Goal: Information Seeking & Learning: Learn about a topic

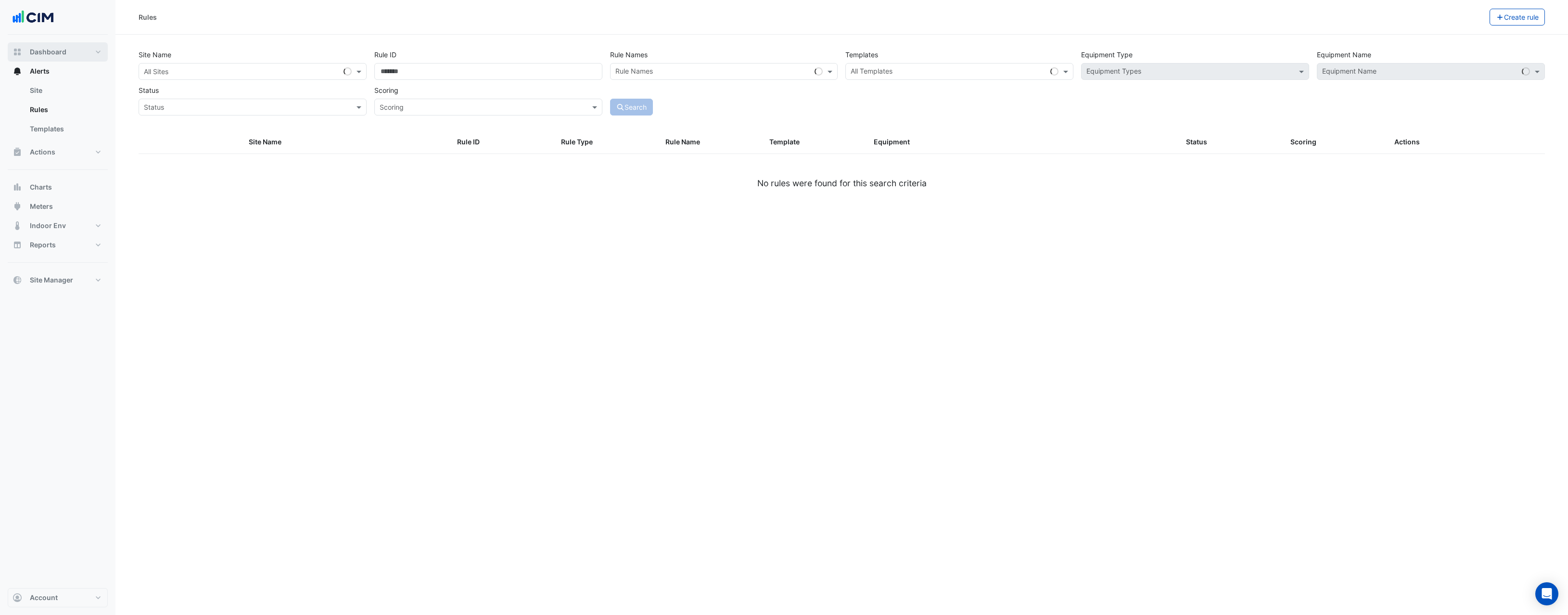
click at [62, 55] on span "Dashboard" at bounding box center [47, 51] width 36 height 9
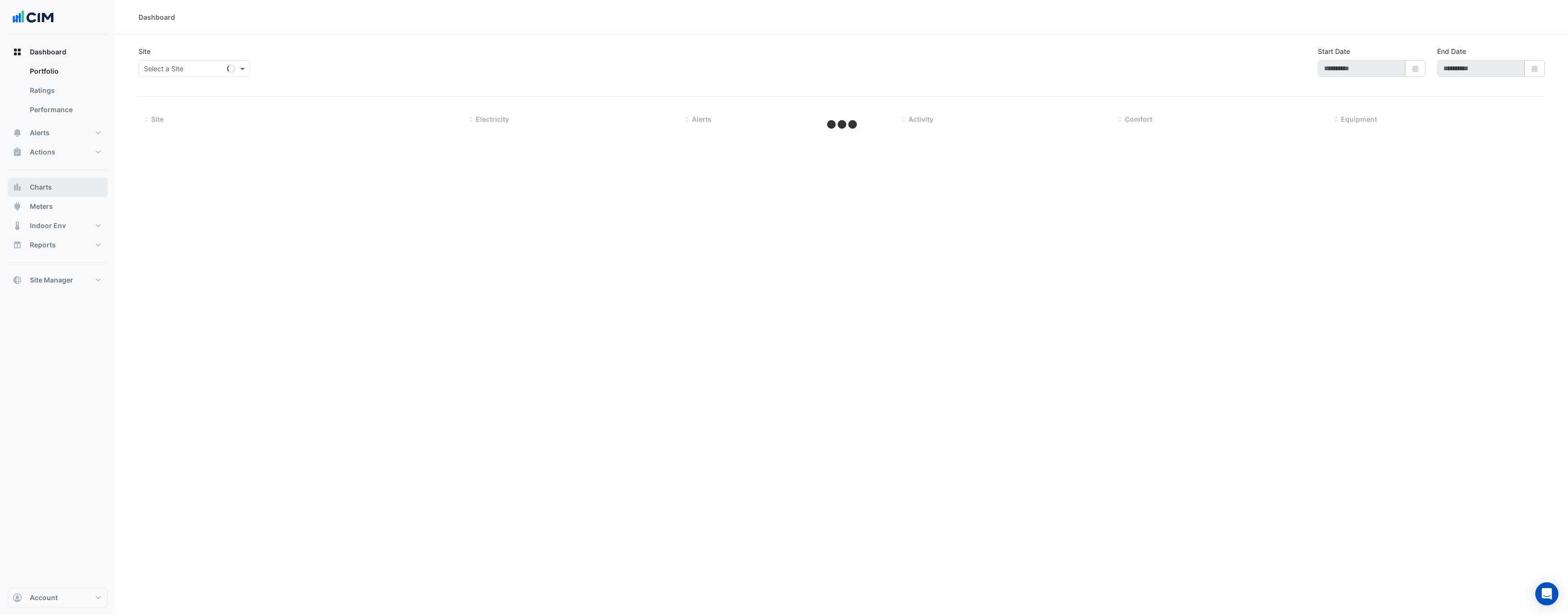
click at [53, 191] on button "Charts" at bounding box center [57, 187] width 100 height 19
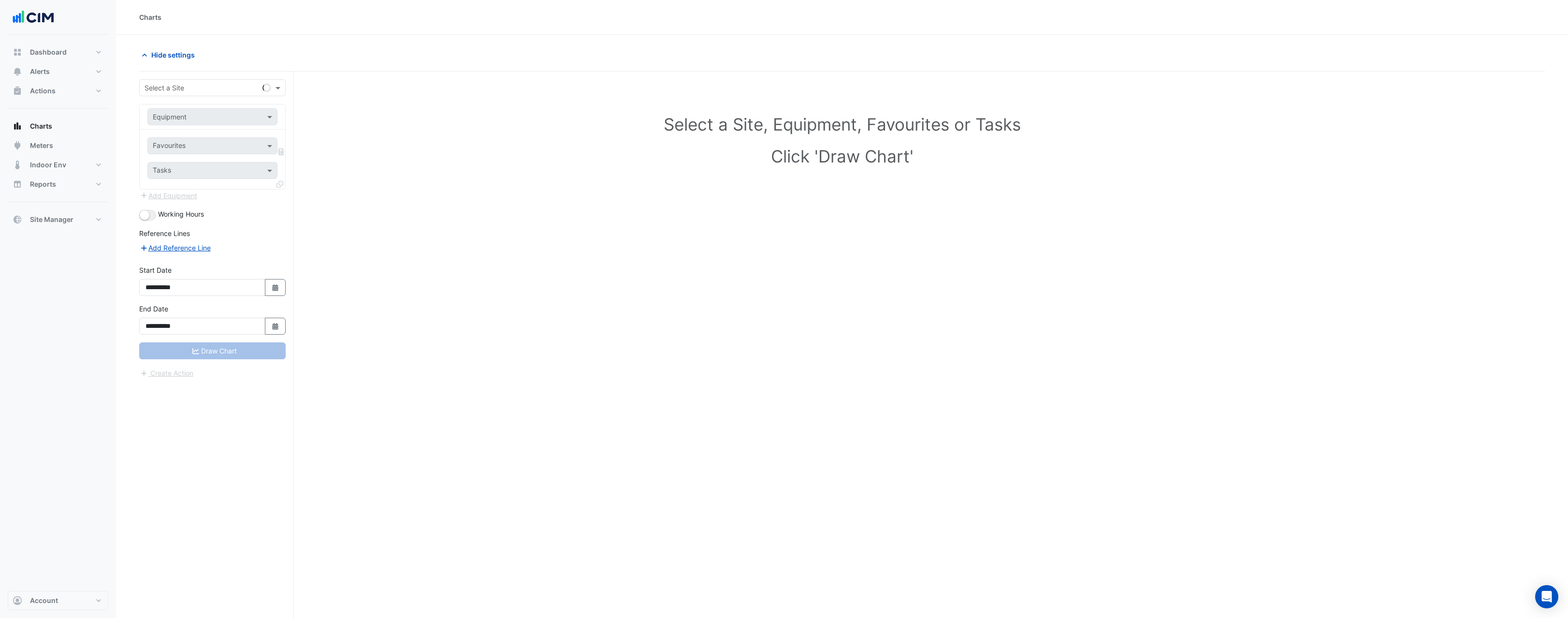
click at [192, 91] on input "text" at bounding box center [203, 88] width 117 height 10
click at [39, 595] on span "Account" at bounding box center [43, 599] width 28 height 9
click at [58, 572] on link "Sign Out" at bounding box center [58, 575] width 91 height 19
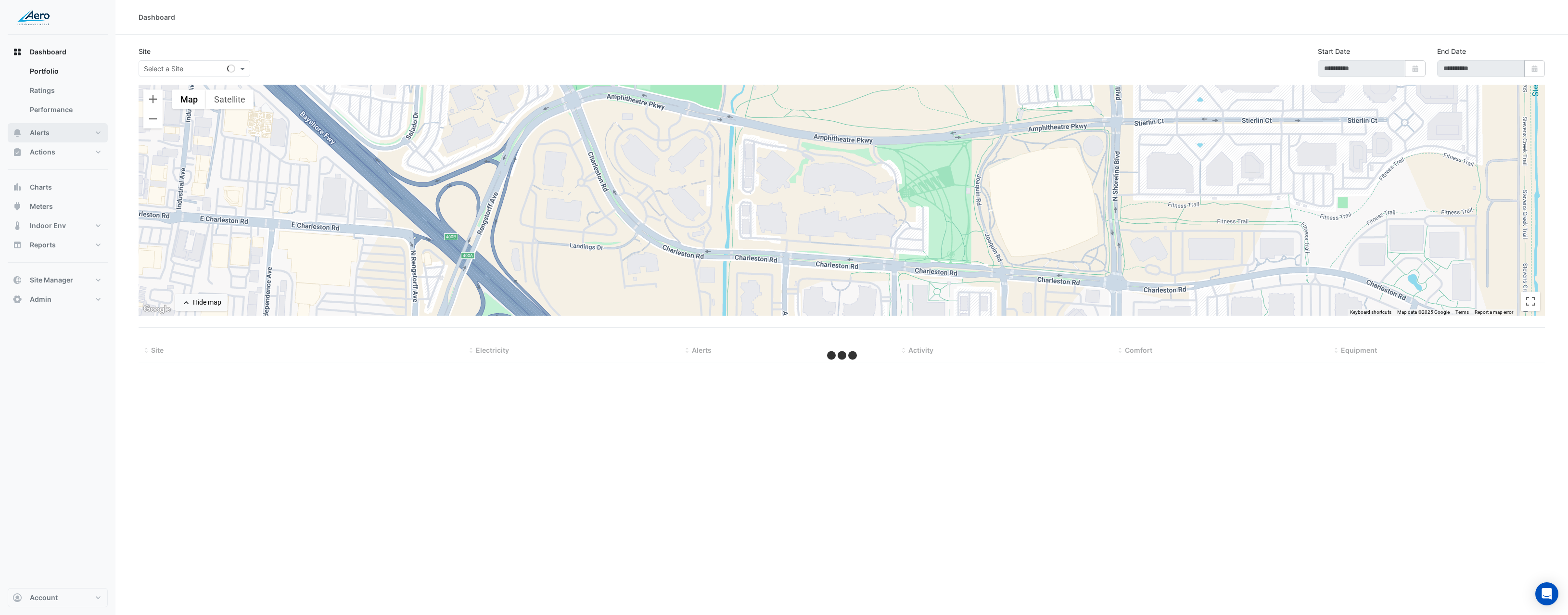
type input "**********"
select select "***"
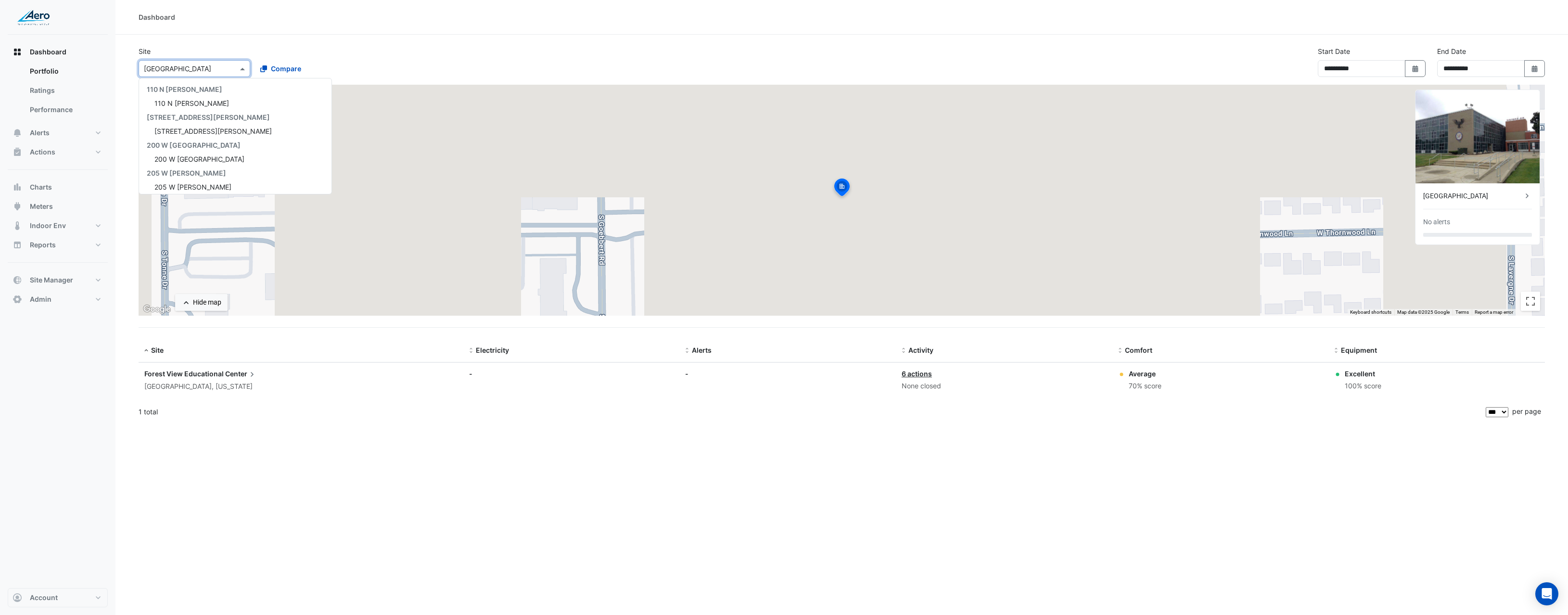
click at [182, 74] on div "Select a Site × Forest View Educational Center" at bounding box center [194, 68] width 111 height 17
click at [182, 73] on div "Select a Site × Forest View Educational Center" at bounding box center [194, 68] width 111 height 17
click at [52, 185] on button "Charts" at bounding box center [57, 187] width 100 height 19
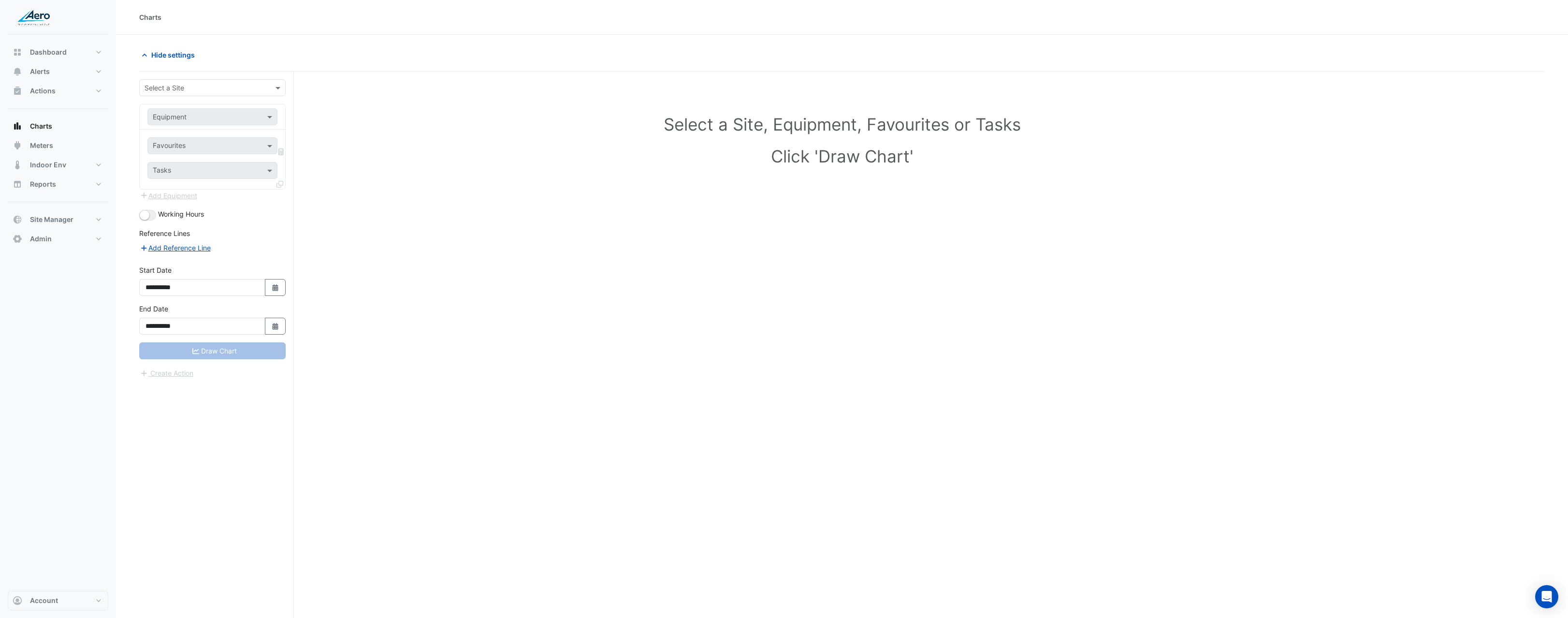
click at [163, 91] on input "text" at bounding box center [203, 88] width 117 height 10
type input "***"
click at [184, 121] on span "Abt Electronics" at bounding box center [179, 123] width 47 height 8
click at [251, 119] on input "text" at bounding box center [202, 117] width 100 height 10
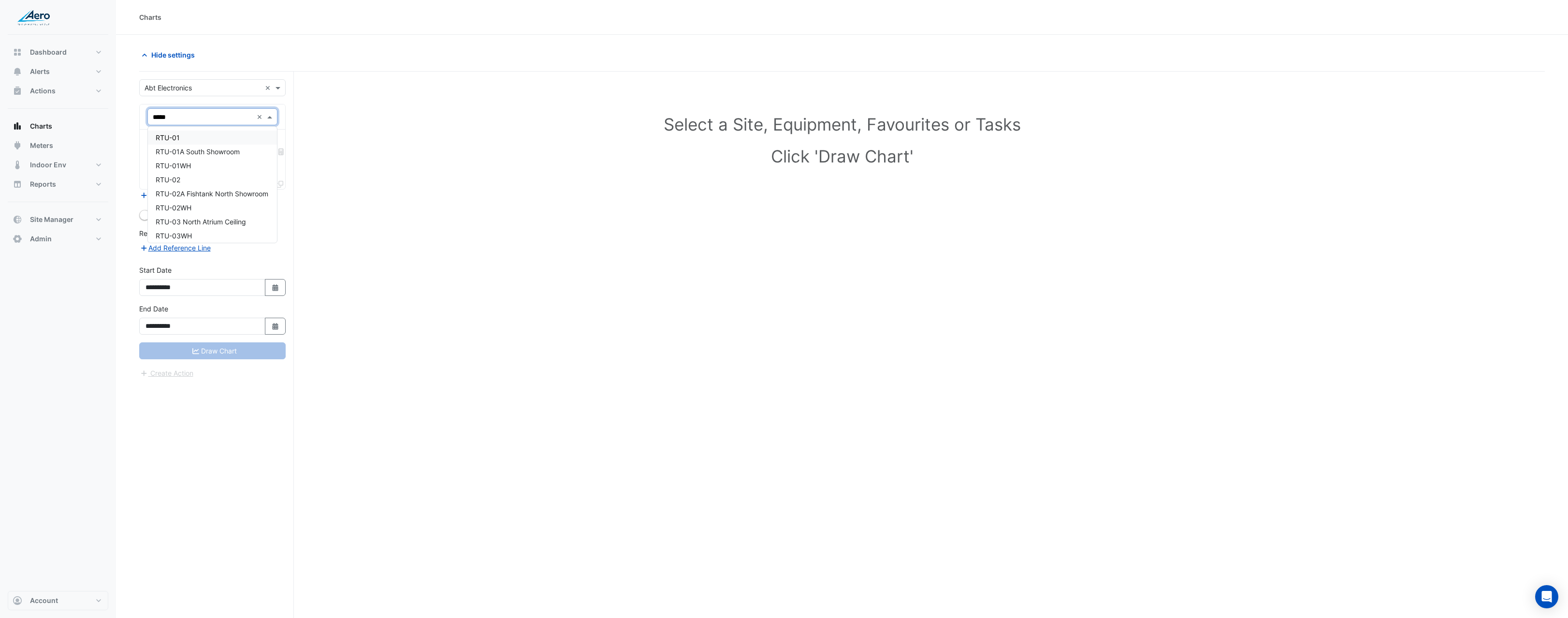
type input "******"
click at [213, 137] on span "RTU-08 Car Installations" at bounding box center [194, 138] width 77 height 8
click at [231, 138] on div "Favourites" at bounding box center [205, 146] width 113 height 15
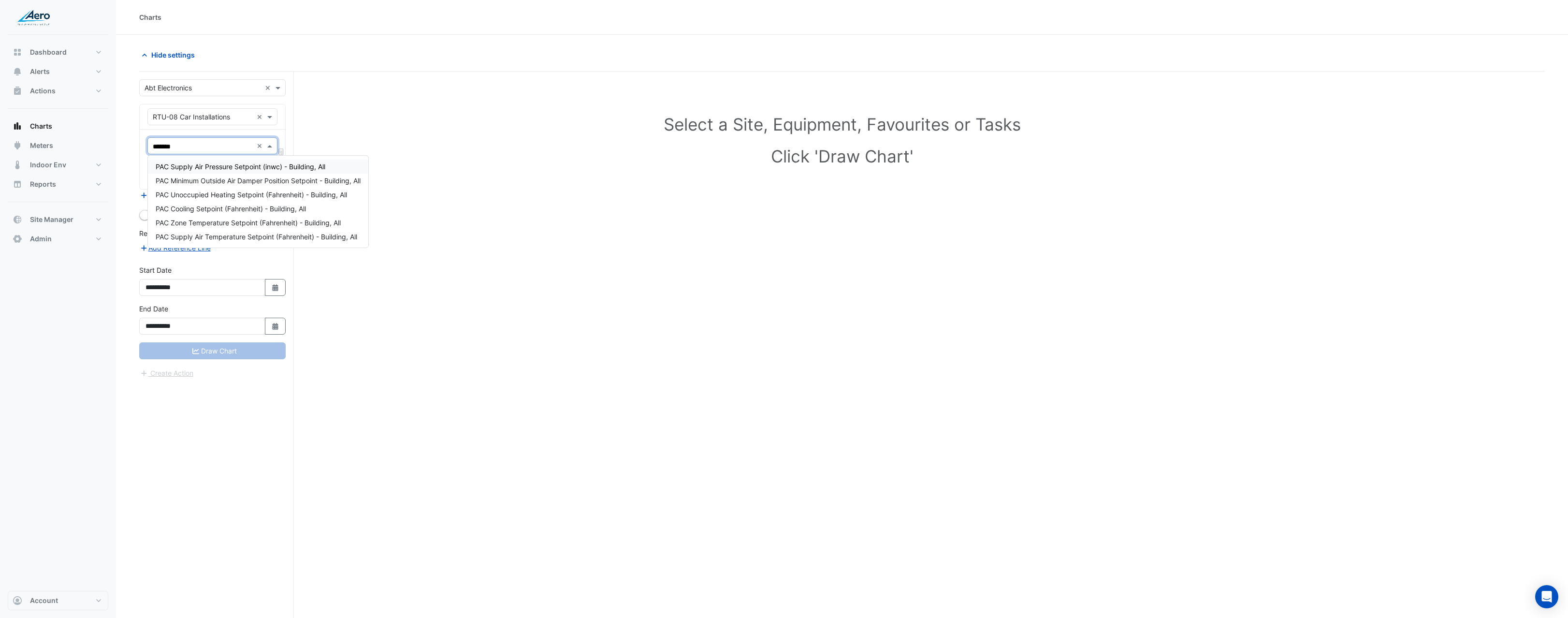
type input "********"
click at [223, 168] on span "PAC Supply Air Pressure Setpoint (inwc) - Building, All" at bounding box center [240, 167] width 169 height 8
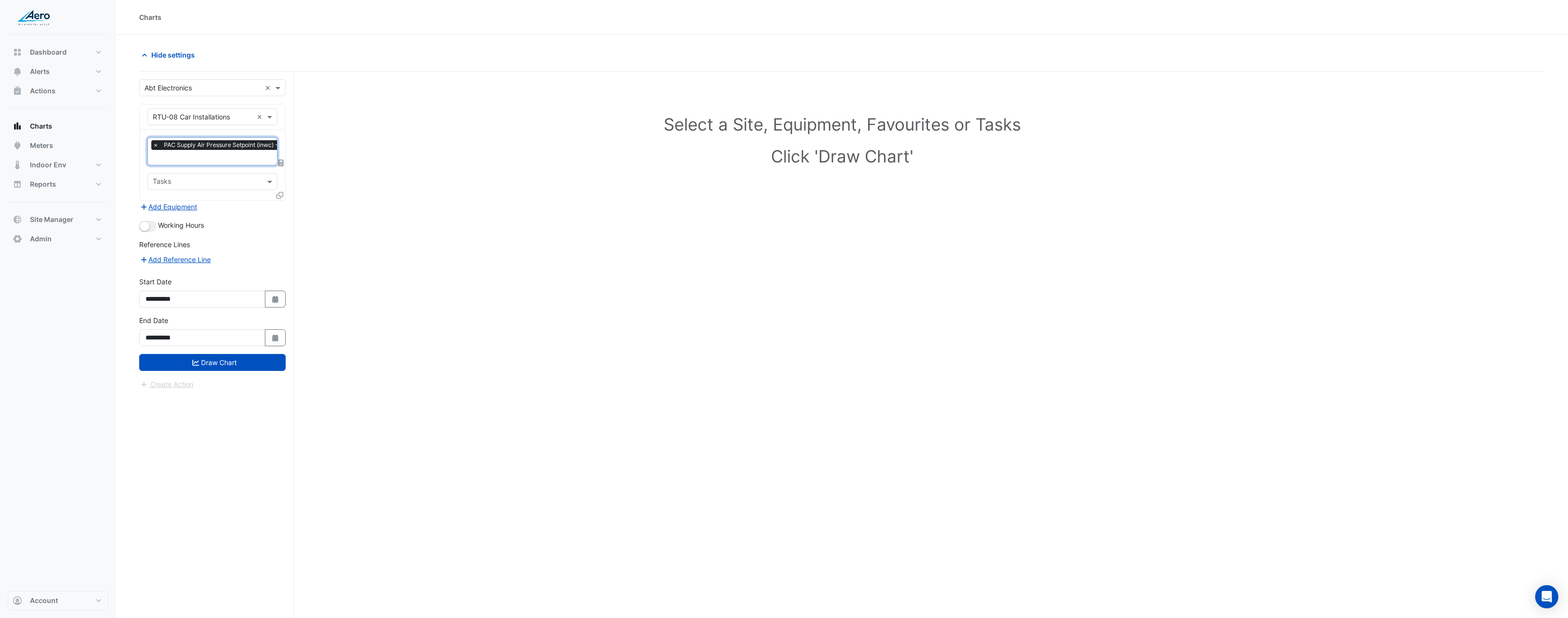
click at [224, 161] on input "text" at bounding box center [234, 158] width 163 height 10
type input "*******"
click at [262, 192] on span "PAC Supply Air Pressure (inwc) - Building, All" at bounding box center [226, 190] width 141 height 8
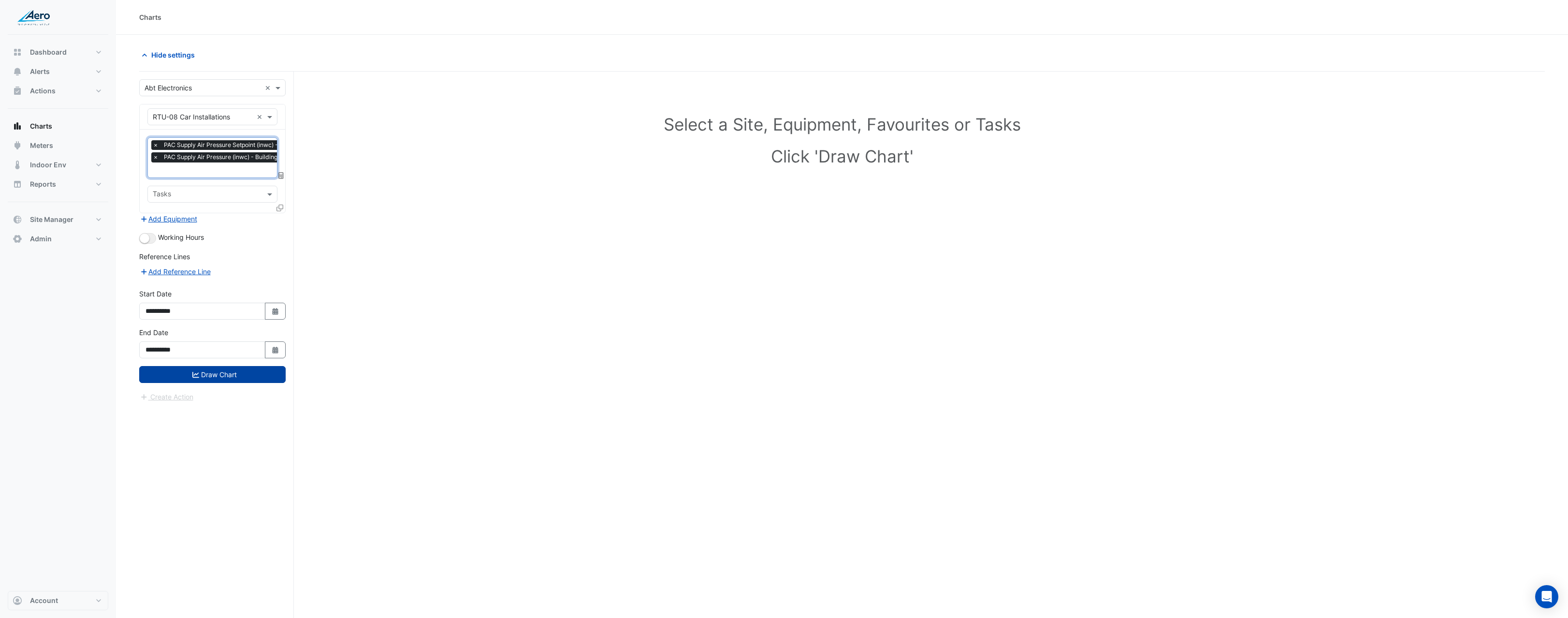
click at [200, 376] on button "Draw Chart" at bounding box center [212, 374] width 146 height 17
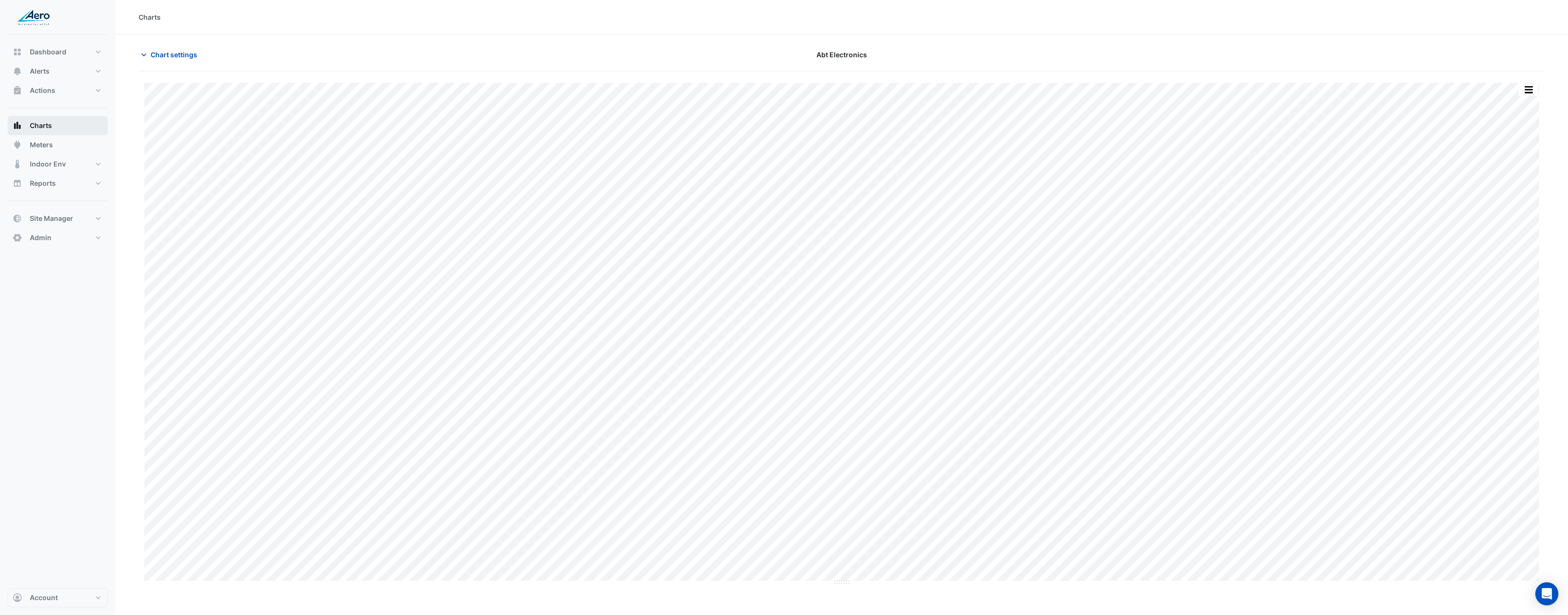
click at [59, 126] on button "Charts" at bounding box center [57, 126] width 100 height 19
click at [171, 58] on span "Chart settings" at bounding box center [174, 55] width 46 height 10
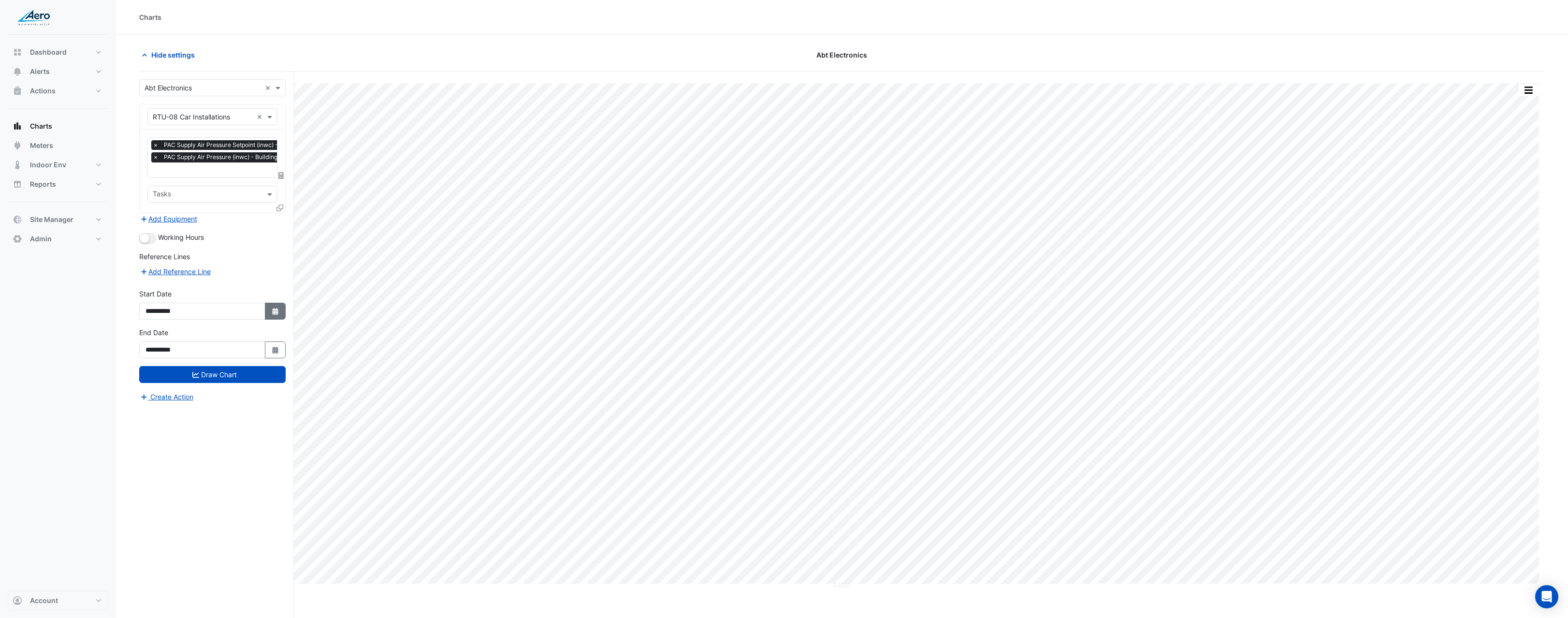
click at [276, 312] on icon "button" at bounding box center [274, 312] width 6 height 7
select select "*"
select select "****"
click at [154, 181] on span "Previous month" at bounding box center [156, 182] width 8 height 8
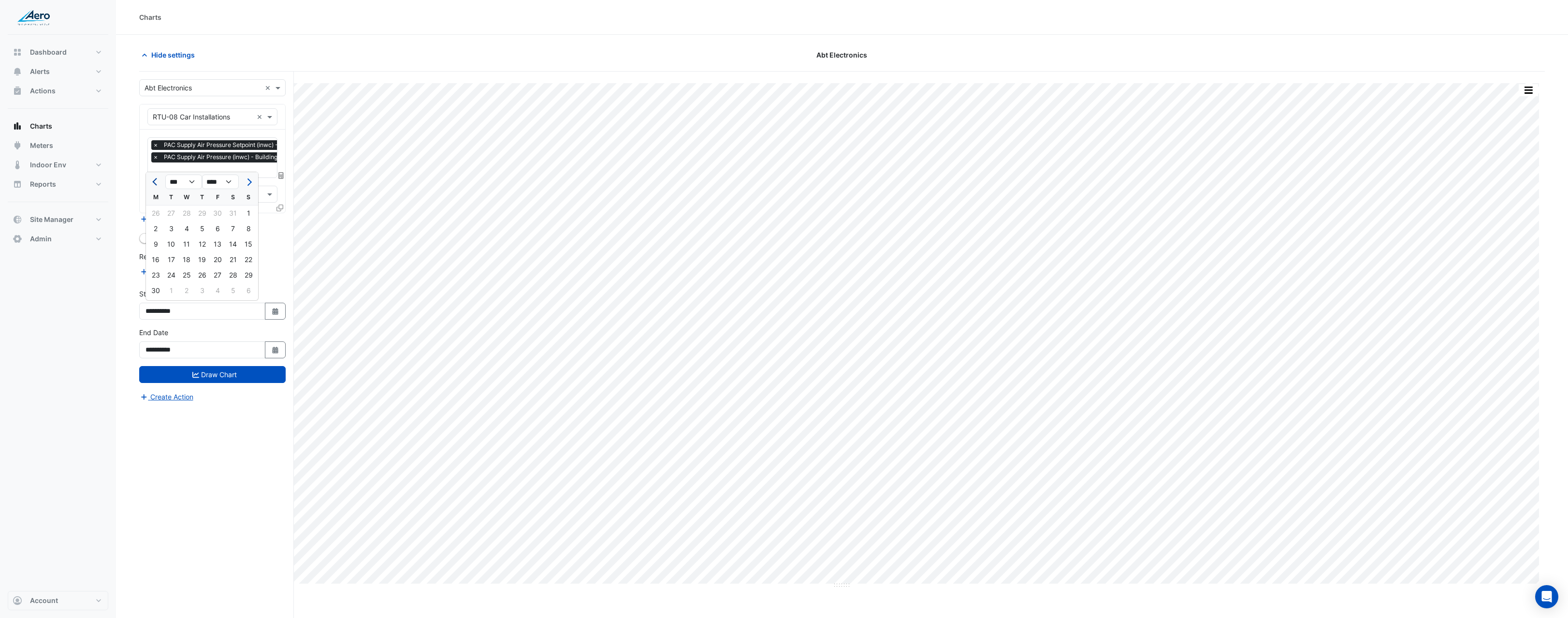
click at [154, 181] on span "Previous month" at bounding box center [156, 182] width 8 height 8
select select "*"
click at [202, 216] on div "1" at bounding box center [202, 213] width 15 height 15
type input "**********"
click at [245, 377] on button "Draw Chart" at bounding box center [212, 374] width 146 height 17
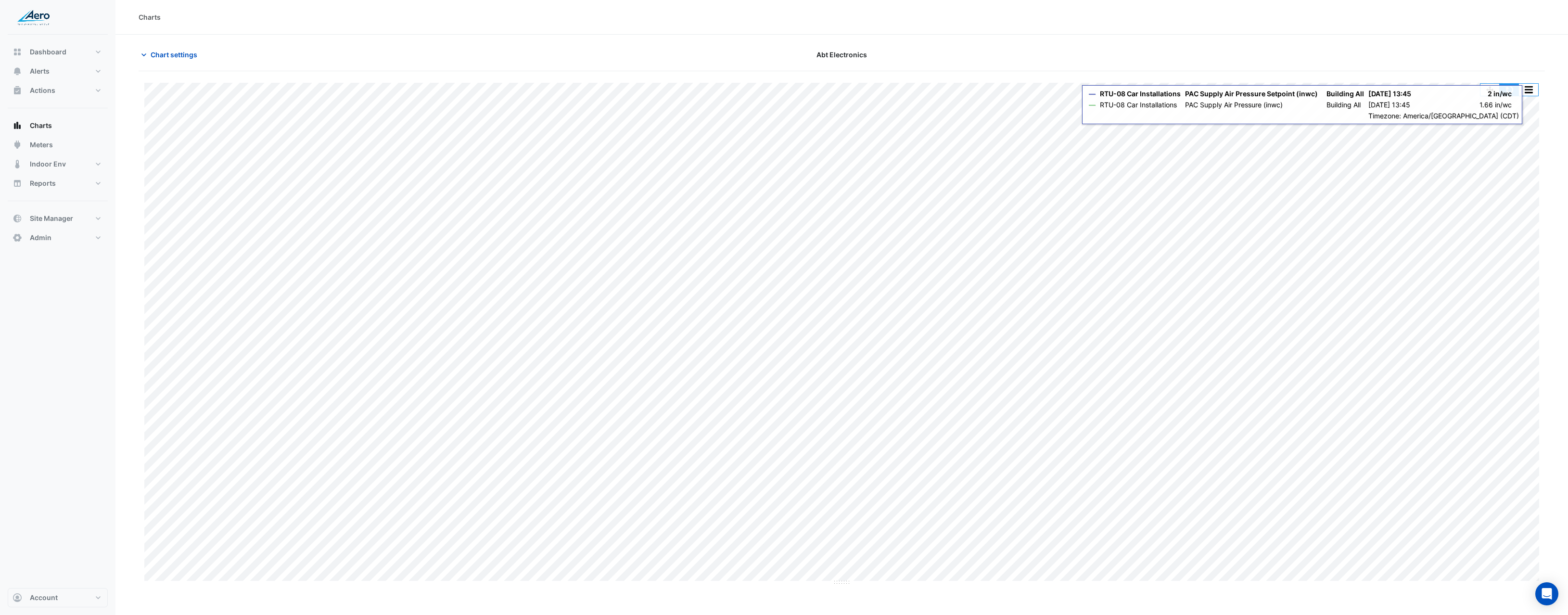
click at [1516, 90] on button "button" at bounding box center [1509, 89] width 19 height 12
click at [169, 52] on span "Chart settings" at bounding box center [174, 55] width 46 height 10
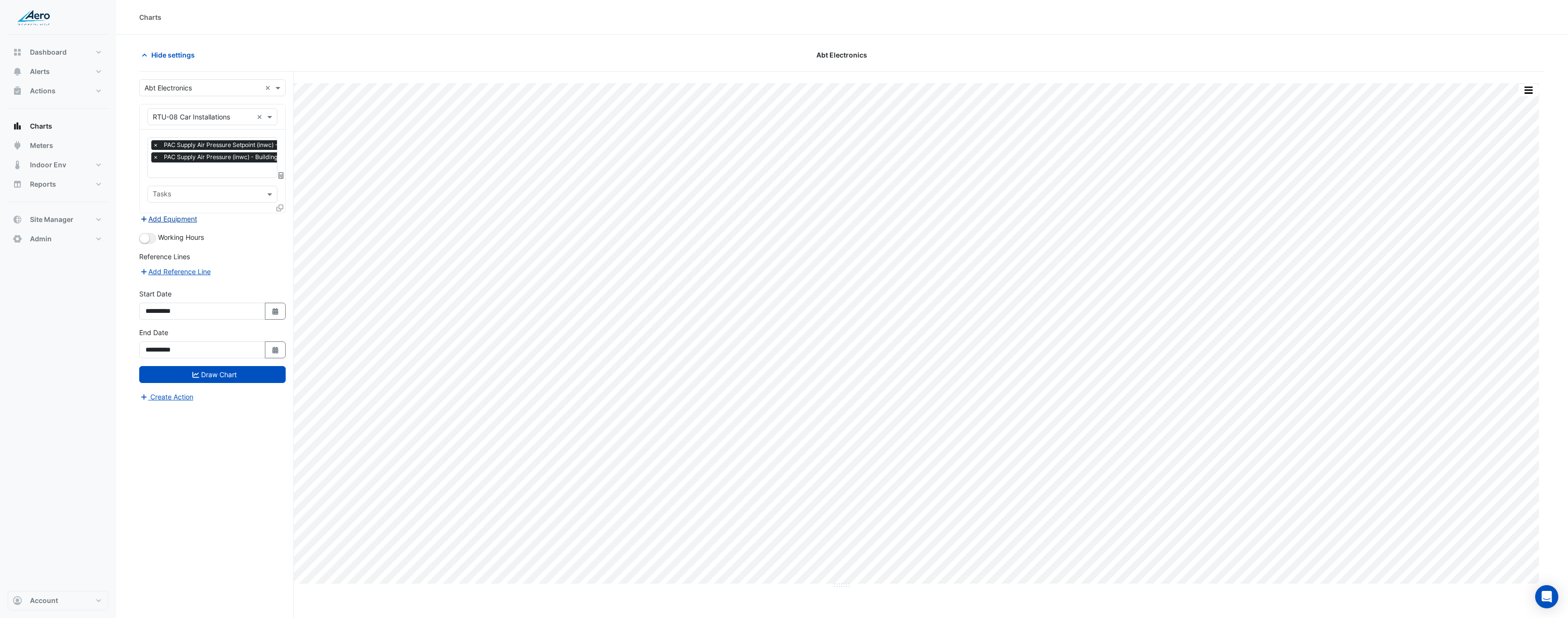
click at [183, 221] on button "Add Equipment" at bounding box center [168, 218] width 58 height 11
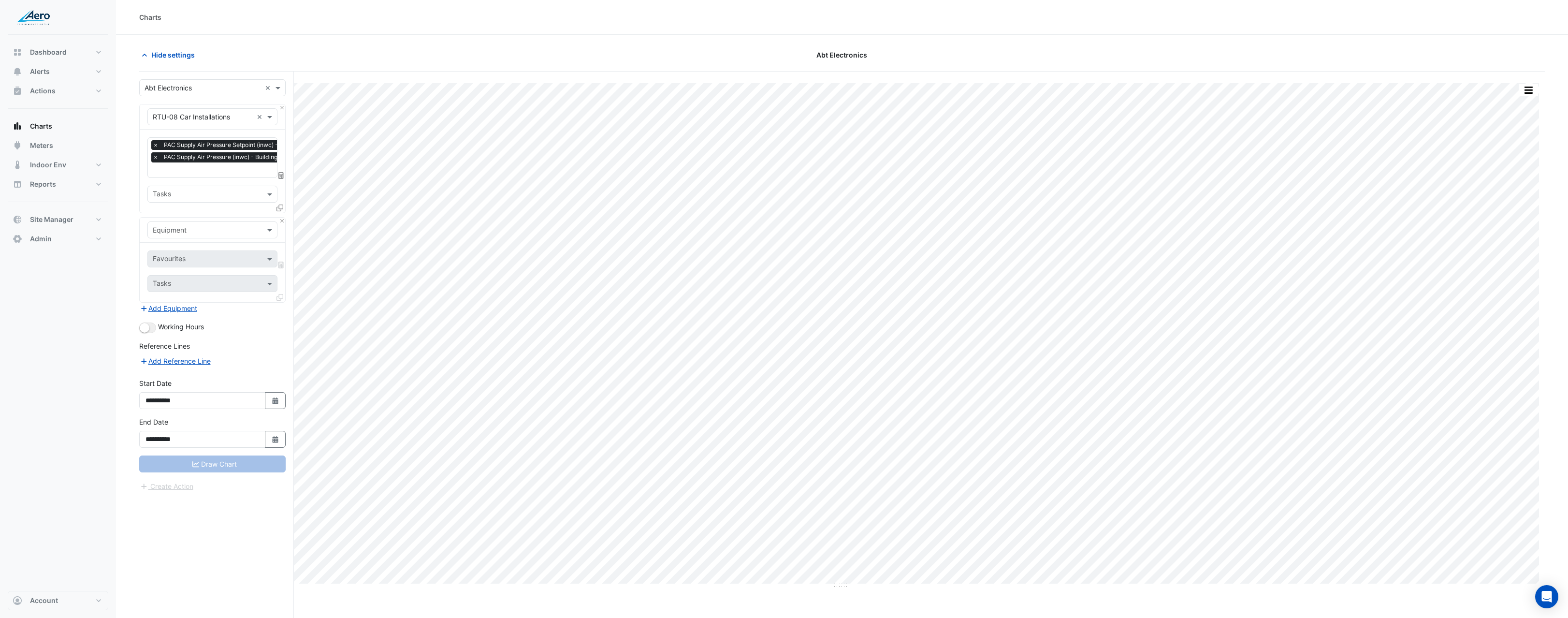
click at [204, 197] on input "text" at bounding box center [207, 195] width 108 height 10
click at [189, 231] on input "text" at bounding box center [202, 230] width 100 height 10
type input "****"
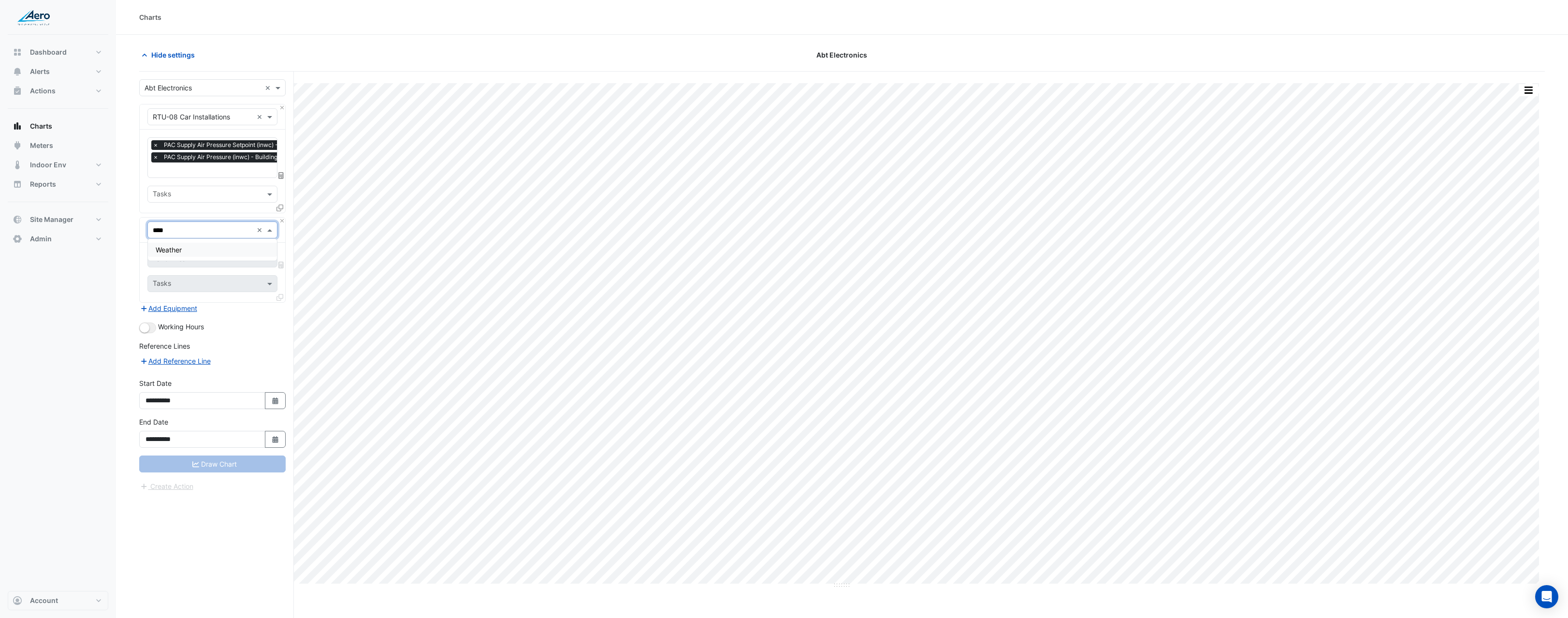
click at [190, 249] on div "Weather" at bounding box center [213, 250] width 129 height 14
click at [202, 258] on input "text" at bounding box center [207, 260] width 108 height 10
click at [218, 305] on span "Temperature (Fahrenheit)" at bounding box center [196, 306] width 80 height 8
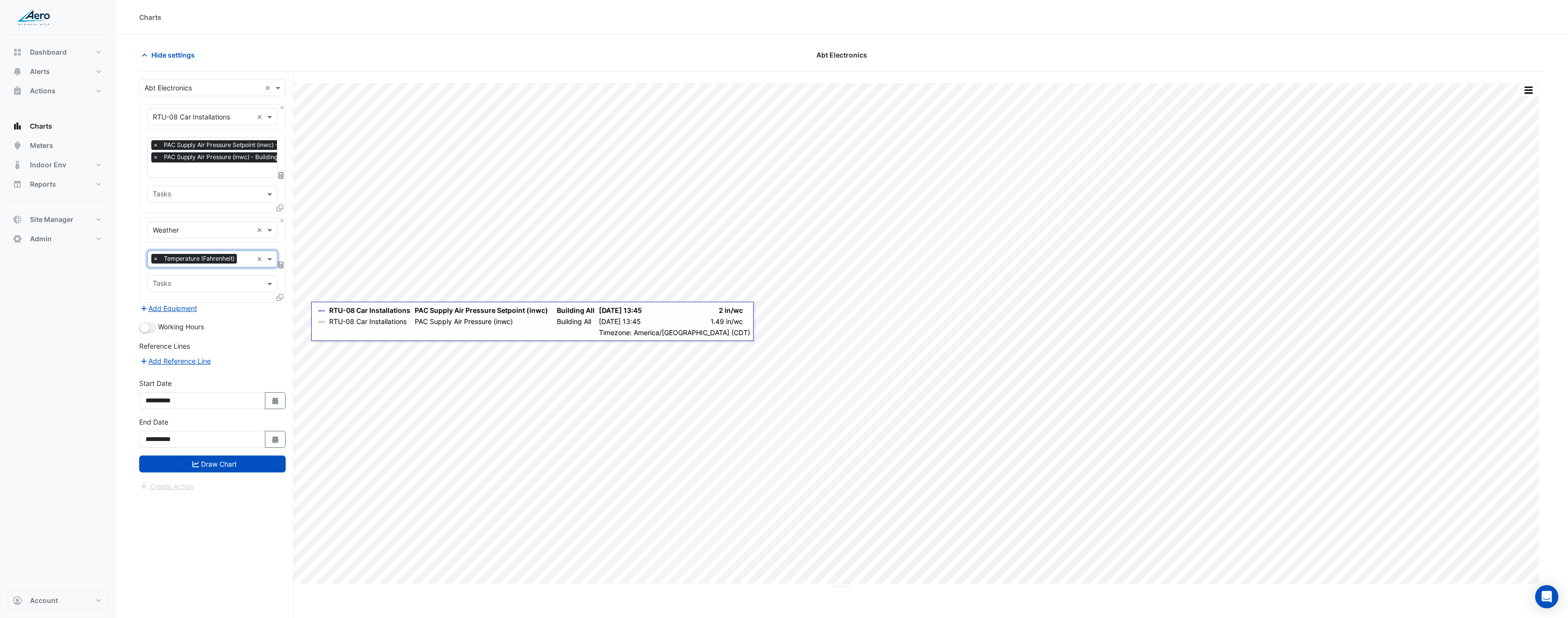
click at [186, 286] on input "text" at bounding box center [207, 284] width 108 height 10
click at [257, 364] on div "Add Reference Line" at bounding box center [212, 361] width 146 height 12
click at [284, 264] on fa-layers at bounding box center [281, 265] width 8 height 7
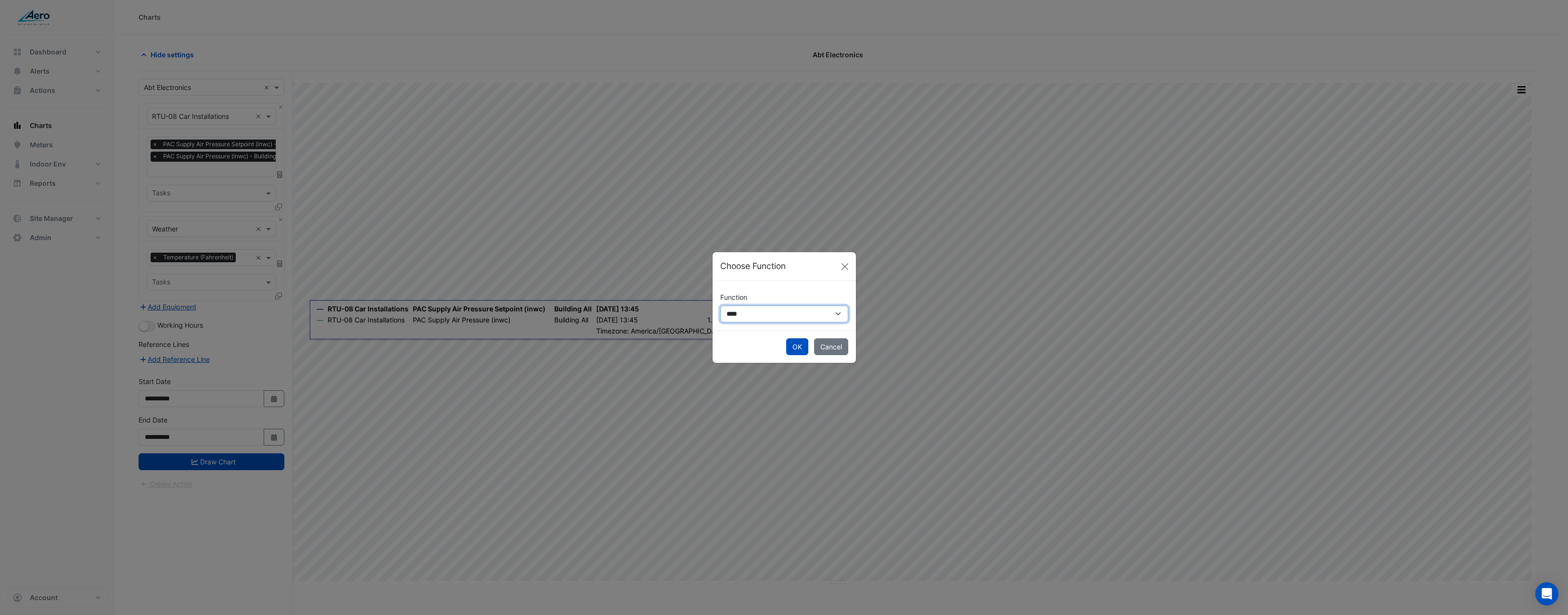
click at [766, 321] on select "**********" at bounding box center [785, 314] width 128 height 17
click at [850, 347] on div "OK Cancel" at bounding box center [784, 346] width 143 height 33
click at [820, 347] on button "Cancel" at bounding box center [831, 346] width 35 height 17
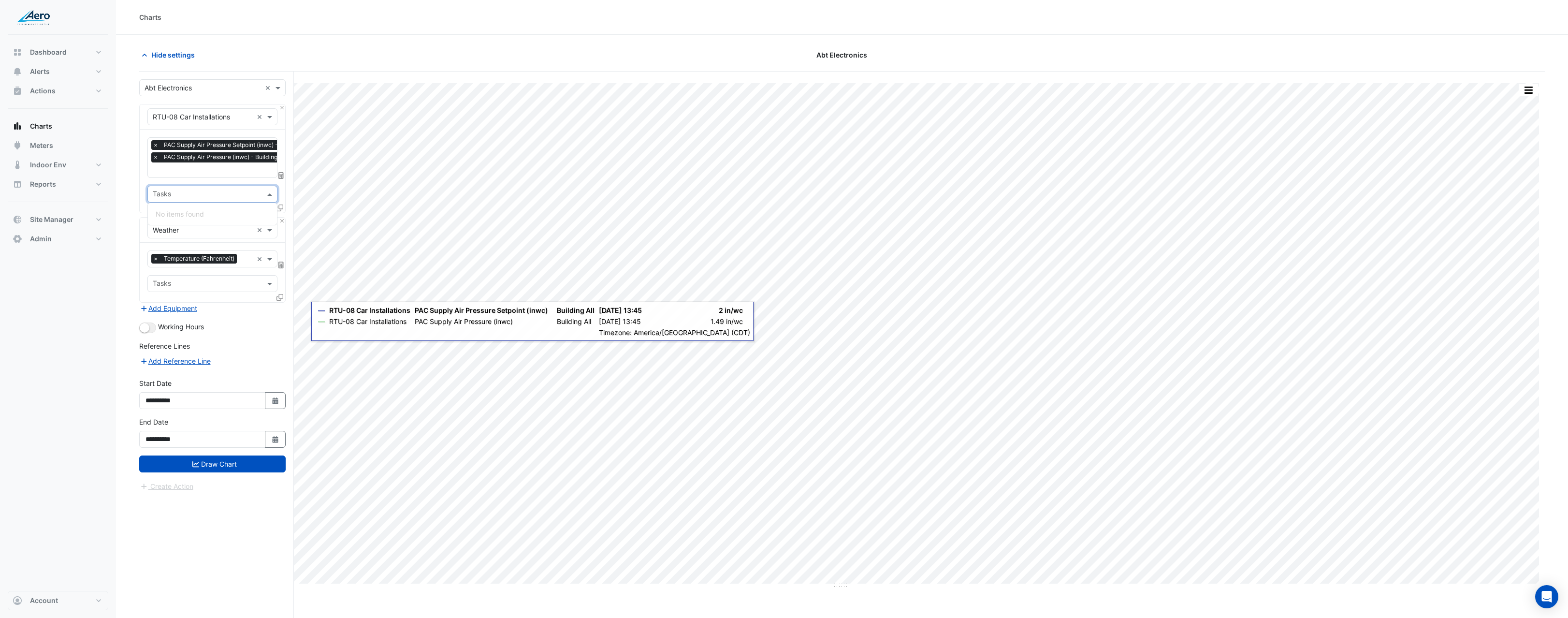
click at [223, 199] on div at bounding box center [207, 195] width 110 height 13
click at [251, 359] on div "Add Reference Line" at bounding box center [212, 361] width 146 height 12
click at [274, 283] on span at bounding box center [271, 284] width 12 height 10
click at [267, 320] on form "Select a Site × Abt Electronics × Equipment × RTU-08 Car Installations × Favour…" at bounding box center [212, 285] width 146 height 412
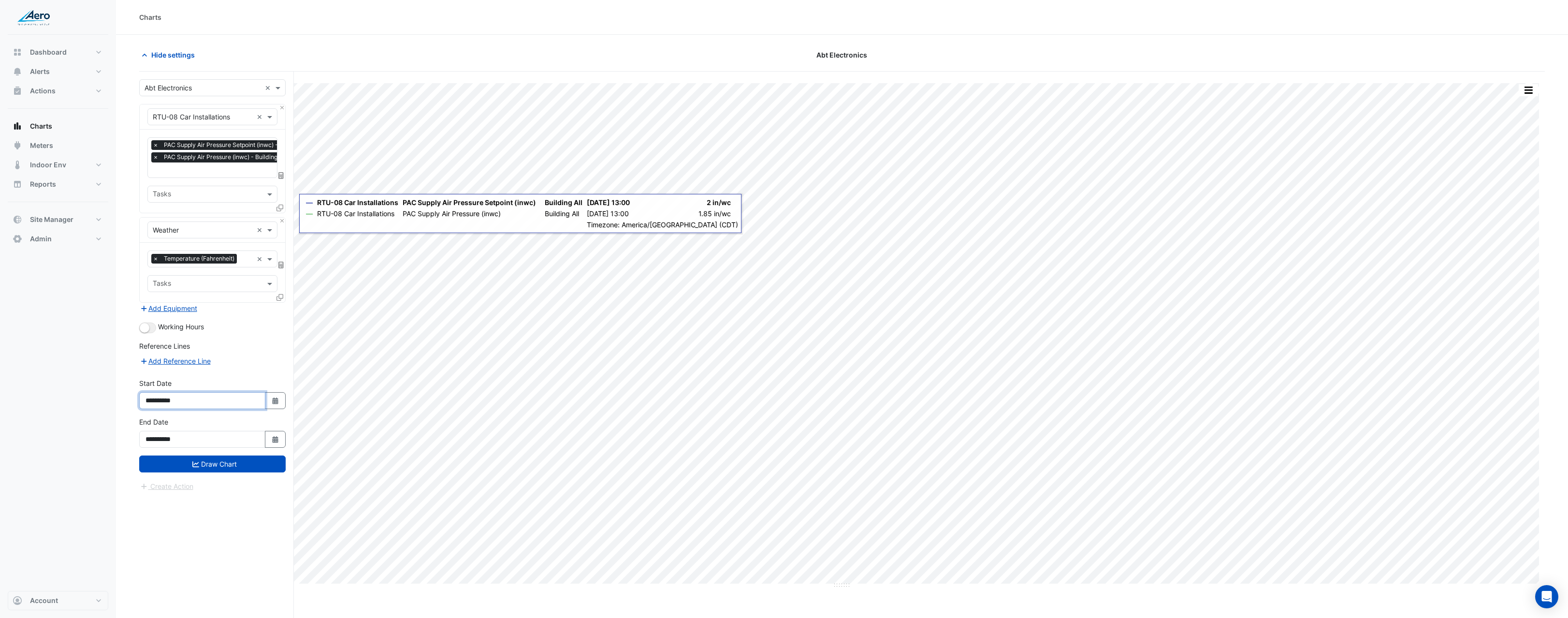
click at [173, 398] on input "**********" at bounding box center [202, 400] width 126 height 17
click at [282, 397] on button "Select Date" at bounding box center [275, 400] width 21 height 17
select select "*"
select select "****"
click at [252, 273] on button "Next month" at bounding box center [249, 271] width 12 height 15
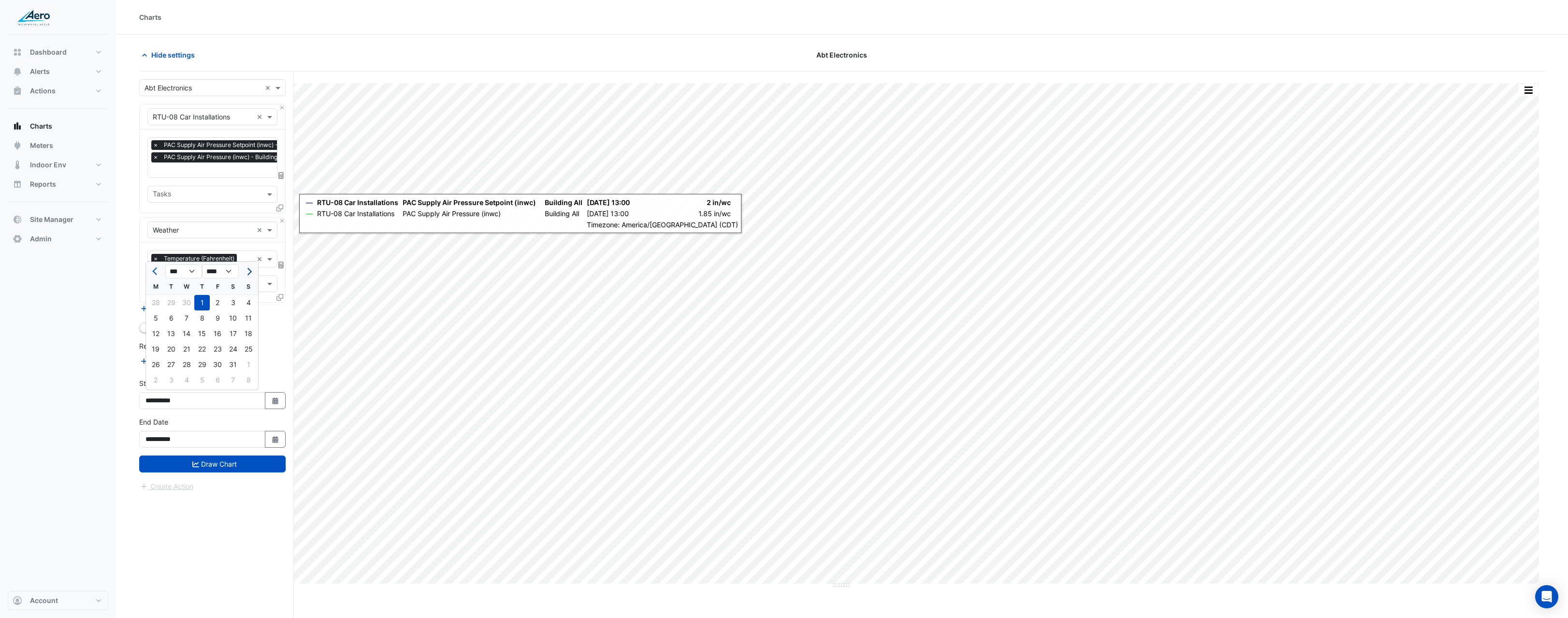
select select "*"
click at [249, 307] on div "1" at bounding box center [248, 302] width 15 height 15
type input "**********"
click at [280, 266] on icon at bounding box center [281, 265] width 5 height 7
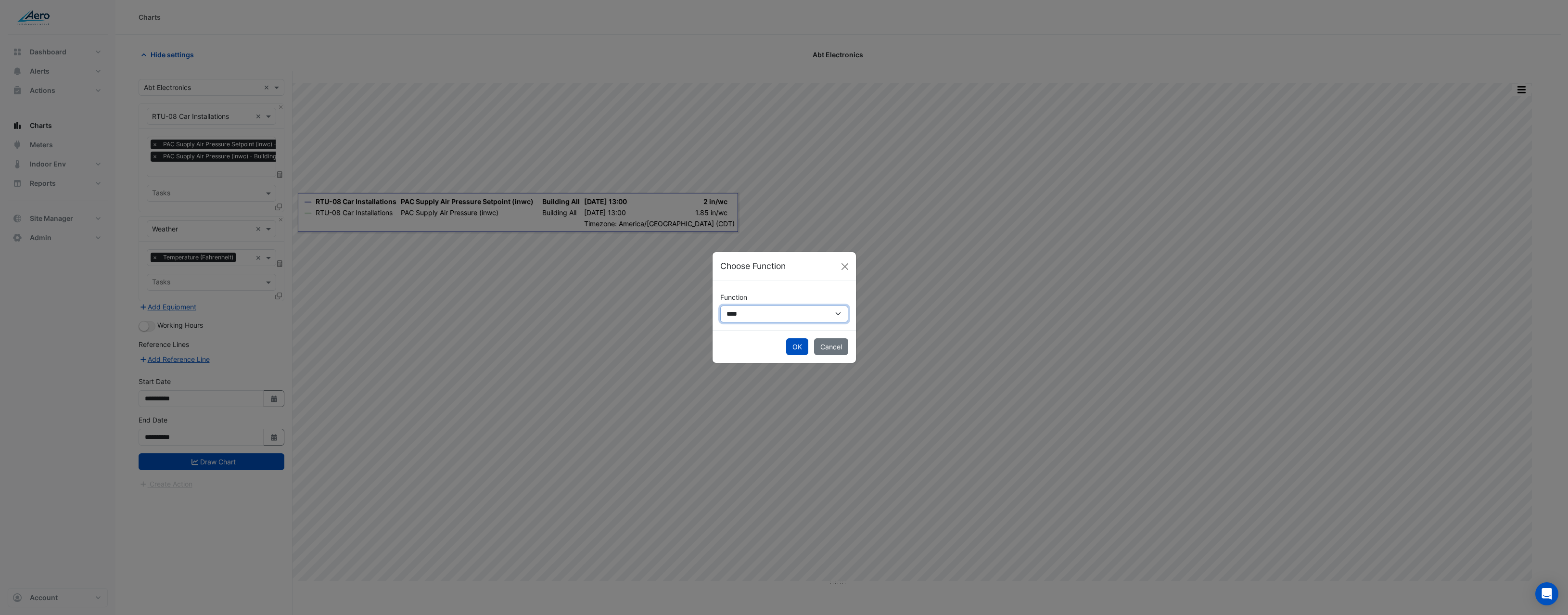
click at [760, 318] on select "**********" at bounding box center [785, 314] width 128 height 17
select select "******"
click at [721, 306] on select "**********" at bounding box center [785, 314] width 128 height 17
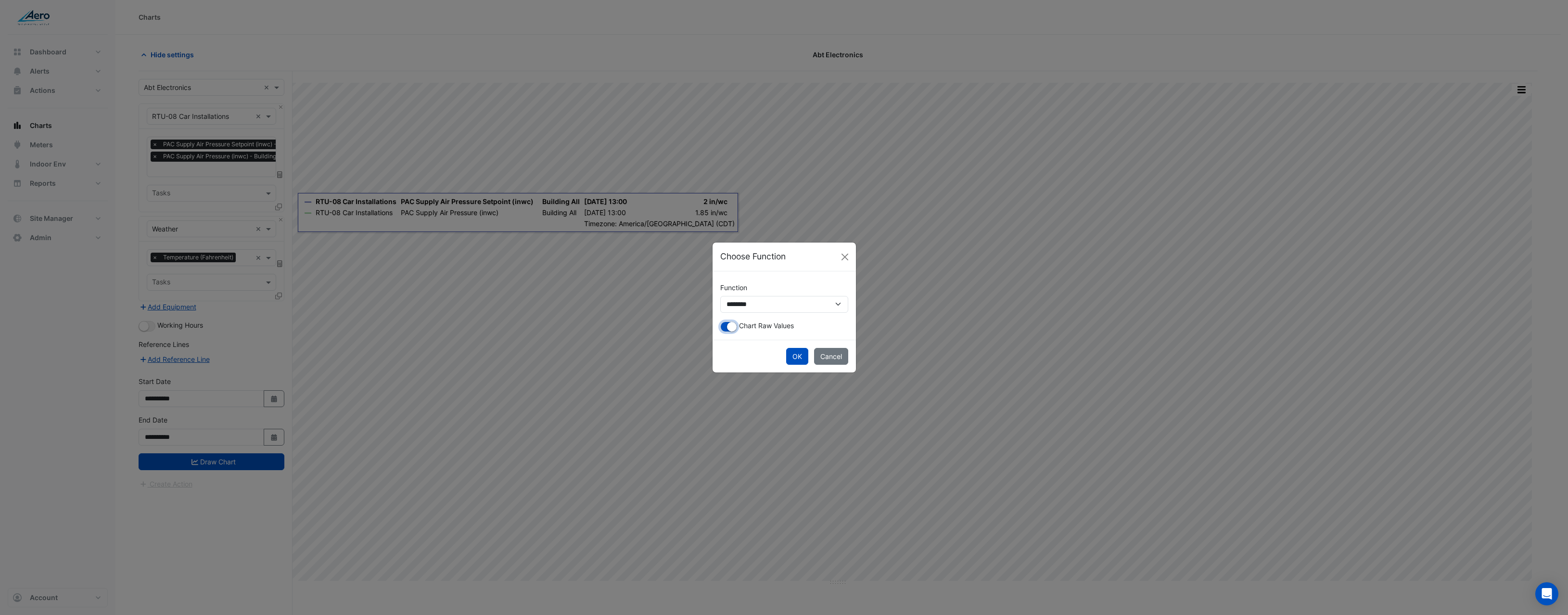
click at [723, 327] on button "button" at bounding box center [729, 326] width 17 height 11
drag, startPoint x: 734, startPoint y: 325, endPoint x: 752, endPoint y: 333, distance: 19.7
click at [733, 324] on button "button" at bounding box center [729, 326] width 17 height 11
click at [796, 355] on button "OK" at bounding box center [797, 356] width 22 height 17
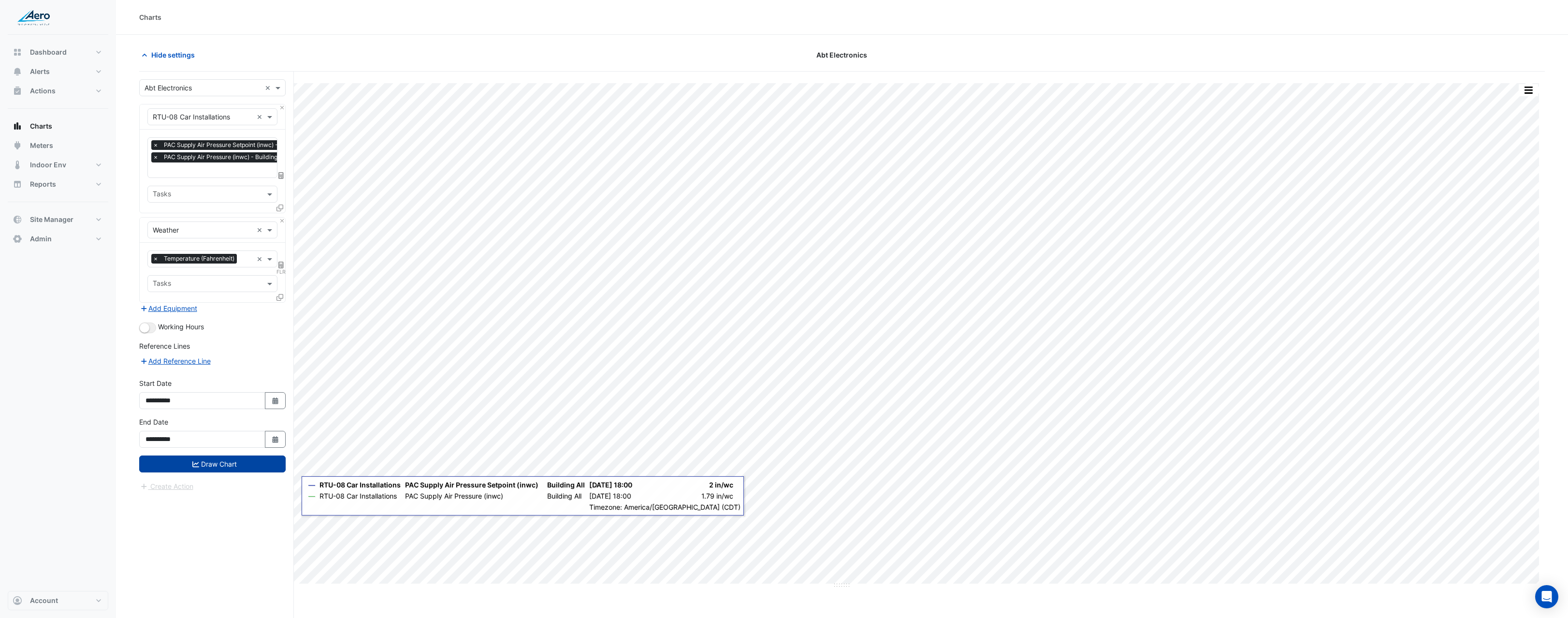
click at [224, 466] on button "Draw Chart" at bounding box center [212, 464] width 146 height 17
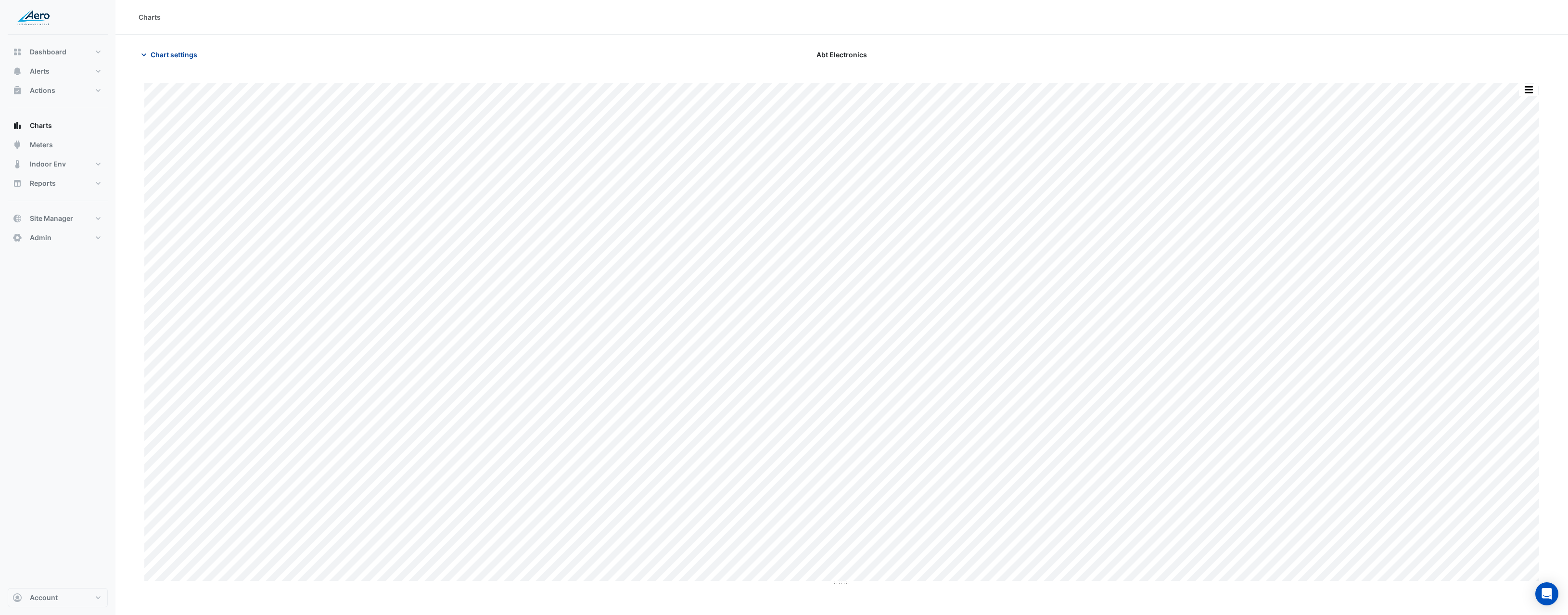
click at [182, 51] on span "Chart settings" at bounding box center [174, 55] width 46 height 10
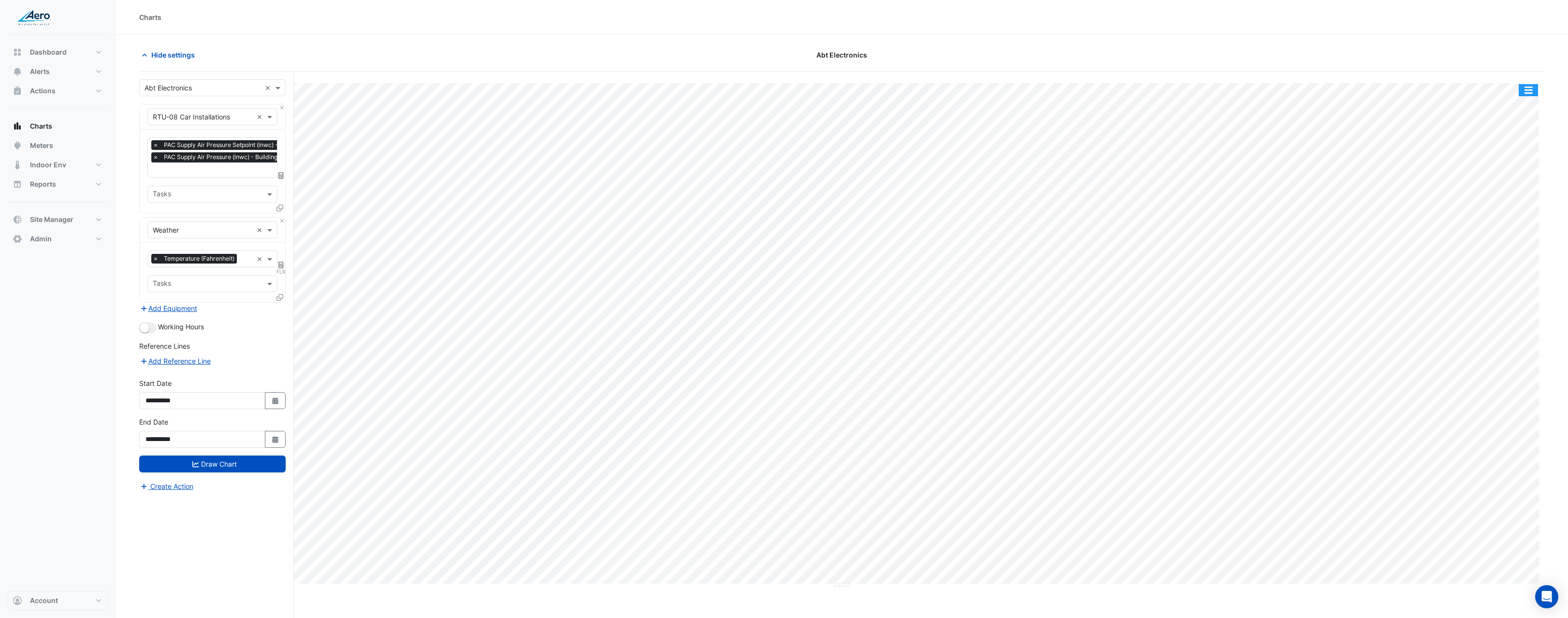
click at [1530, 91] on button "button" at bounding box center [1528, 90] width 19 height 12
click at [1512, 113] on div "Split by Equip" at bounding box center [1509, 107] width 58 height 18
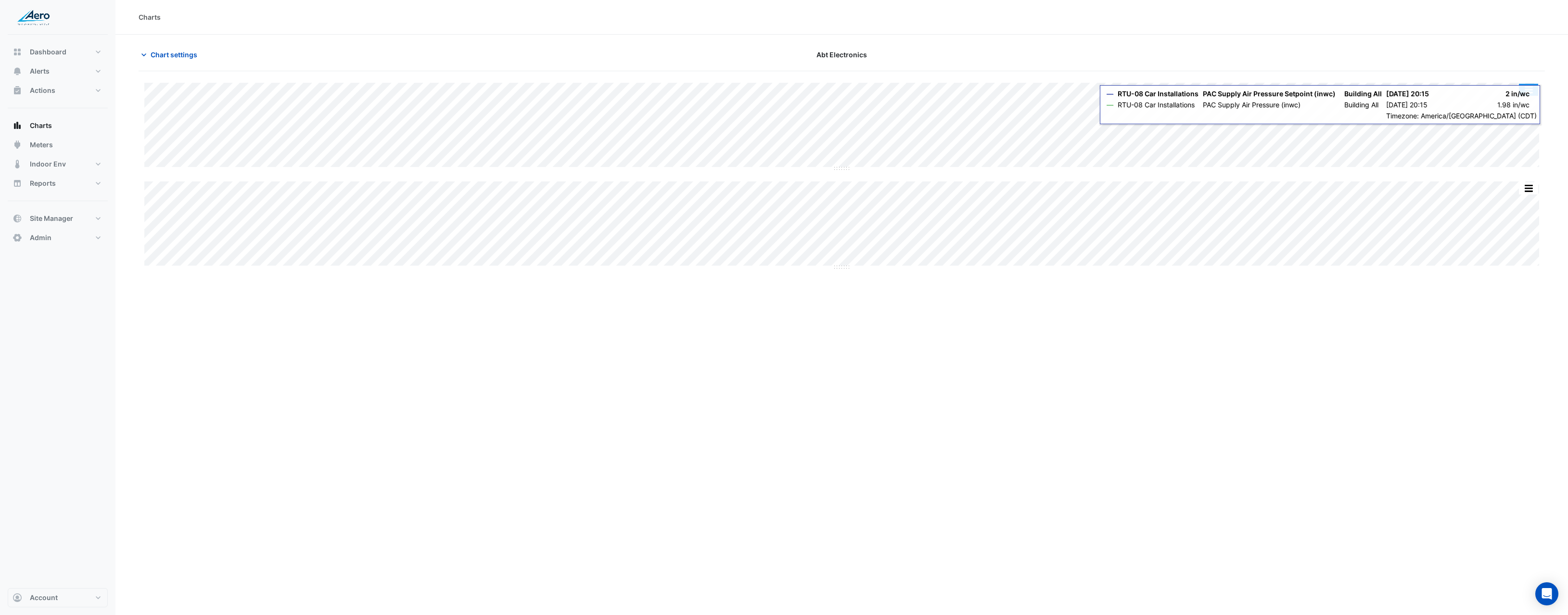
click at [1527, 91] on button "button" at bounding box center [1528, 89] width 19 height 12
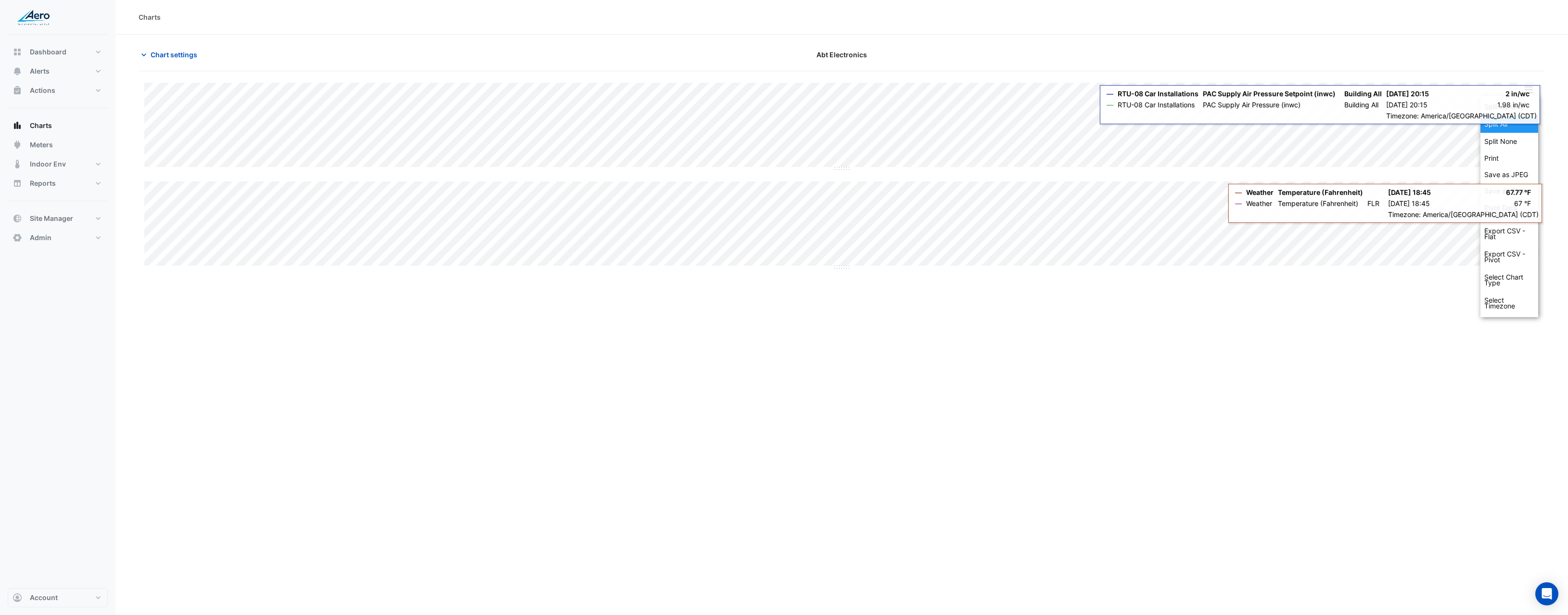
click at [1516, 123] on div "Split All" at bounding box center [1510, 124] width 58 height 18
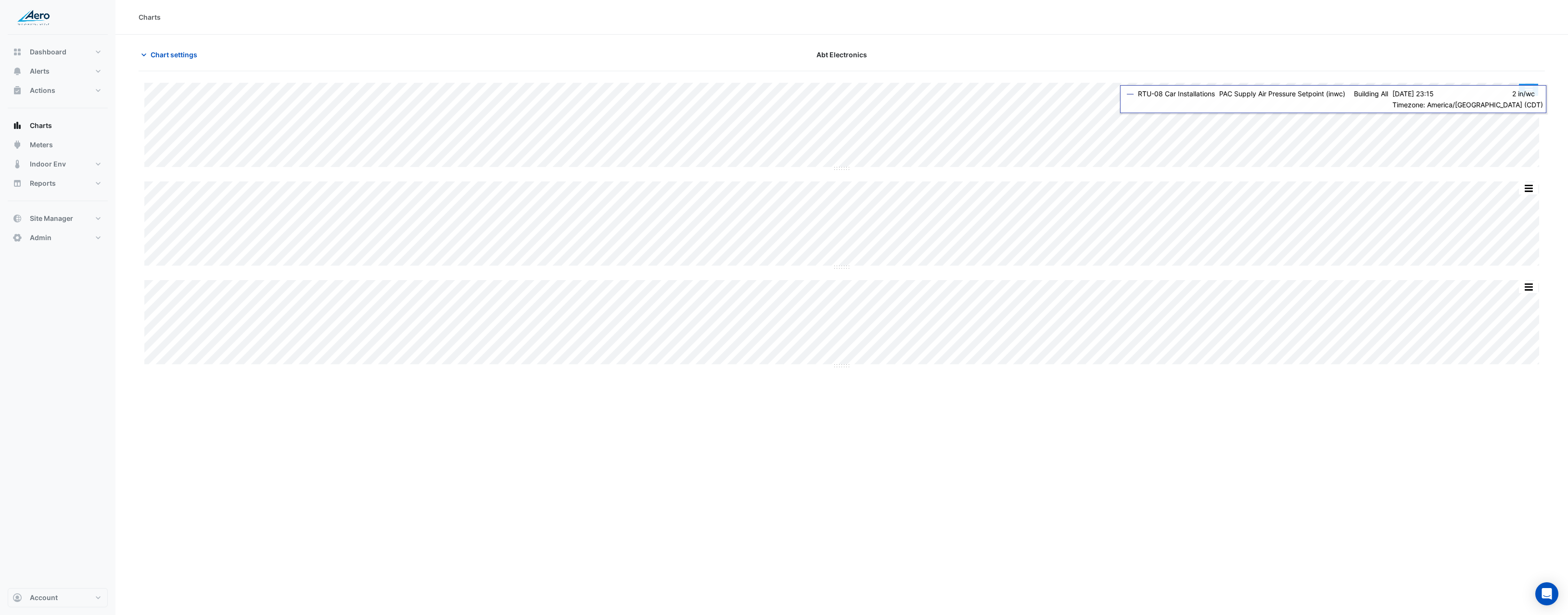
click at [1528, 90] on button "button" at bounding box center [1528, 89] width 19 height 12
click at [1512, 51] on div at bounding box center [1314, 55] width 473 height 17
click at [186, 47] on button "Chart settings" at bounding box center [170, 55] width 65 height 17
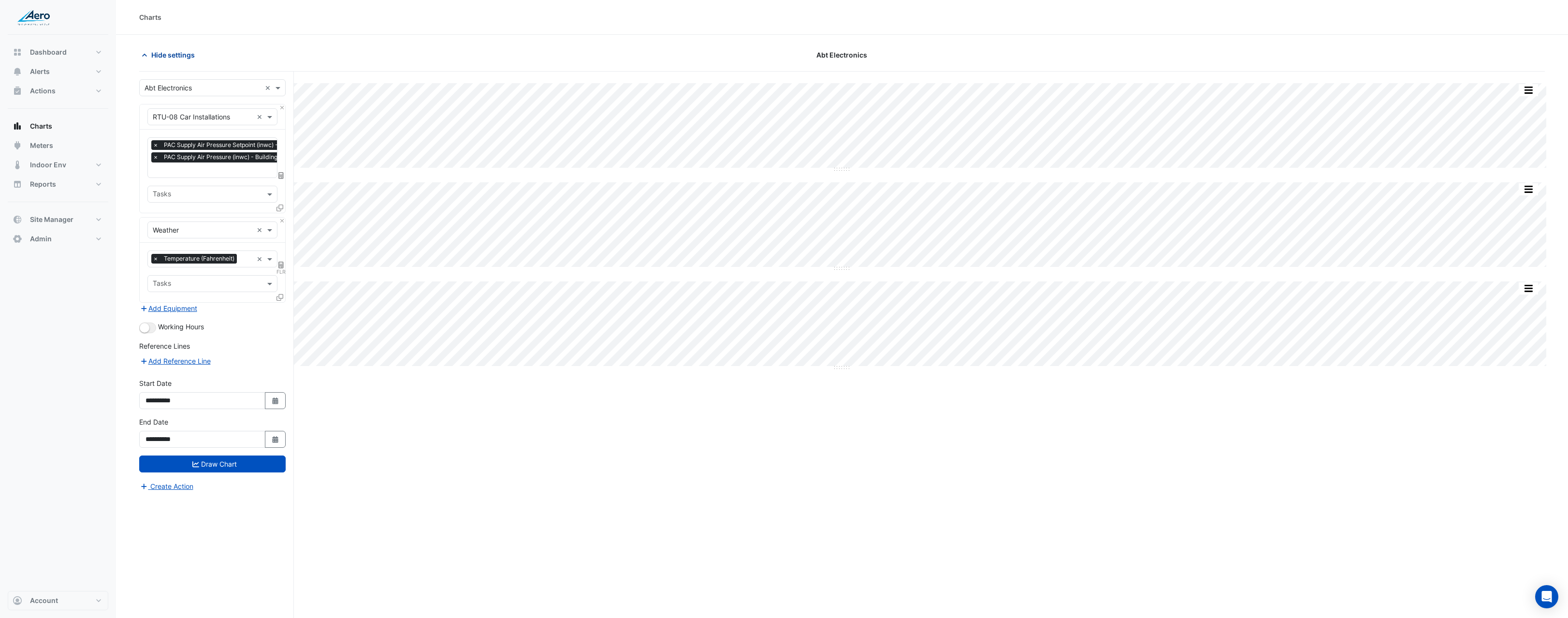
click at [189, 52] on span "Hide settings" at bounding box center [173, 55] width 43 height 10
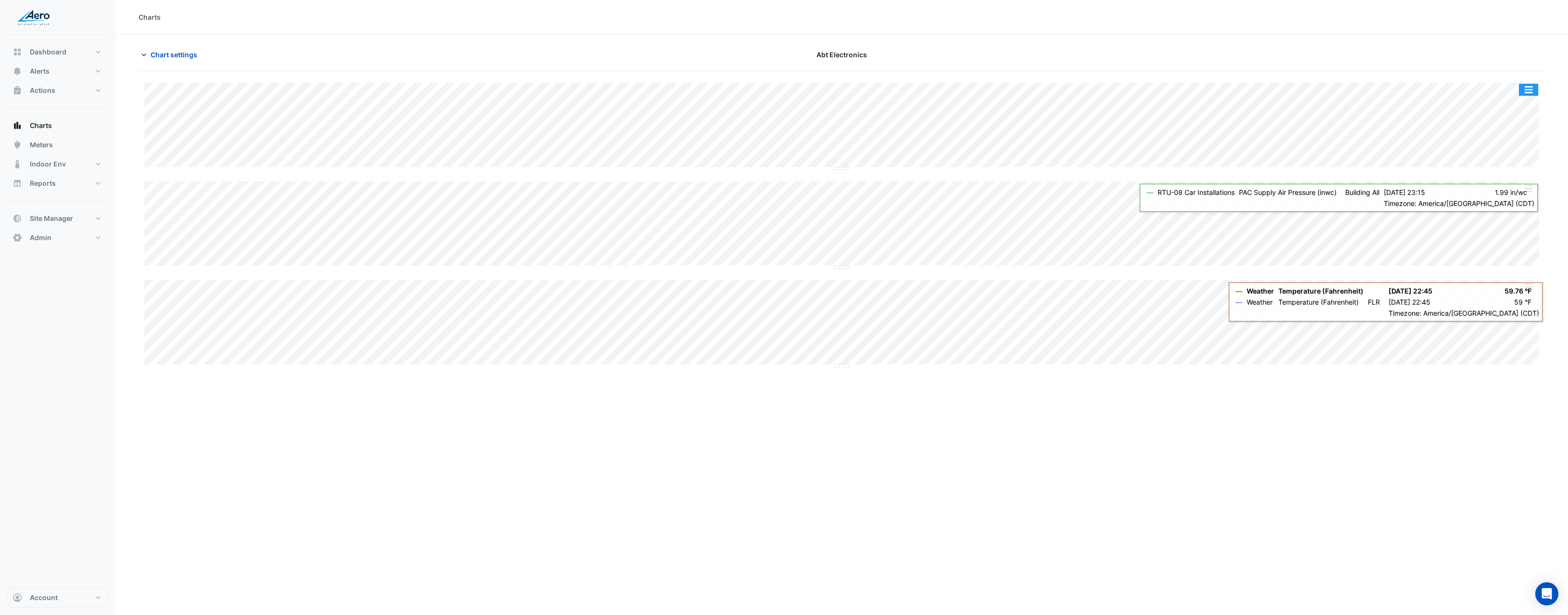
click at [1533, 94] on button "button" at bounding box center [1528, 89] width 19 height 12
click at [1522, 106] on div "Split by Equip" at bounding box center [1510, 106] width 58 height 18
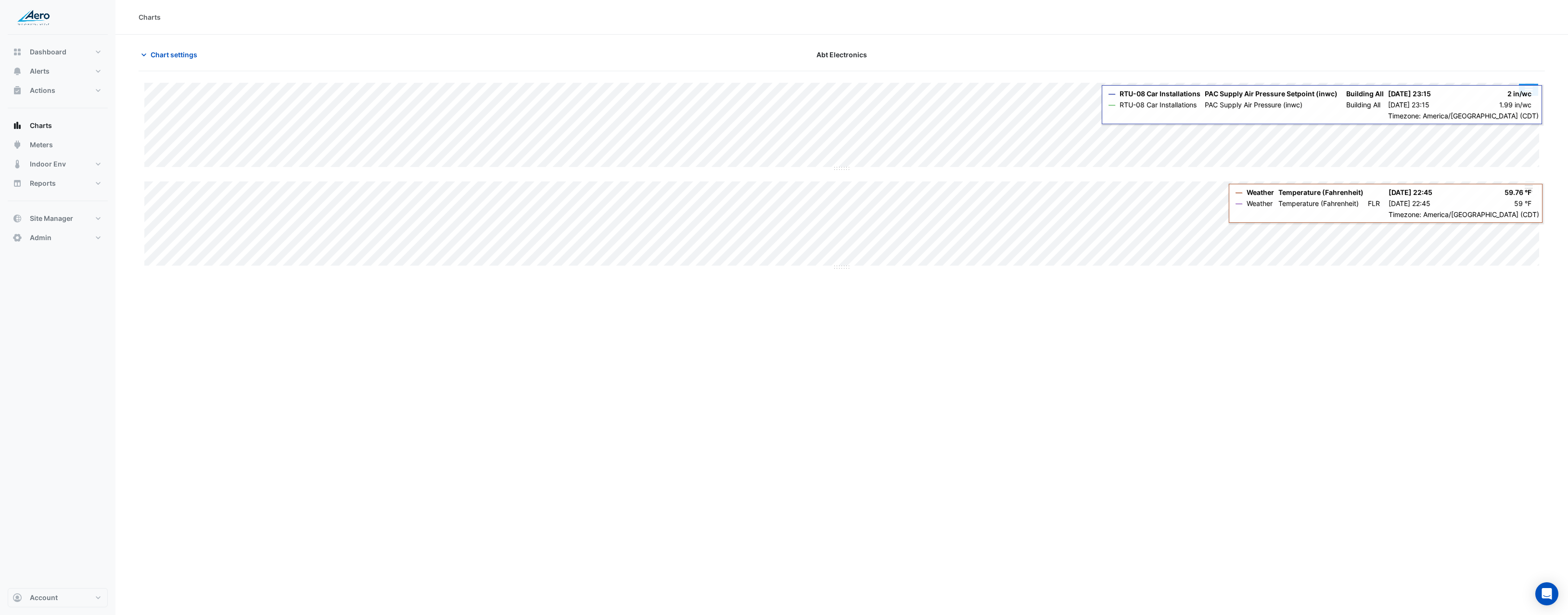
click at [1526, 95] on button "button" at bounding box center [1528, 89] width 19 height 12
click at [1526, 96] on div "Split by Unit Split All Split None Print Save as JPEG Save as PNG Pivot Data Ta…" at bounding box center [1510, 206] width 58 height 222
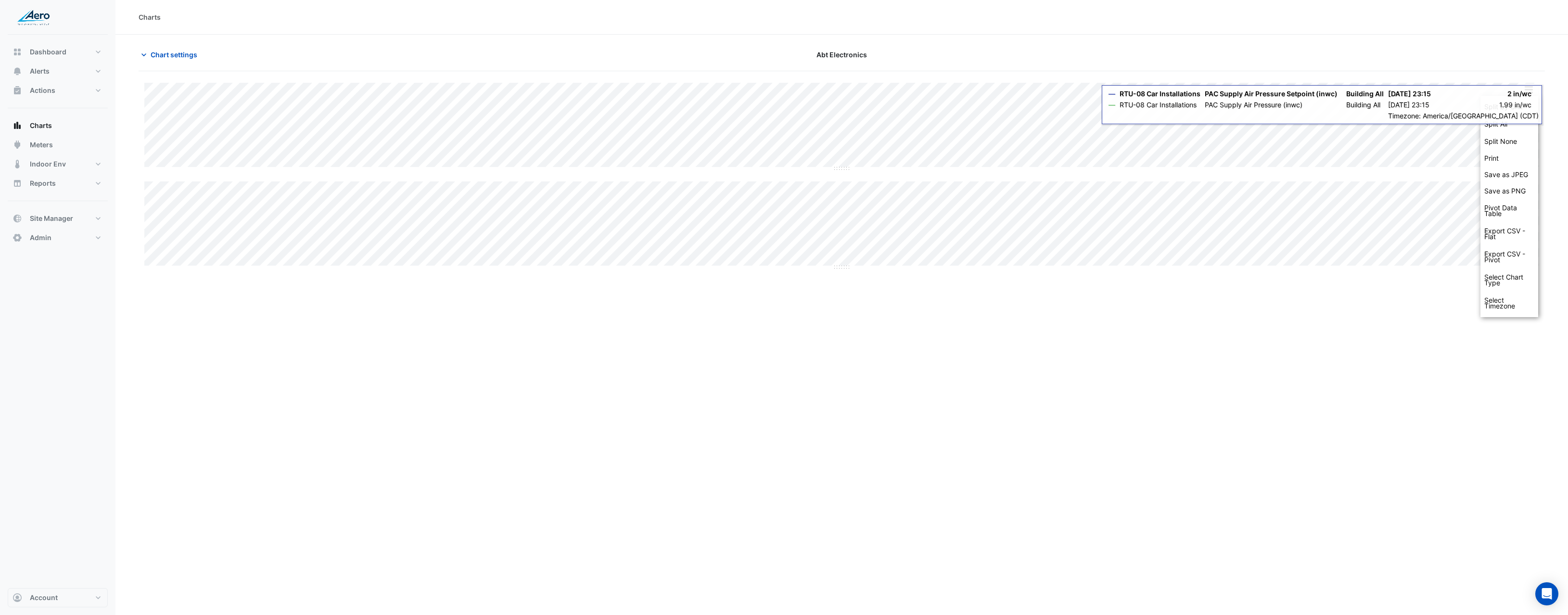
drag, startPoint x: 1563, startPoint y: 189, endPoint x: 1544, endPoint y: 188, distance: 19.0
click at [1563, 189] on section "Chart settings Abt Electronics Split by Unit Split All Split None Print Save as…" at bounding box center [841, 157] width 1453 height 245
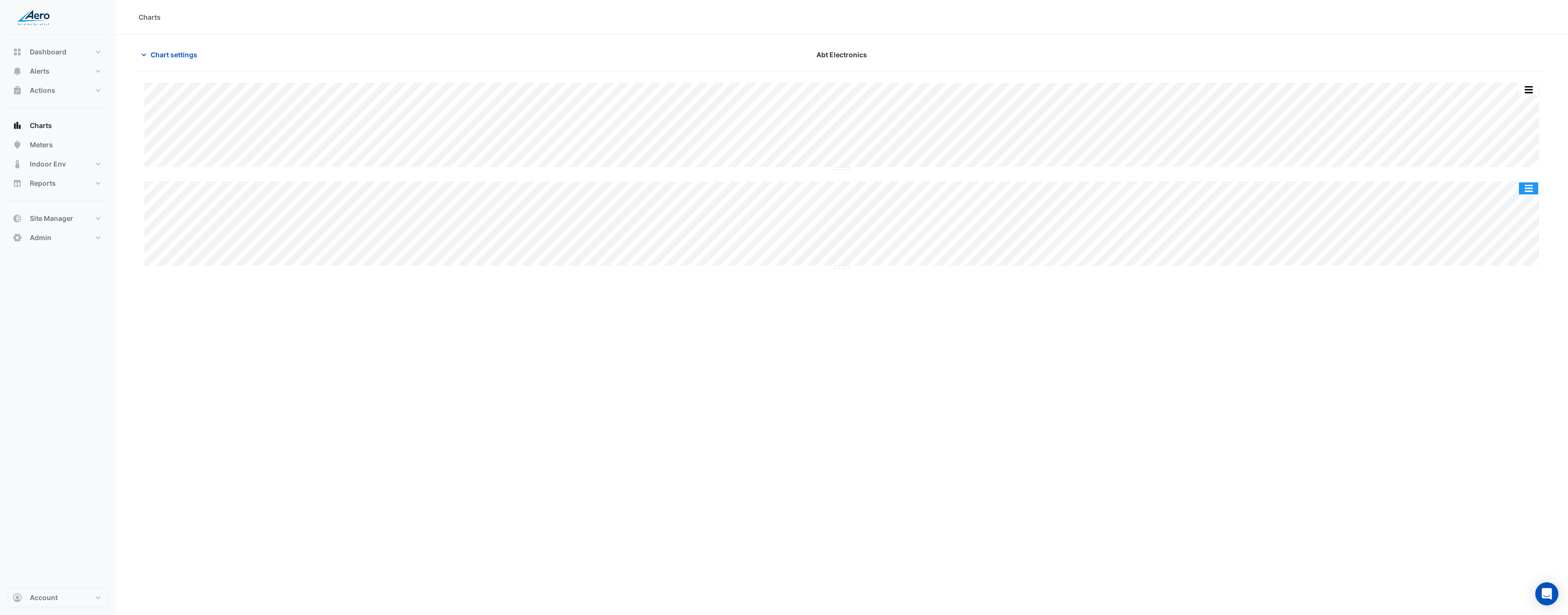
click at [1528, 186] on button "button" at bounding box center [1528, 188] width 19 height 12
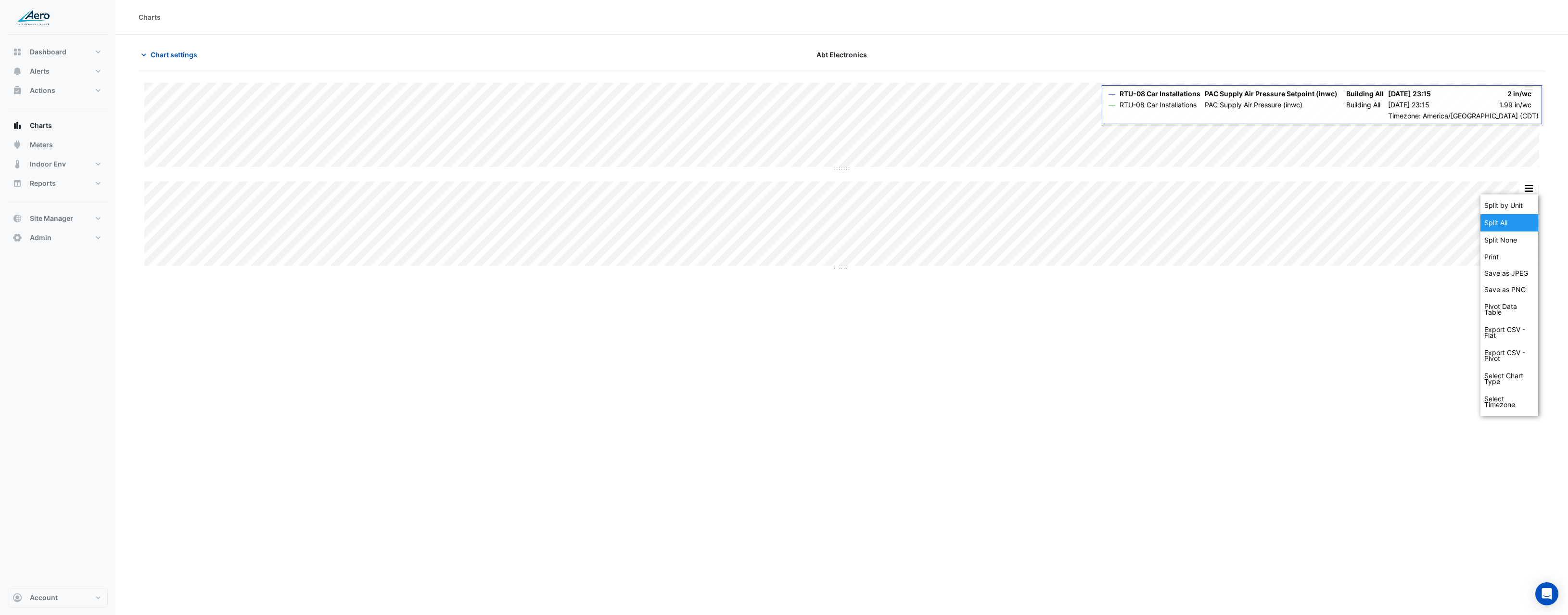
click at [1523, 223] on div "Split All" at bounding box center [1510, 222] width 58 height 18
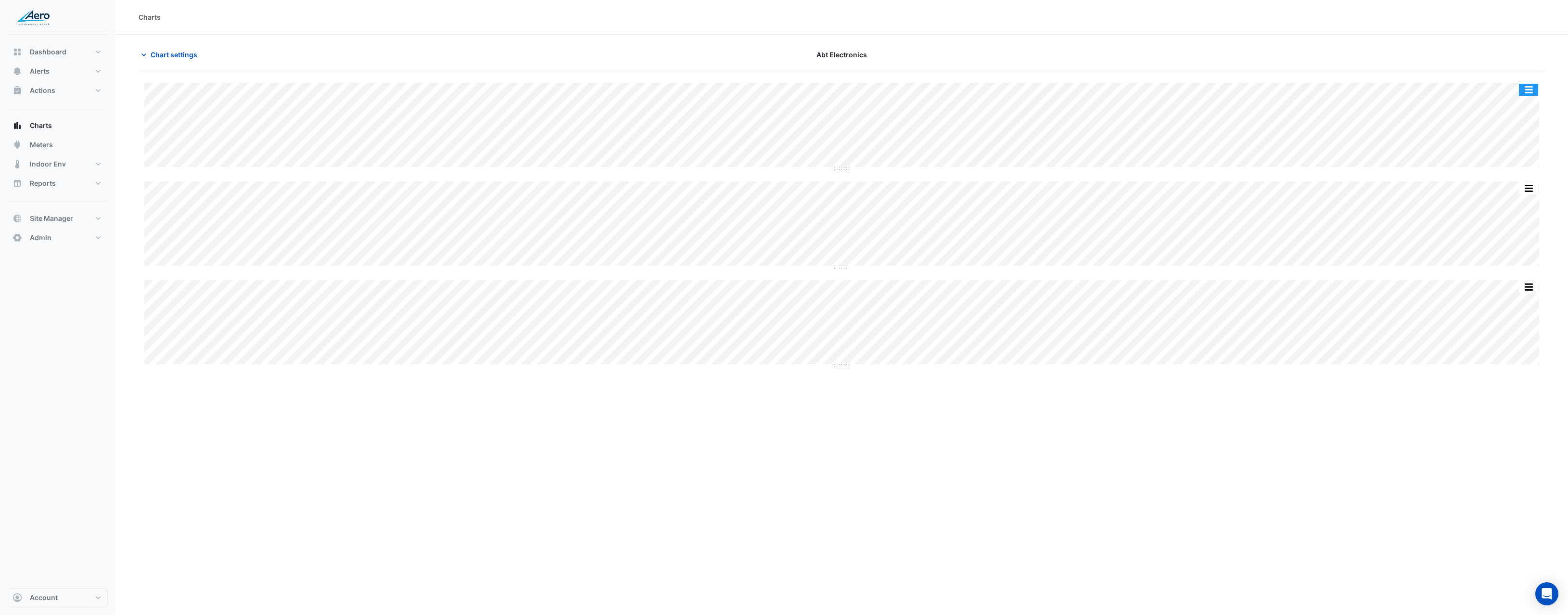
click at [1536, 91] on button "button" at bounding box center [1528, 89] width 19 height 12
click at [1515, 137] on div "Split None" at bounding box center [1510, 142] width 58 height 18
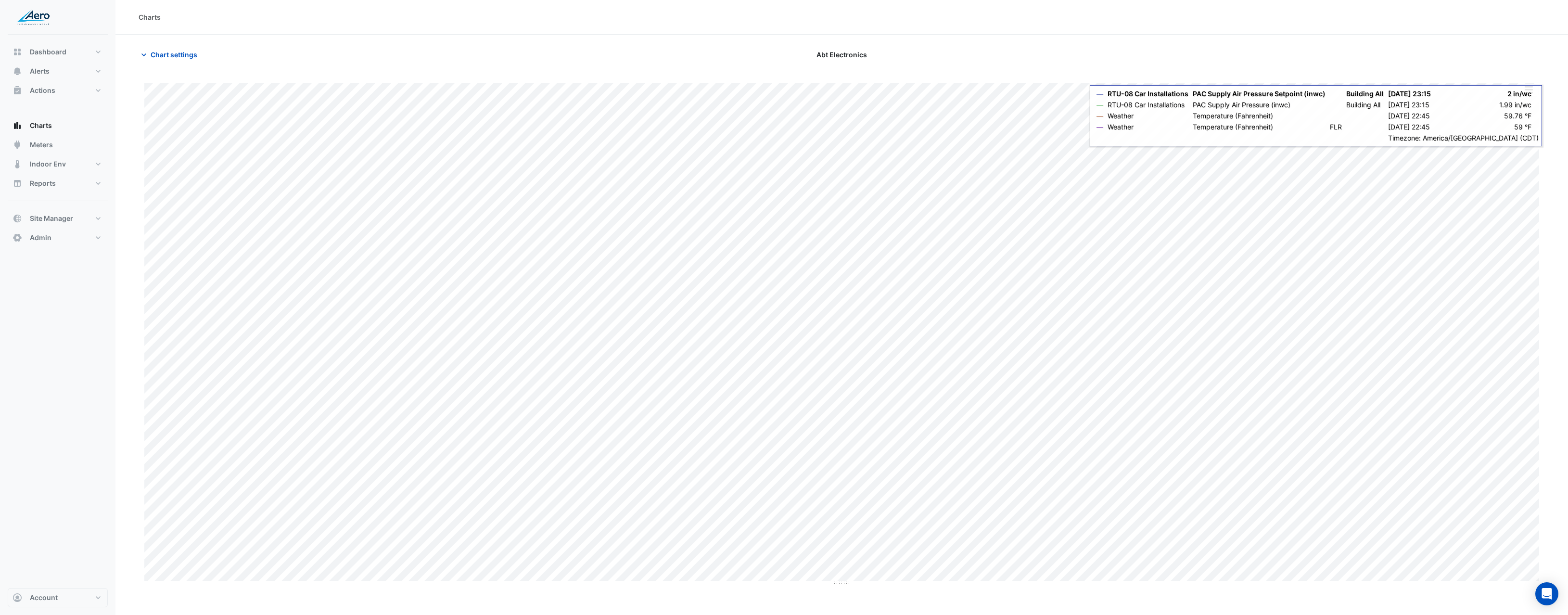
click at [1533, 94] on button "button" at bounding box center [1528, 89] width 19 height 12
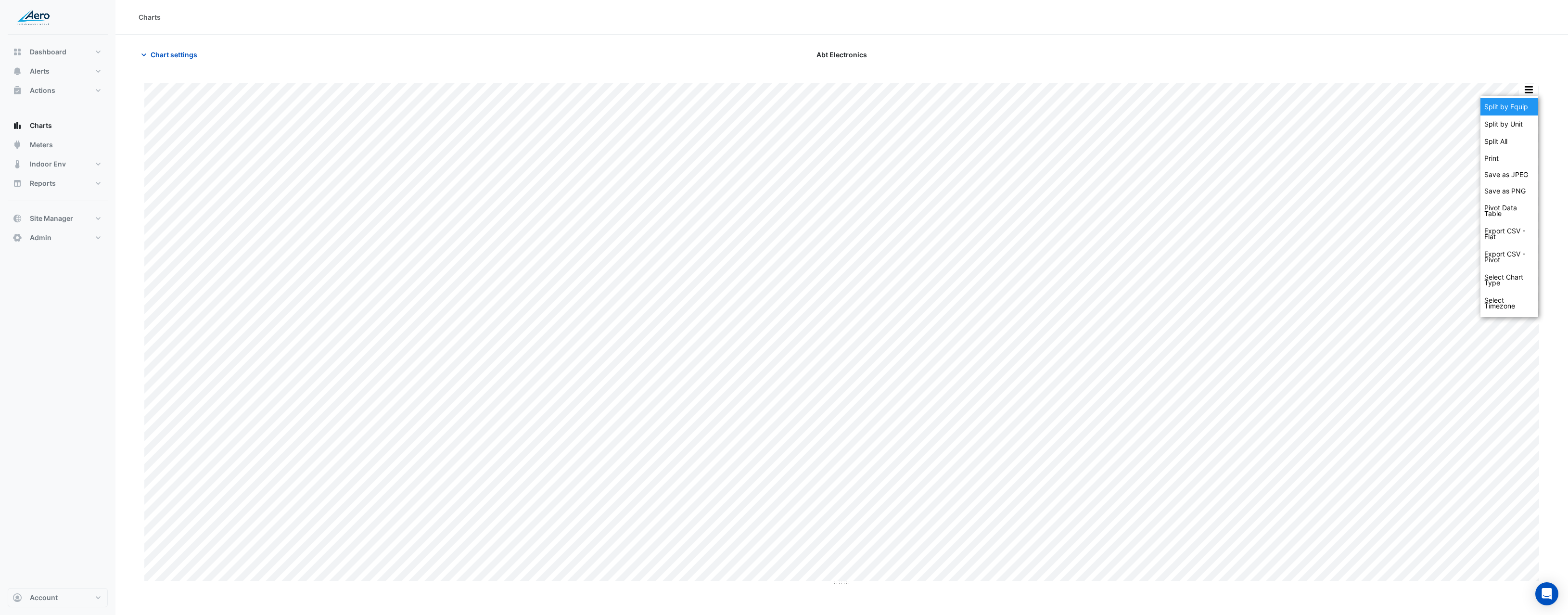
click at [1525, 109] on div "Split by Equip" at bounding box center [1510, 106] width 58 height 18
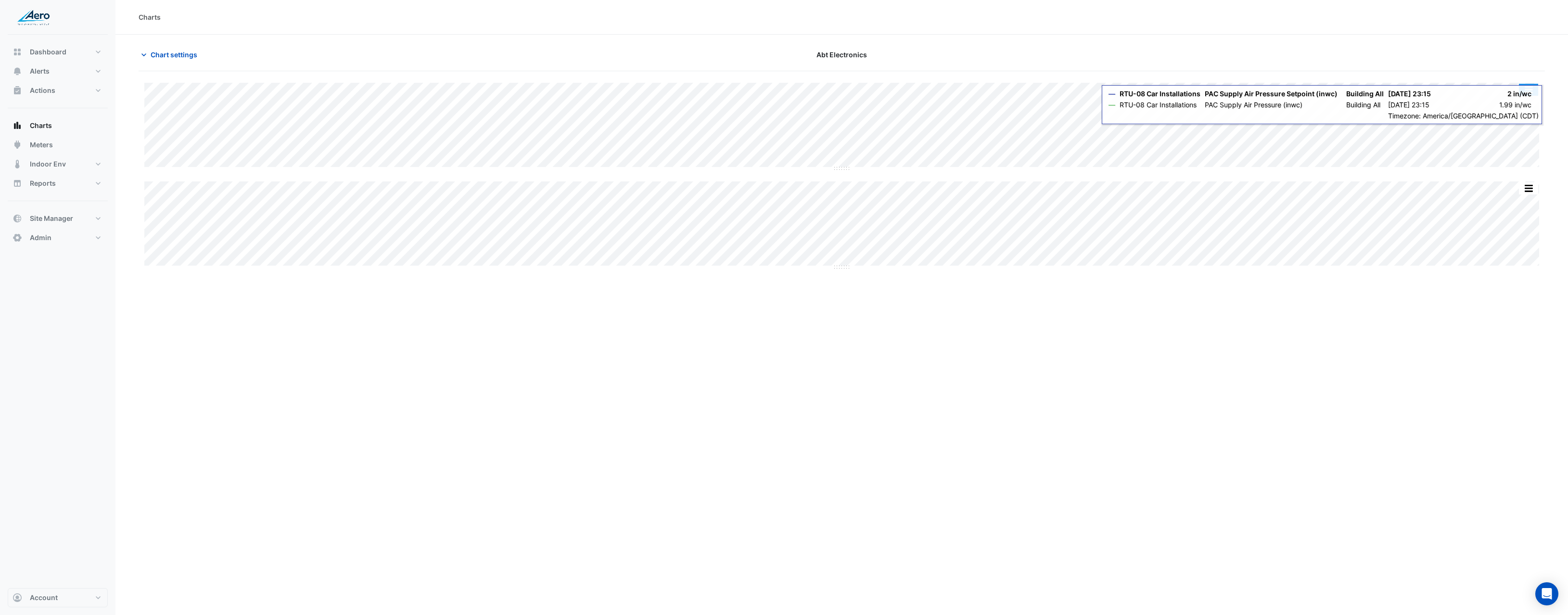
click at [1528, 91] on button "button" at bounding box center [1528, 89] width 19 height 12
click at [1526, 142] on div "Split None" at bounding box center [1510, 142] width 58 height 18
click at [1527, 88] on button "button" at bounding box center [1528, 89] width 19 height 12
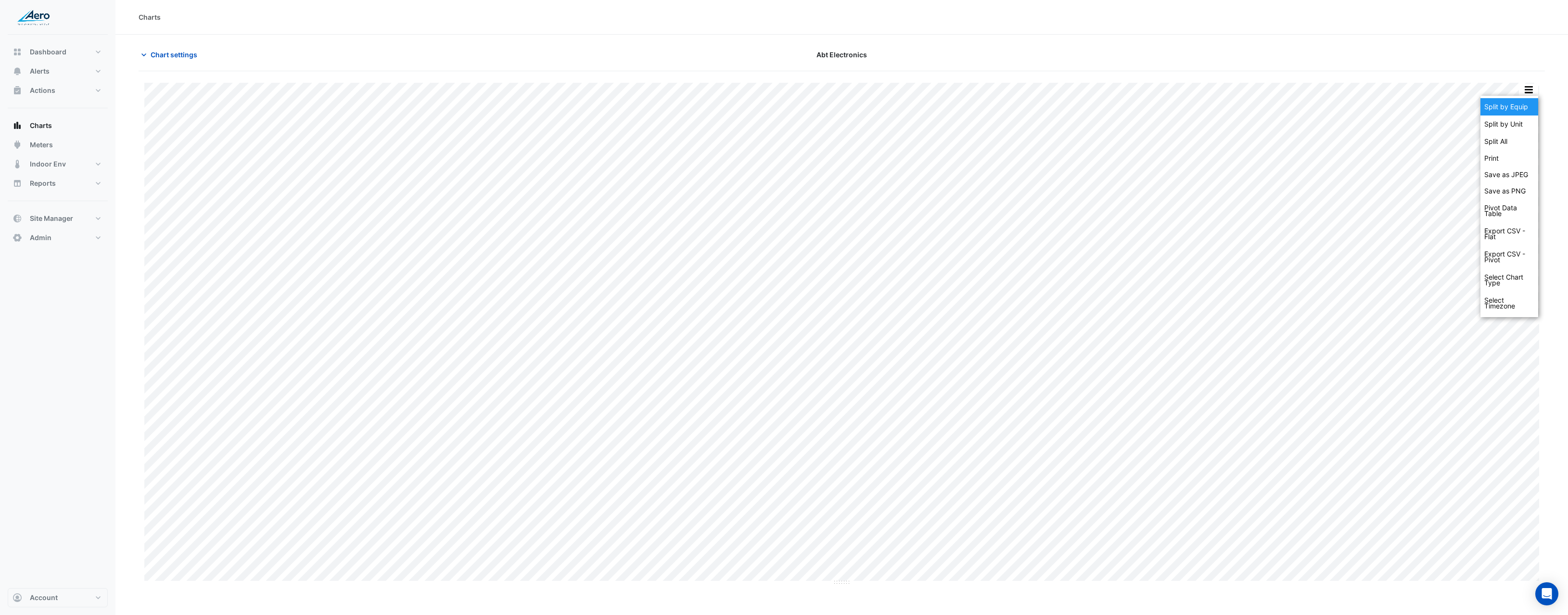
click at [1523, 104] on div "Split by Equip" at bounding box center [1510, 106] width 58 height 18
click at [198, 60] on button "Chart settings" at bounding box center [170, 55] width 65 height 17
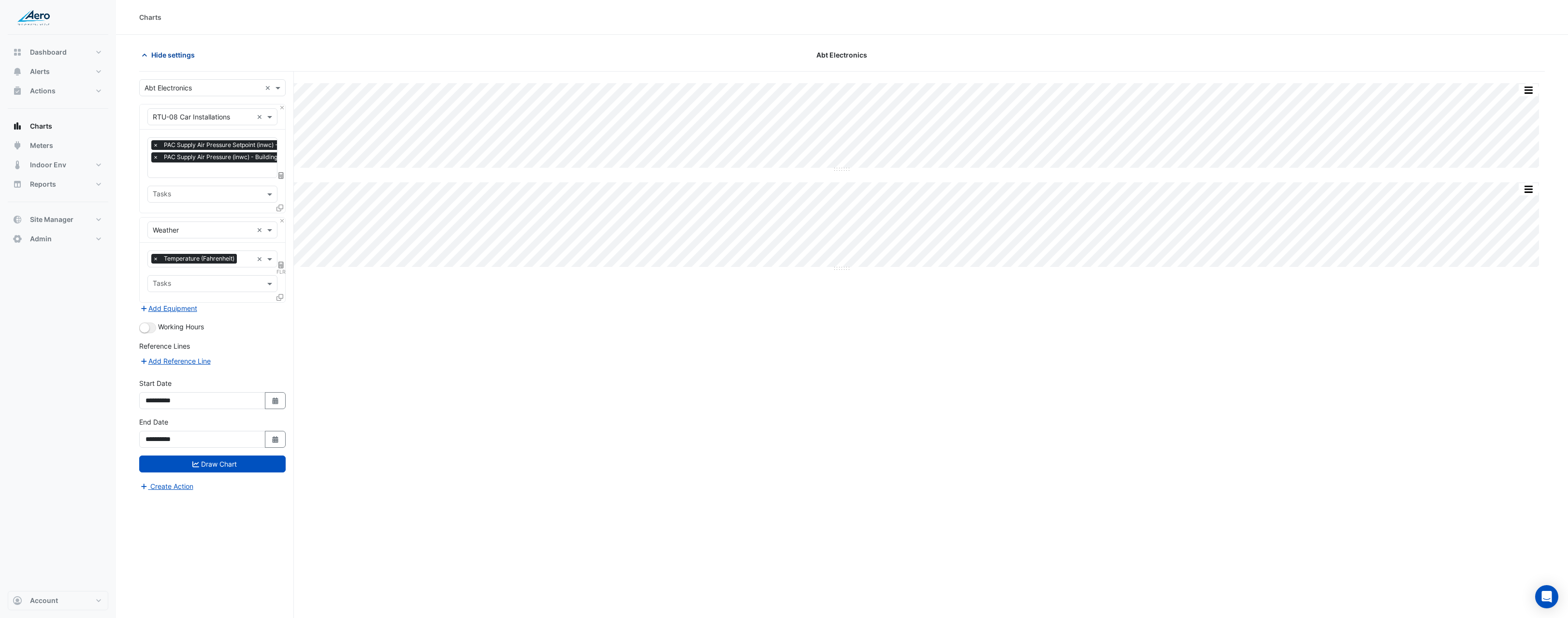
click at [193, 57] on span "Hide settings" at bounding box center [173, 55] width 43 height 10
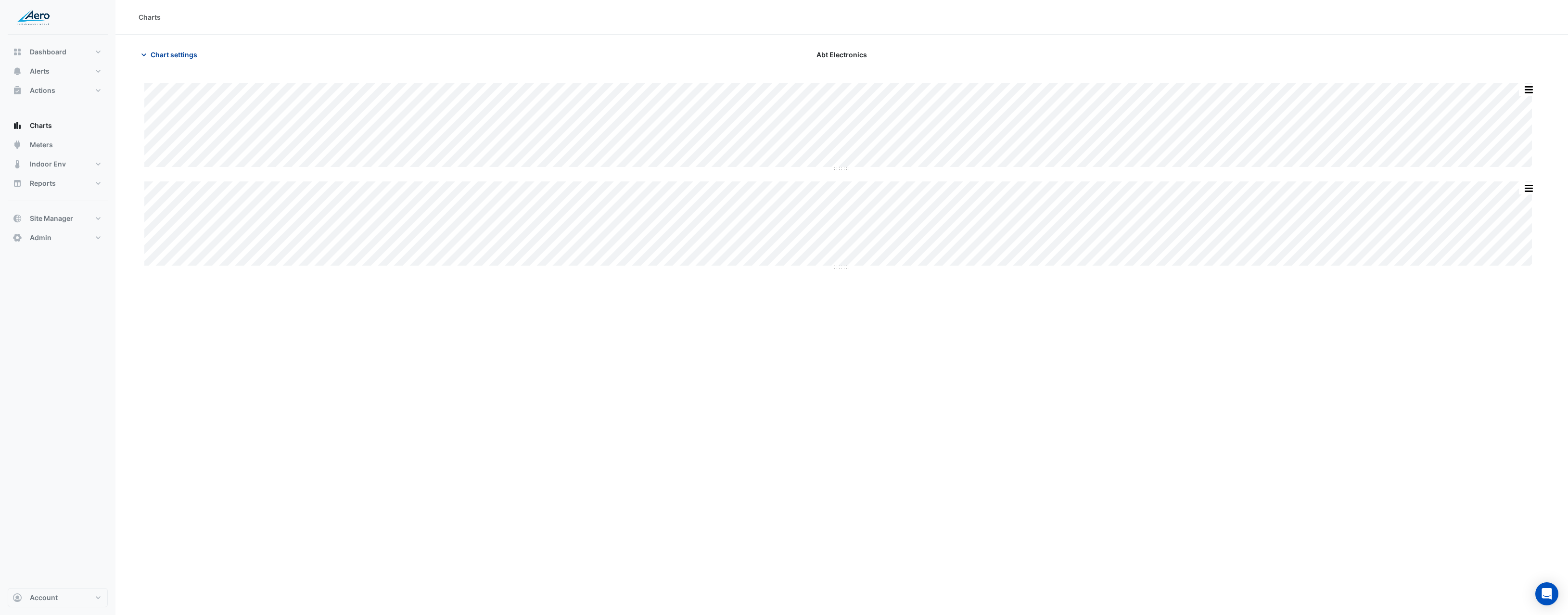
click at [193, 56] on span "Chart settings" at bounding box center [174, 55] width 46 height 10
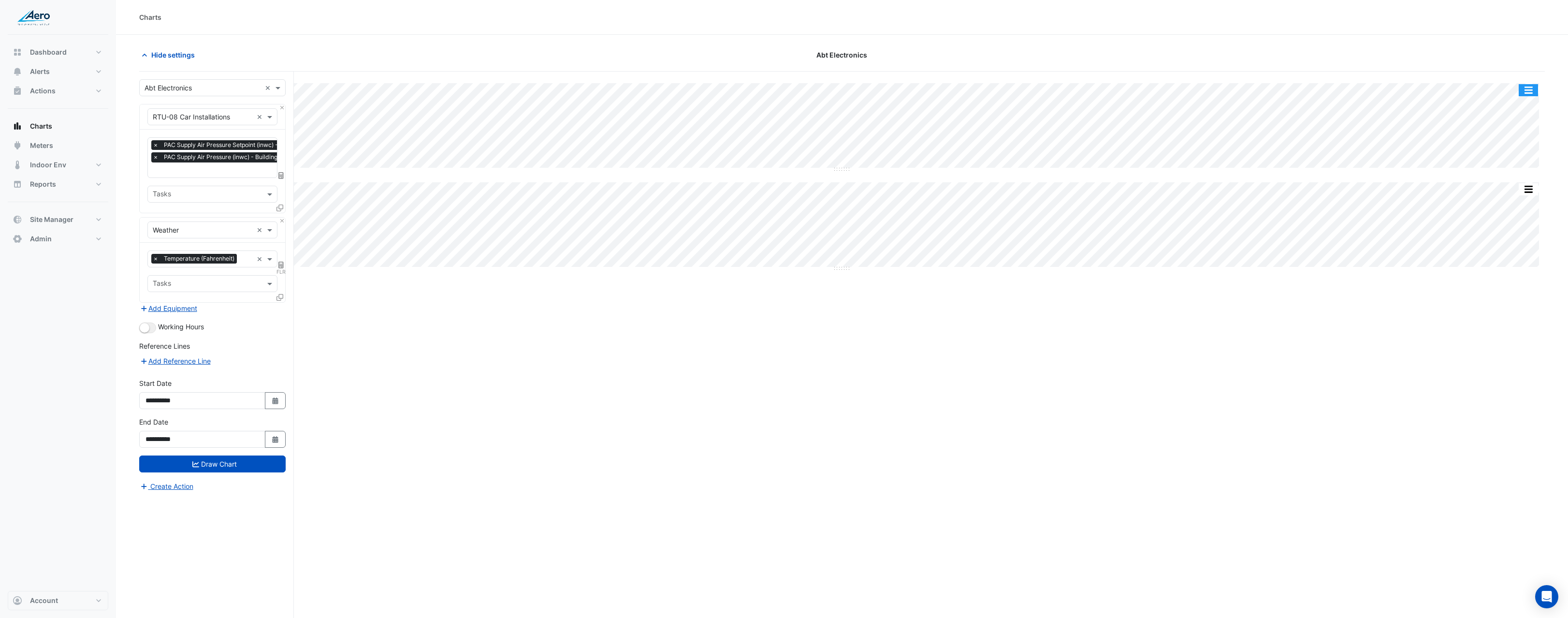
click at [1525, 87] on button "button" at bounding box center [1528, 90] width 19 height 12
click at [1512, 138] on div "Split None" at bounding box center [1509, 142] width 58 height 18
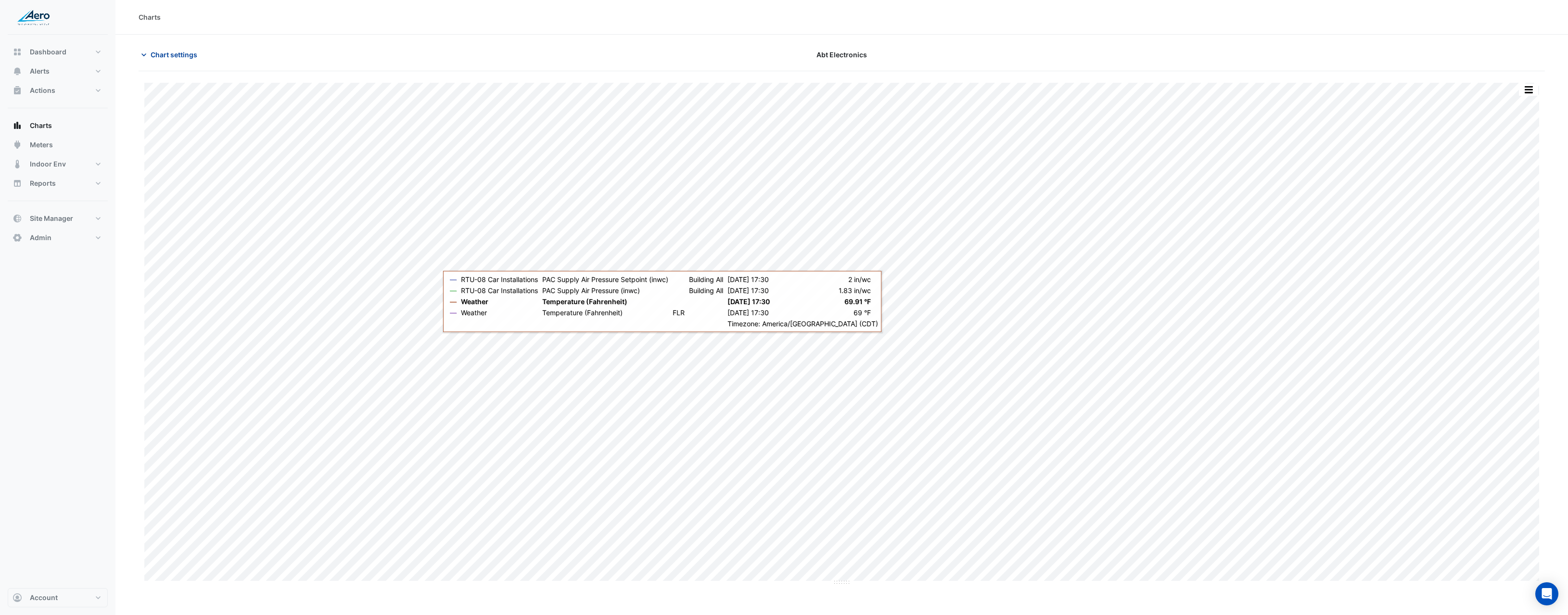
click at [181, 56] on span "Chart settings" at bounding box center [174, 55] width 46 height 10
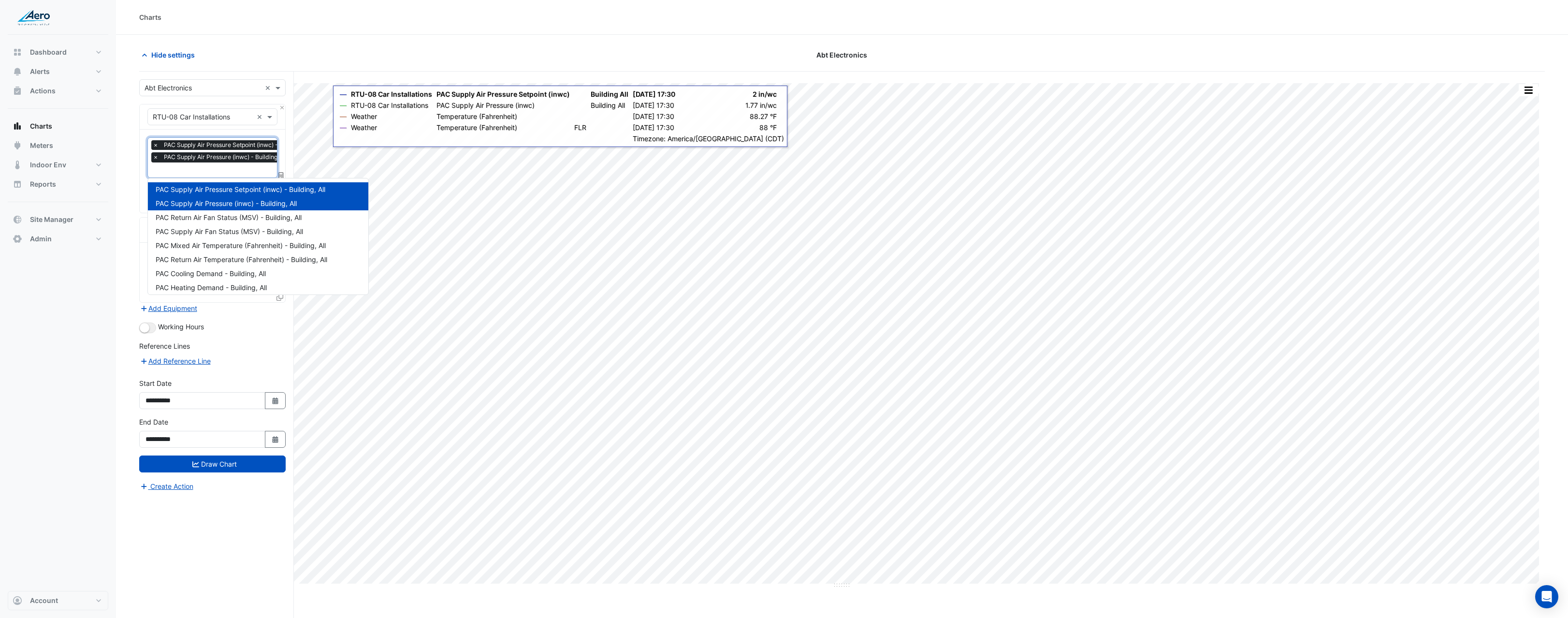
click at [224, 174] on input "text" at bounding box center [234, 171] width 163 height 10
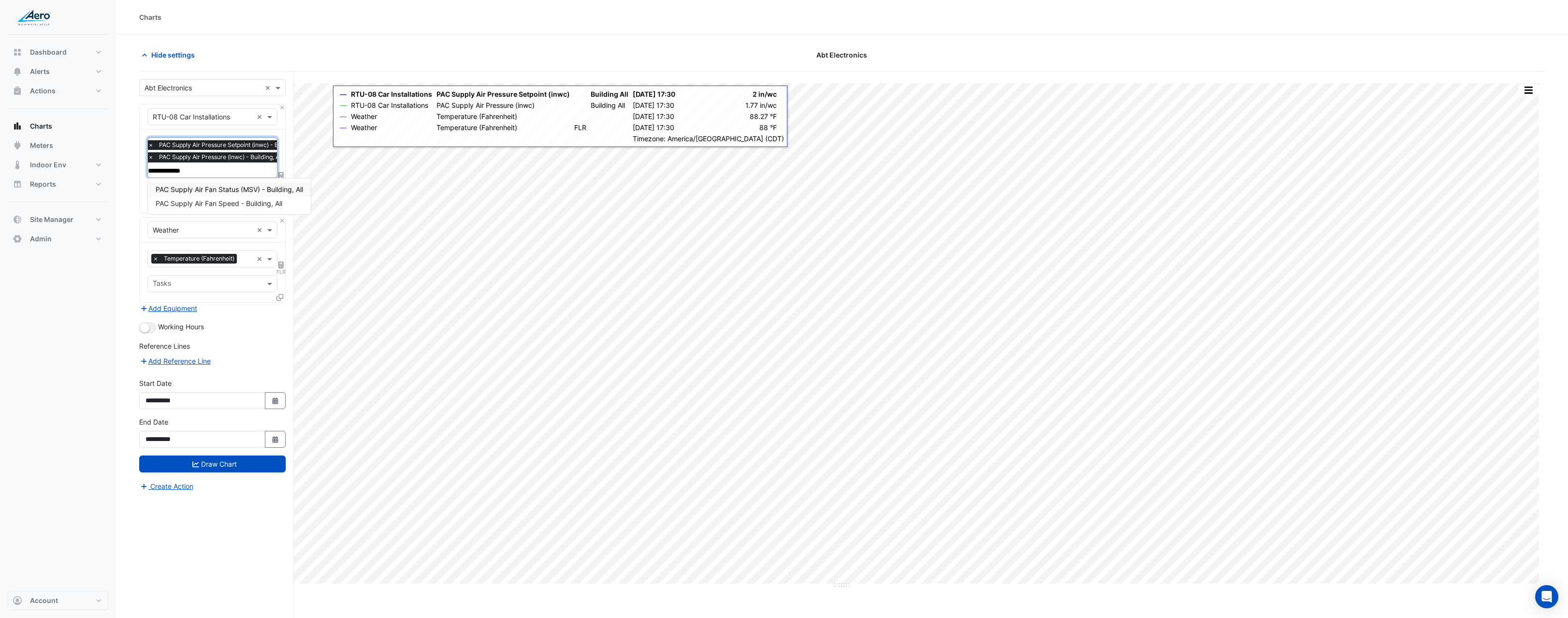
type input "**********"
click at [240, 191] on span "PAC Supply Air Fan Status (MSV) - Building, All" at bounding box center [229, 190] width 147 height 8
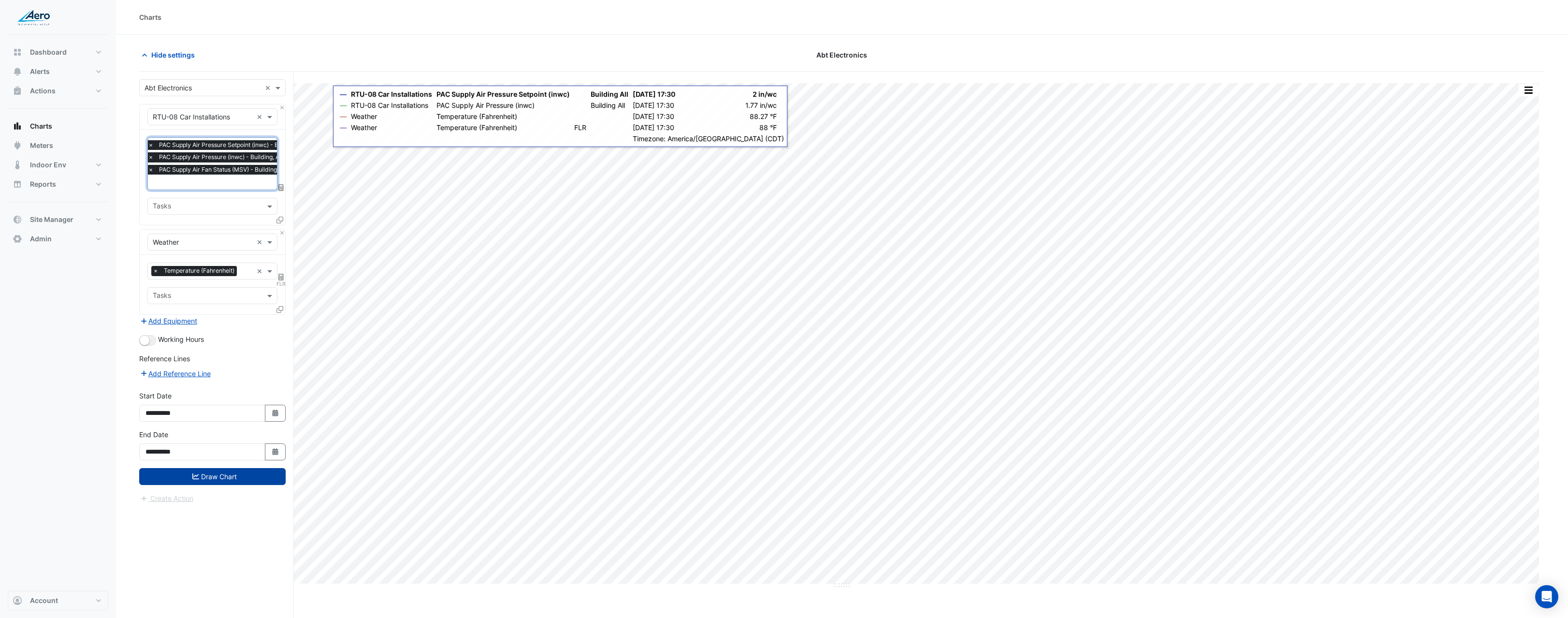
click at [204, 480] on button "Draw Chart" at bounding box center [212, 477] width 146 height 17
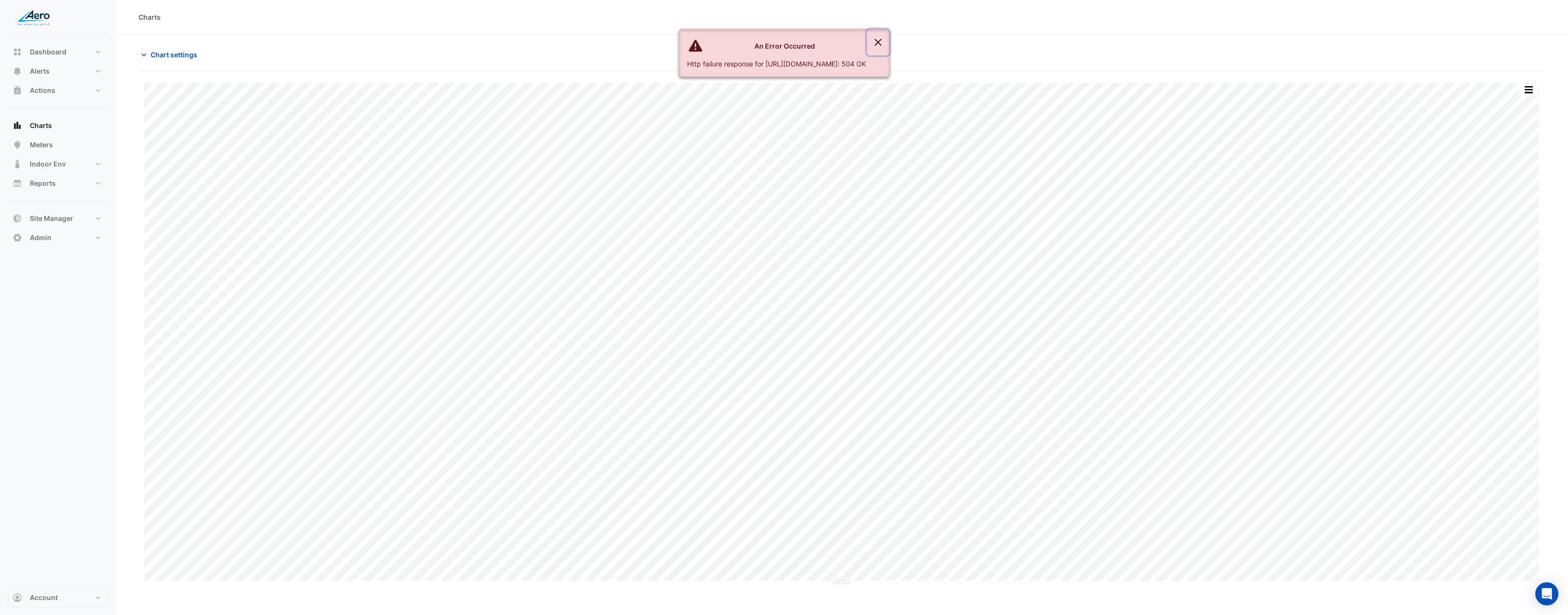
click at [889, 42] on button "Close" at bounding box center [878, 42] width 22 height 26
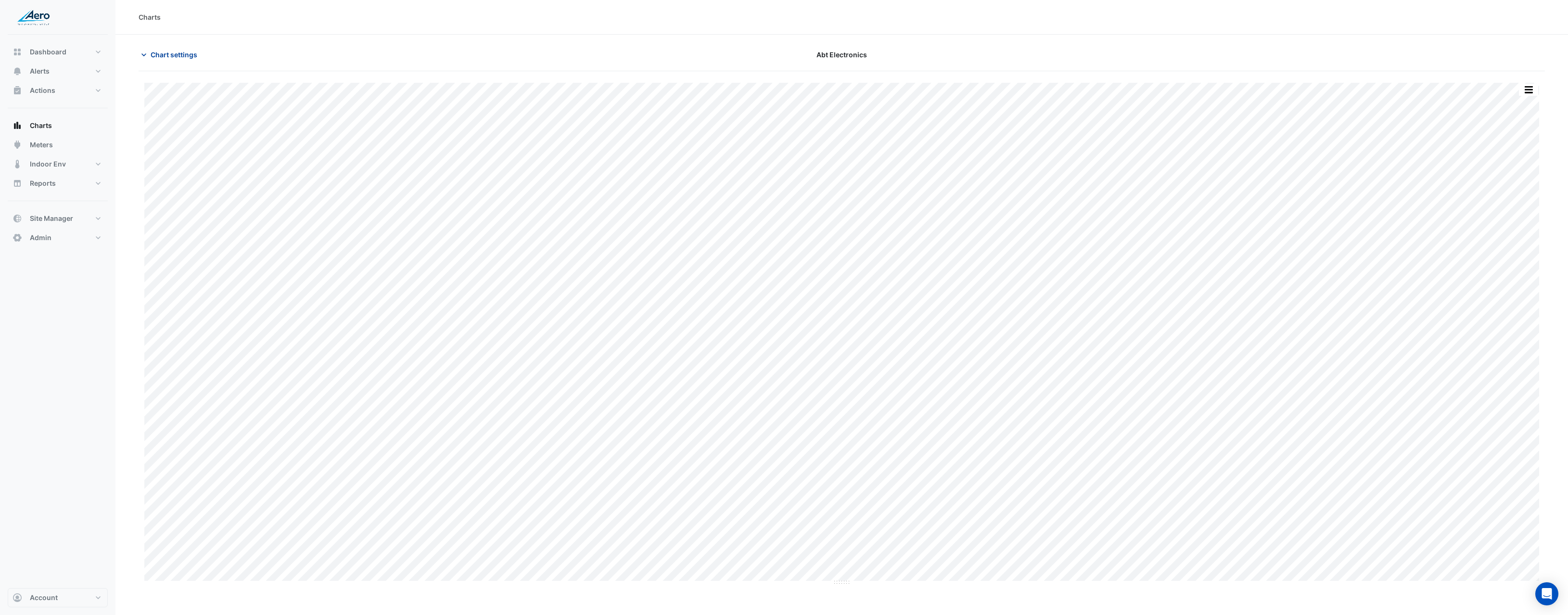
click at [185, 56] on span "Chart settings" at bounding box center [174, 55] width 46 height 10
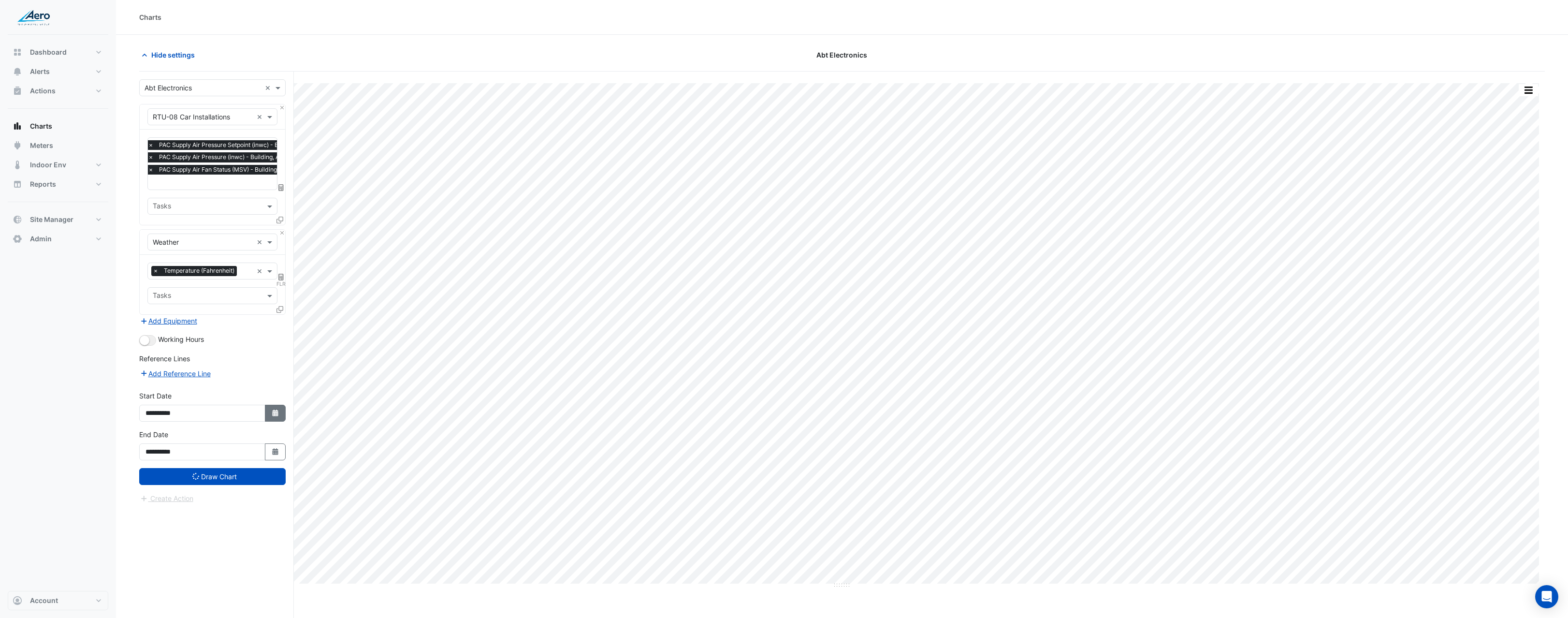
click at [284, 414] on button "Select Date" at bounding box center [275, 413] width 21 height 17
select select "*"
select select "****"
click at [250, 284] on span "Next month" at bounding box center [248, 284] width 8 height 8
select select "*"
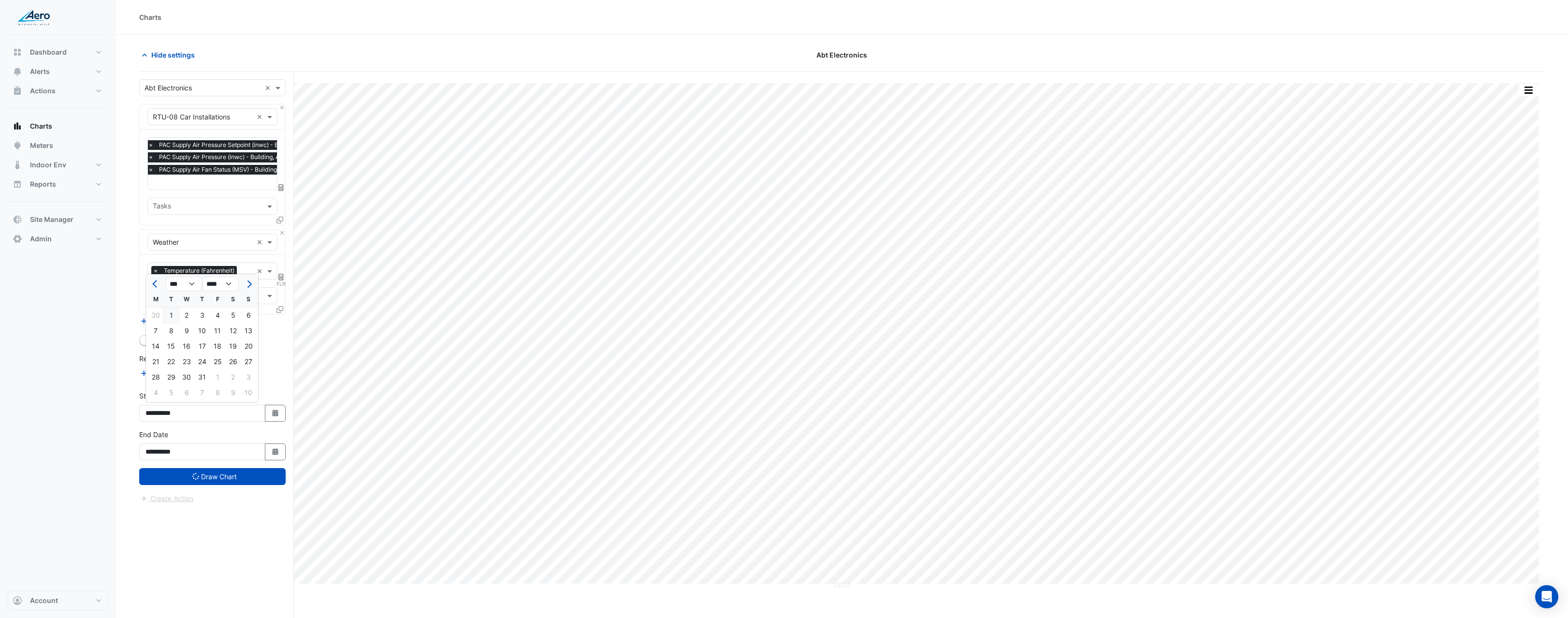
click at [176, 315] on div "1" at bounding box center [171, 315] width 15 height 15
type input "**********"
click at [247, 483] on button "Draw Chart" at bounding box center [212, 477] width 146 height 17
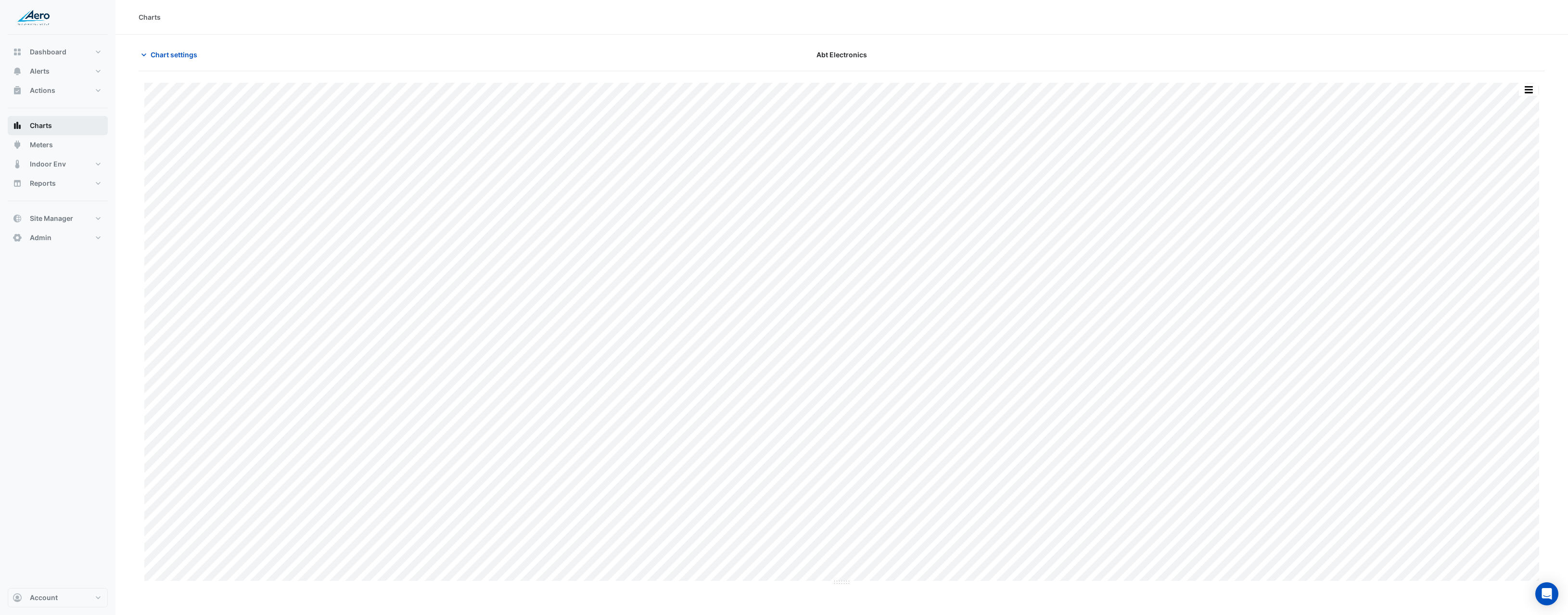
click at [51, 130] on span "Charts" at bounding box center [40, 125] width 22 height 9
click at [180, 51] on span "Chart settings" at bounding box center [174, 55] width 46 height 10
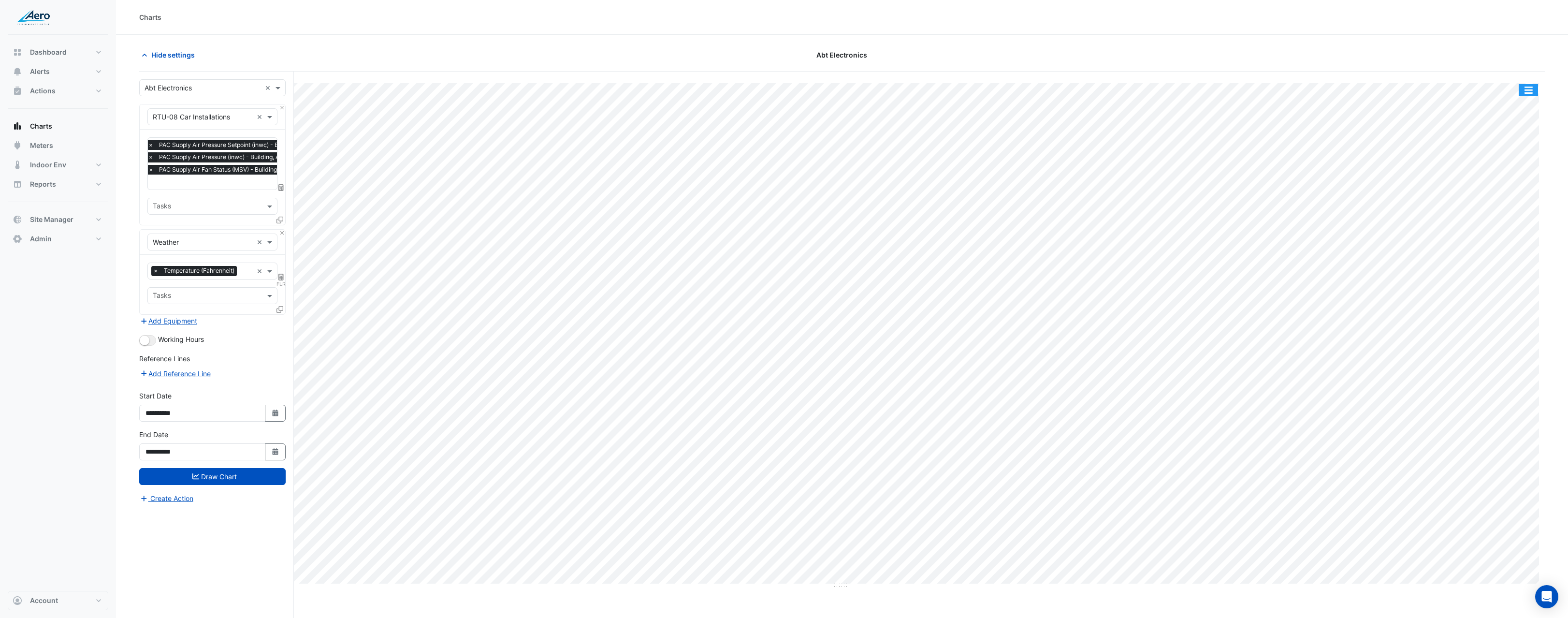
click at [1520, 95] on button "button" at bounding box center [1528, 90] width 19 height 12
click at [1526, 206] on div "Pivot Data Table" at bounding box center [1509, 211] width 58 height 23
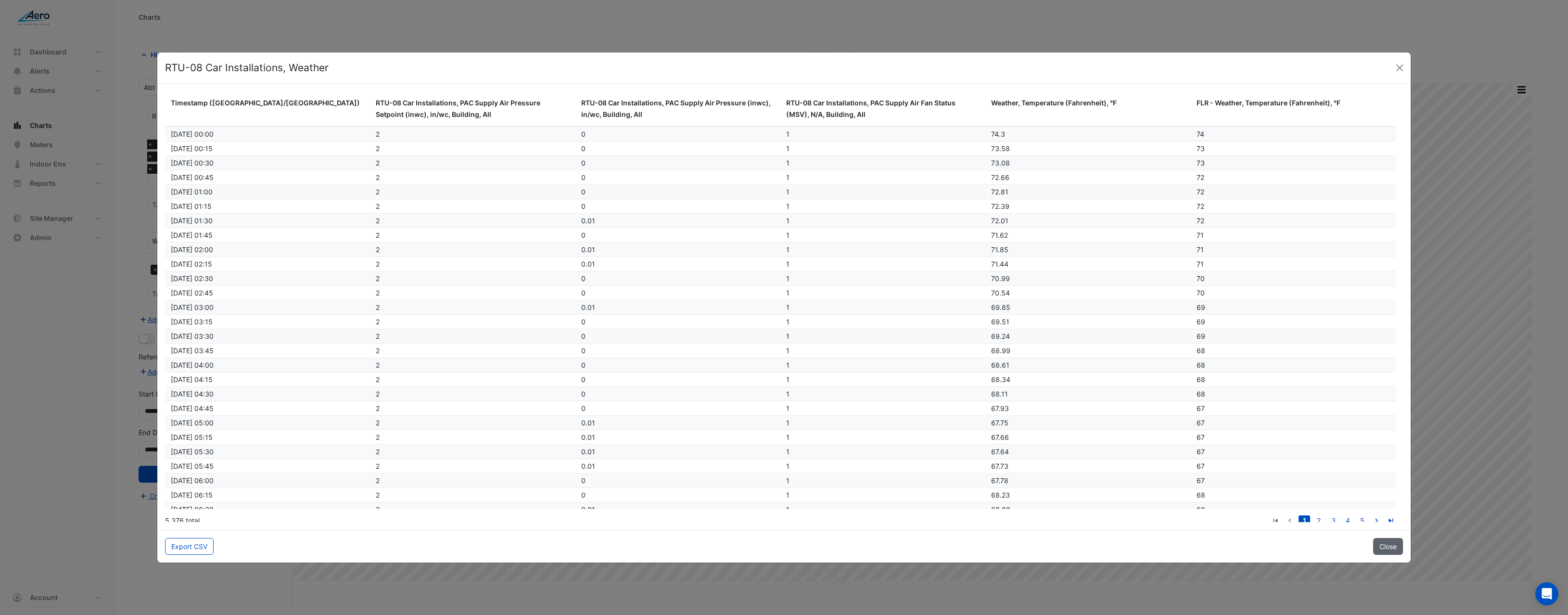
click at [1398, 551] on button "Close" at bounding box center [1388, 546] width 30 height 17
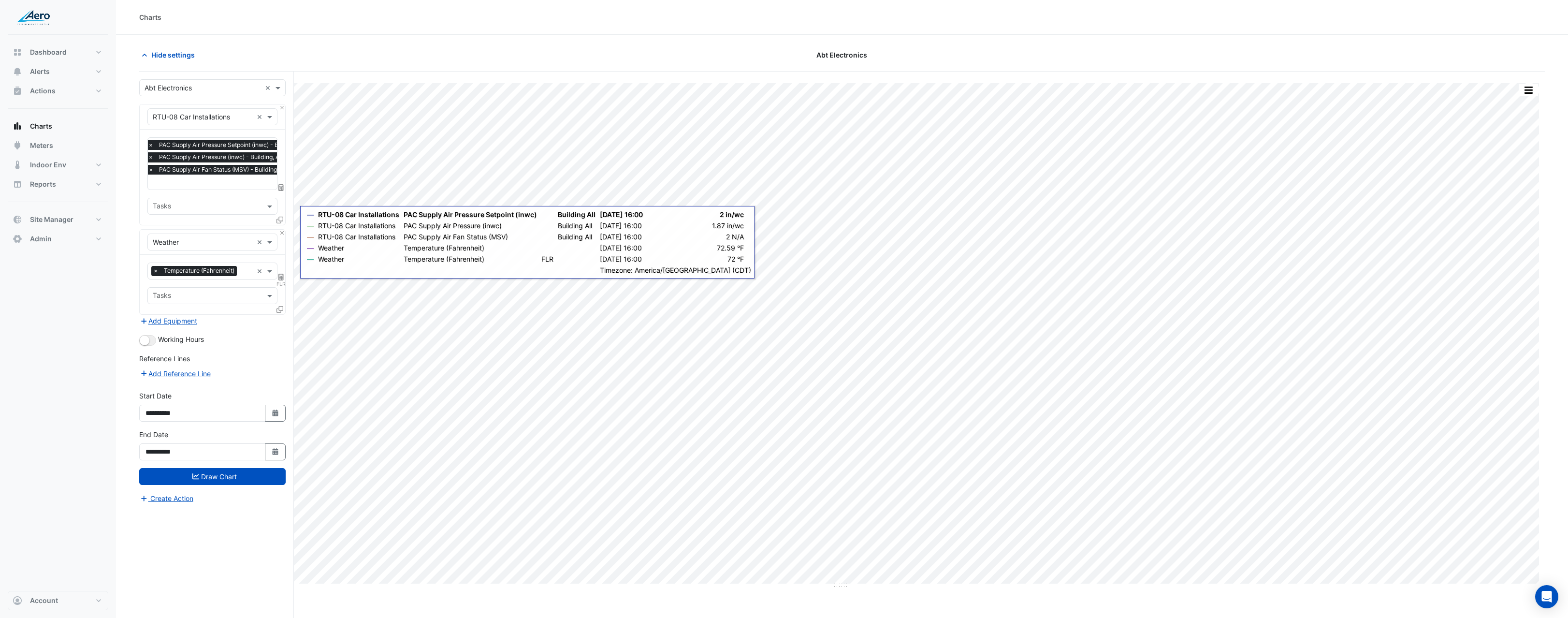
click at [282, 280] on span "FLR" at bounding box center [281, 284] width 9 height 8
select select "******"
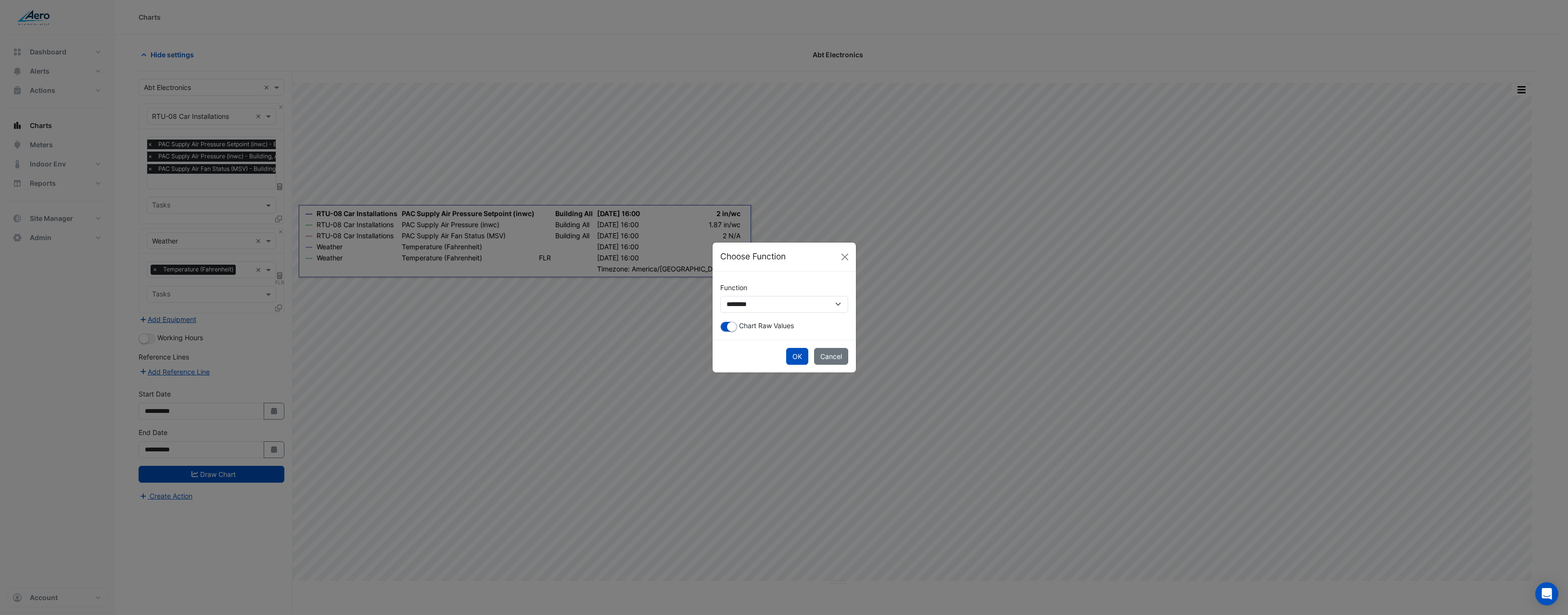
click at [718, 326] on div "**********" at bounding box center [784, 305] width 143 height 68
click at [725, 328] on button "button" at bounding box center [729, 326] width 17 height 11
click at [831, 359] on button "Cancel" at bounding box center [831, 356] width 35 height 17
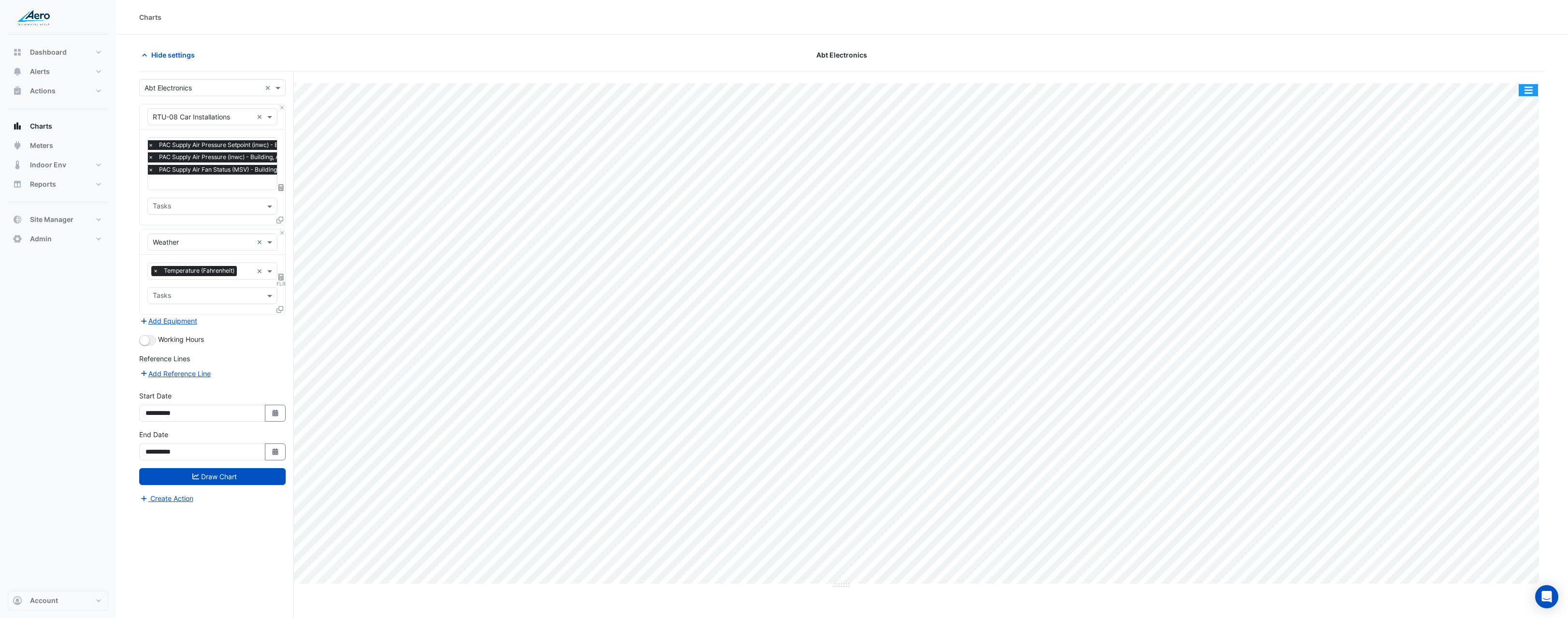
click at [1534, 93] on button "button" at bounding box center [1528, 90] width 19 height 12
click at [1513, 212] on div "Pivot Data Table" at bounding box center [1509, 211] width 58 height 23
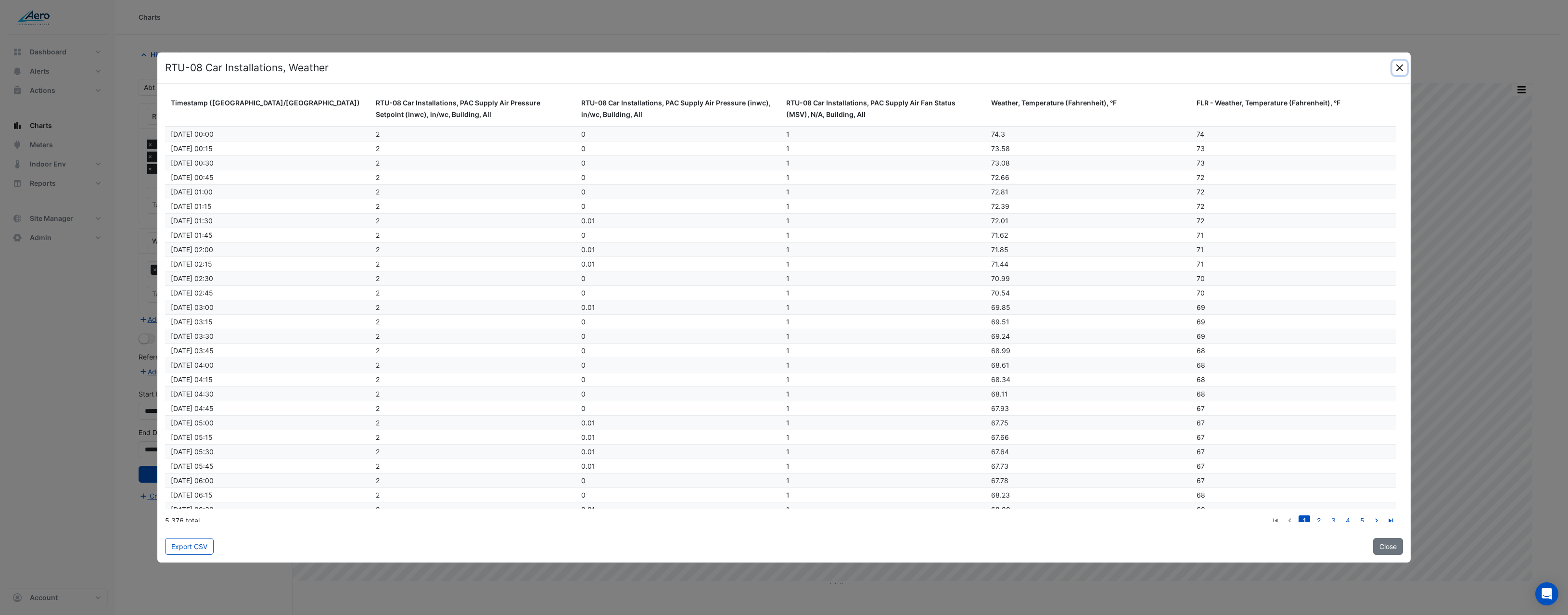
click at [1394, 68] on button "Close" at bounding box center [1399, 67] width 14 height 14
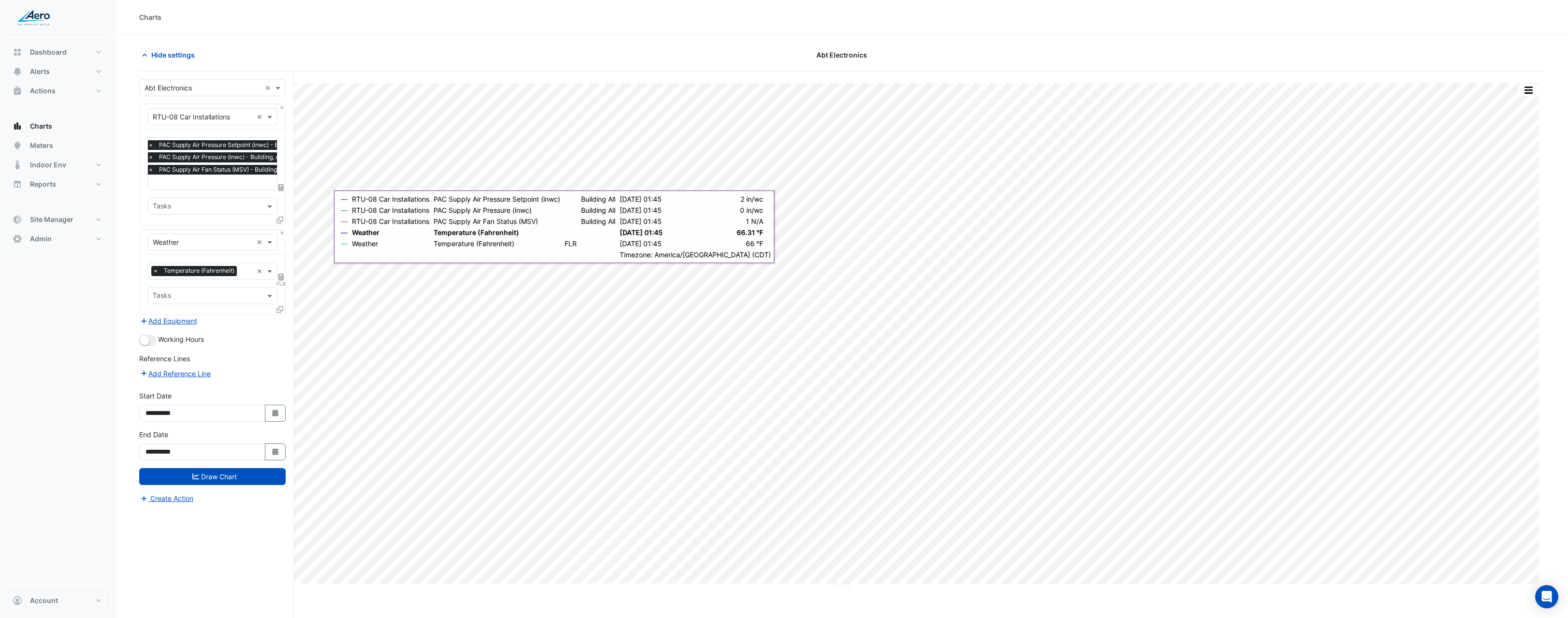
click at [277, 284] on span "FLR" at bounding box center [281, 284] width 9 height 8
select select "******"
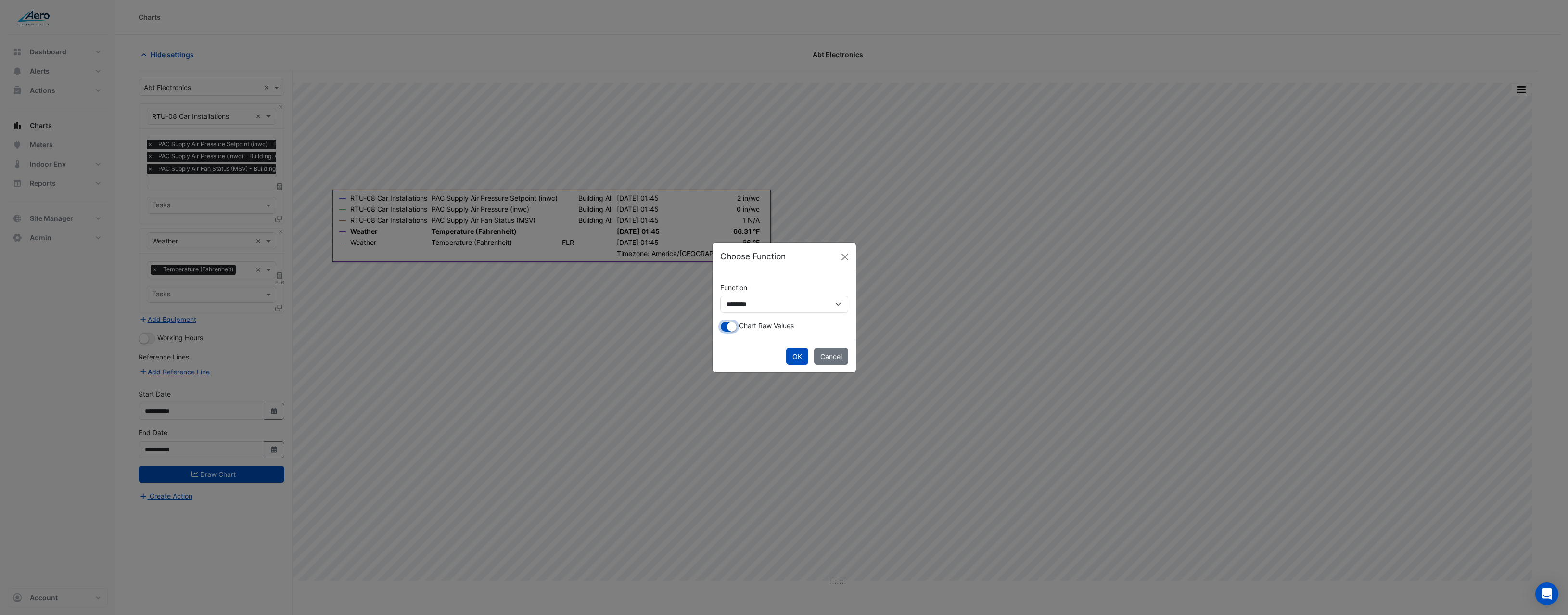
click at [734, 329] on small "button" at bounding box center [732, 326] width 9 height 9
click at [803, 361] on button "OK" at bounding box center [797, 356] width 22 height 17
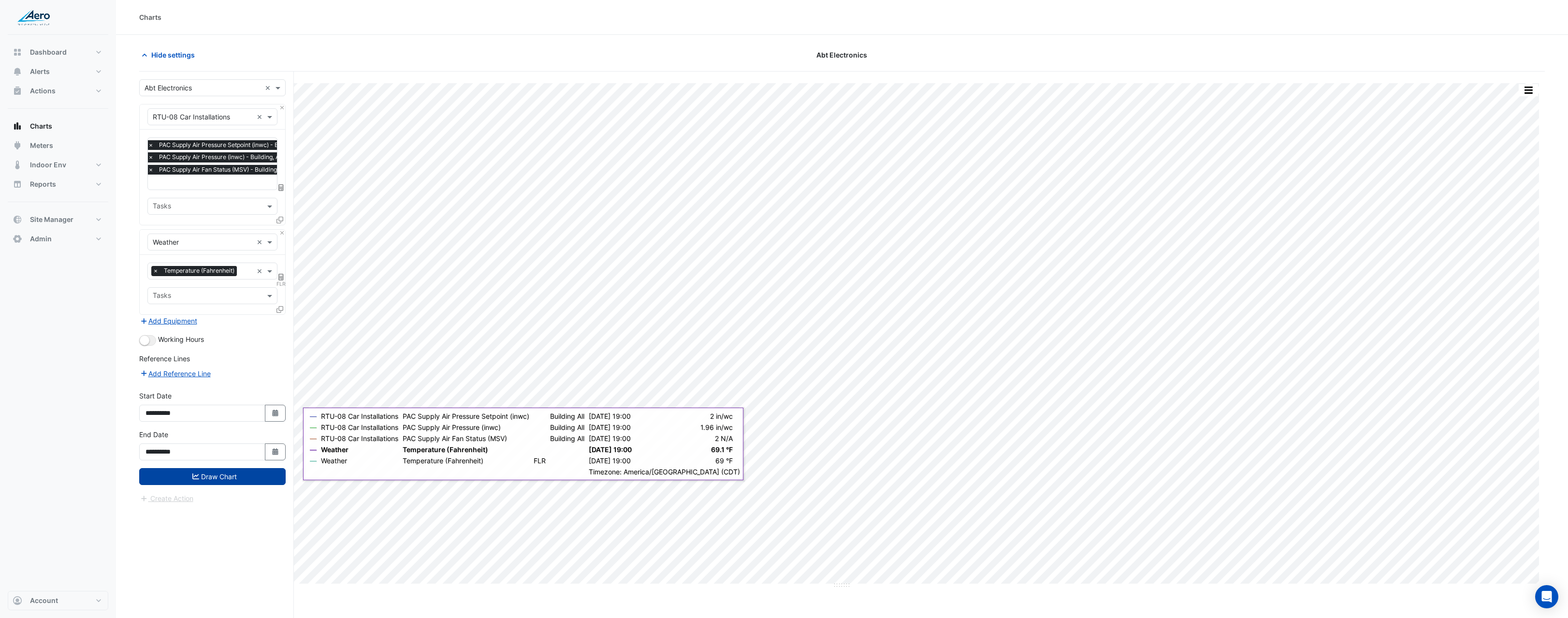
click at [215, 477] on button "Draw Chart" at bounding box center [212, 477] width 146 height 17
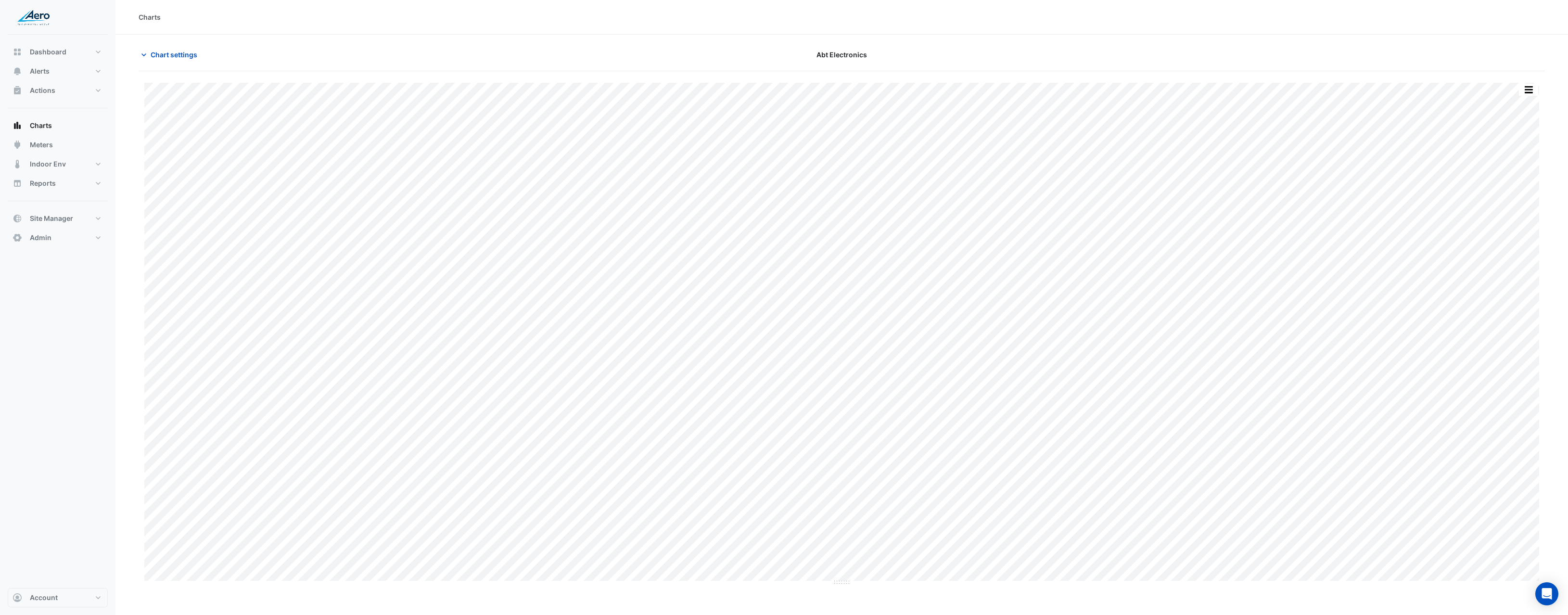
click at [1537, 90] on button "button" at bounding box center [1528, 89] width 19 height 12
click at [1503, 217] on div "Pivot Data Table" at bounding box center [1510, 210] width 58 height 23
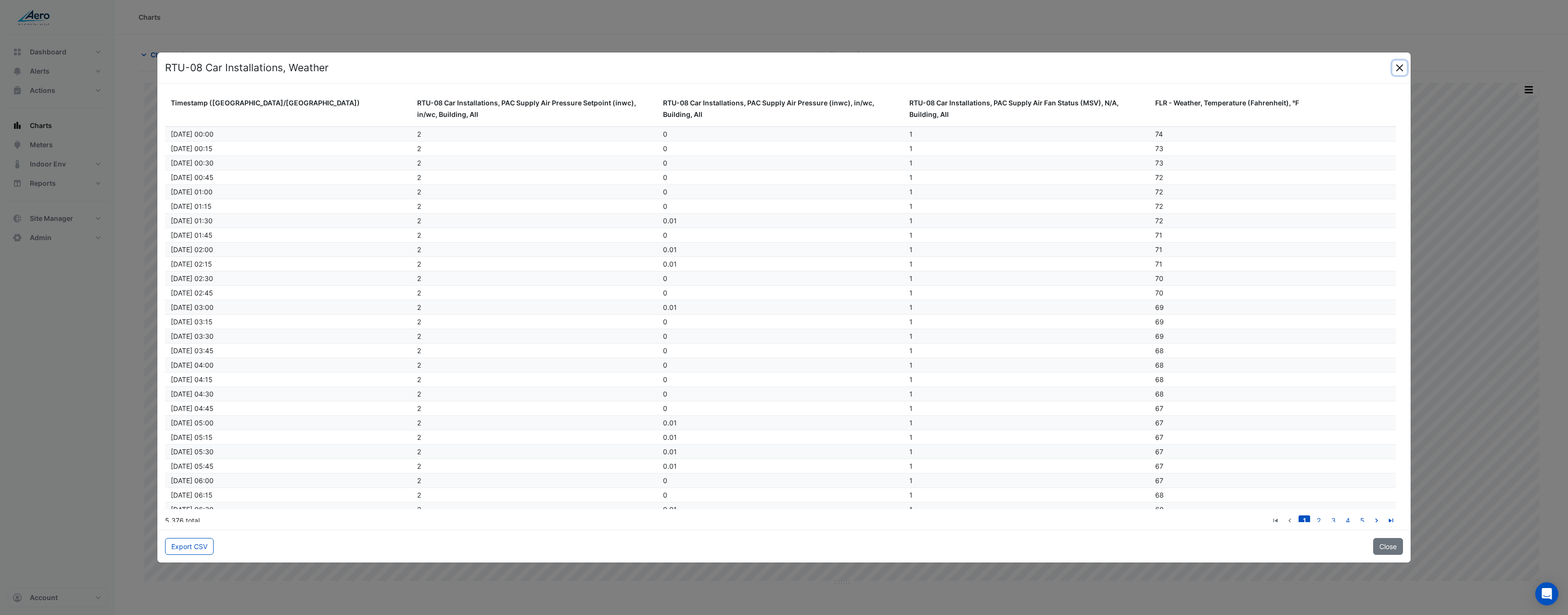
click at [1396, 69] on button "Close" at bounding box center [1399, 67] width 14 height 14
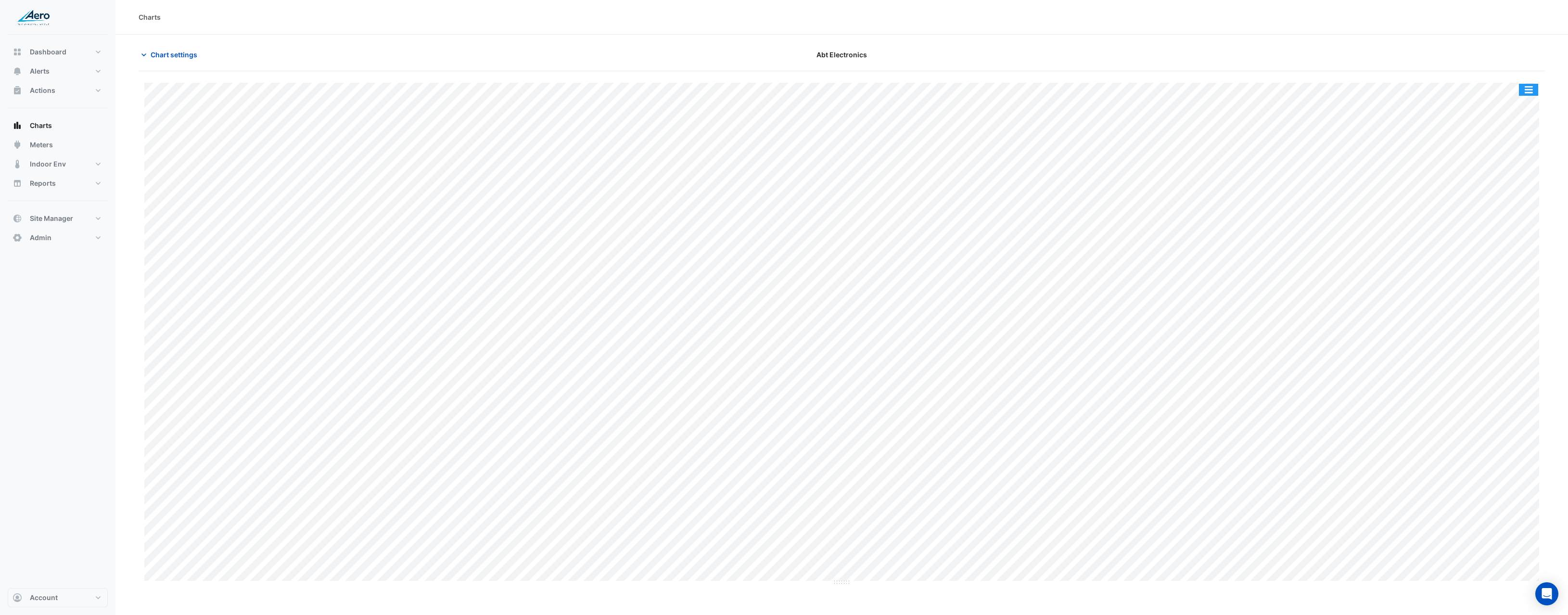
click at [1537, 93] on button "button" at bounding box center [1528, 89] width 19 height 12
click at [1506, 216] on div "Pivot Data Table" at bounding box center [1510, 210] width 58 height 23
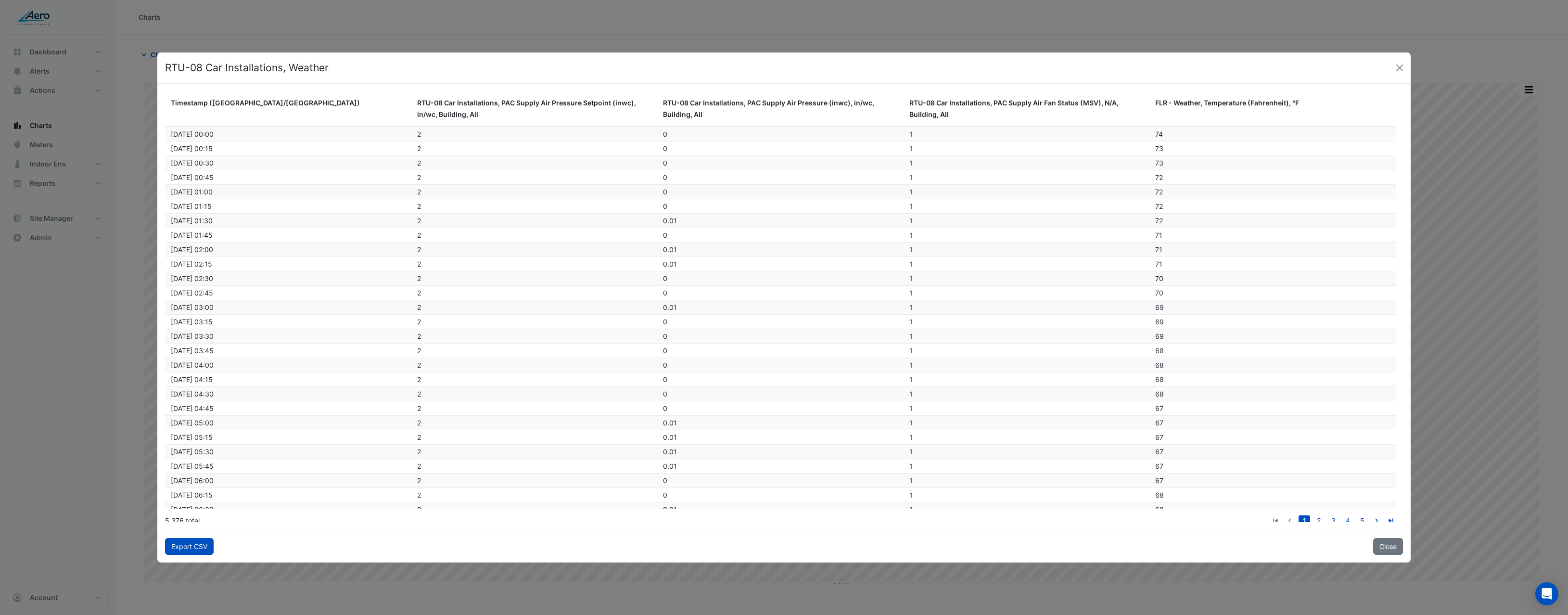
click at [190, 540] on button "Export CSV" at bounding box center [190, 546] width 49 height 17
click at [1401, 69] on button "Close" at bounding box center [1399, 67] width 14 height 14
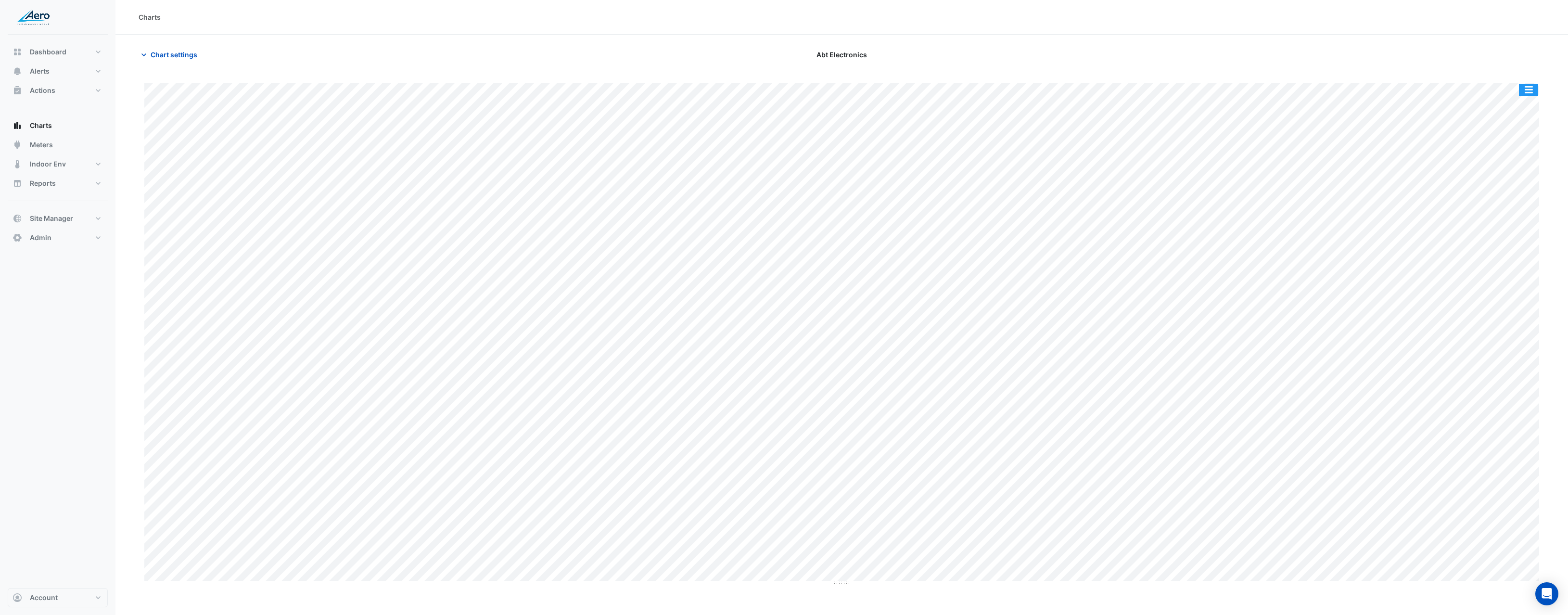
click at [1537, 91] on button "button" at bounding box center [1528, 89] width 19 height 12
click at [1519, 239] on div "Export CSV - Flat" at bounding box center [1510, 233] width 58 height 23
click at [1529, 88] on button "button" at bounding box center [1528, 89] width 19 height 12
click at [1511, 255] on div "Export CSV - Pivot" at bounding box center [1510, 256] width 58 height 23
click at [179, 55] on span "Chart settings" at bounding box center [174, 55] width 46 height 10
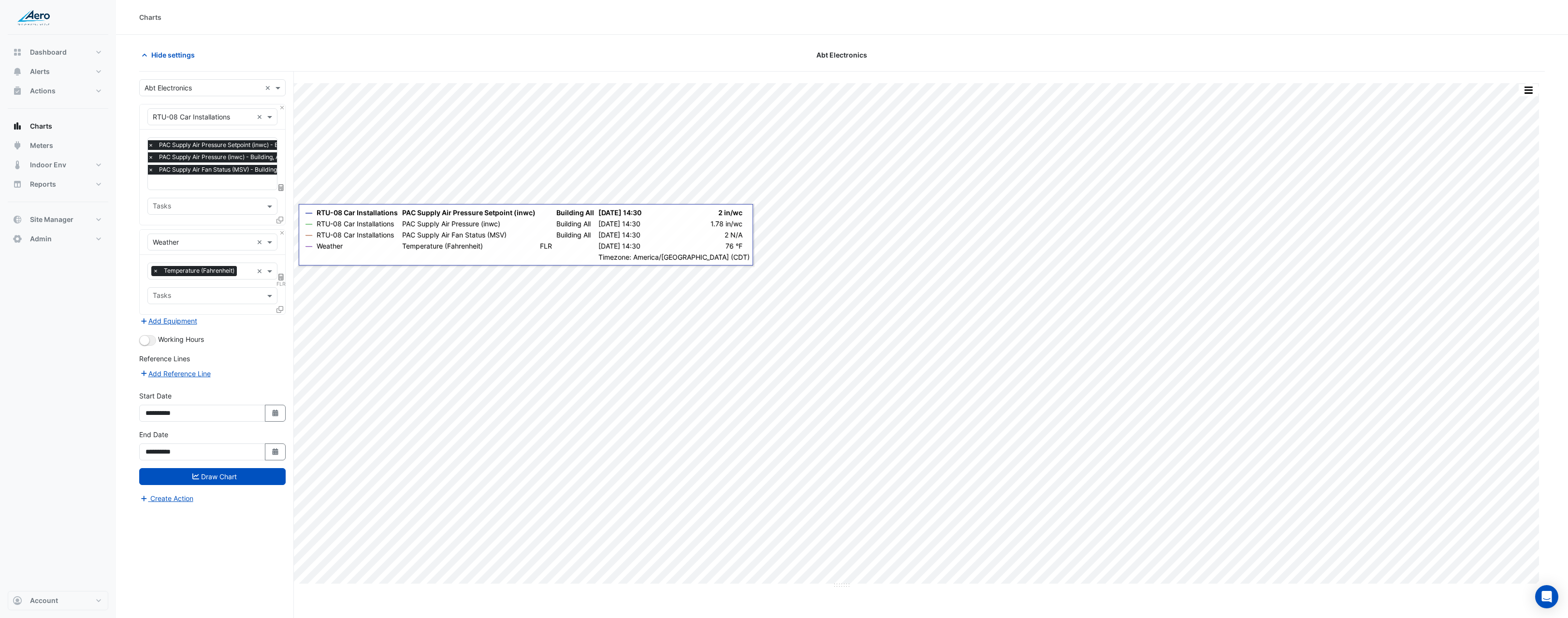
click at [284, 280] on span "FLR" at bounding box center [281, 284] width 9 height 8
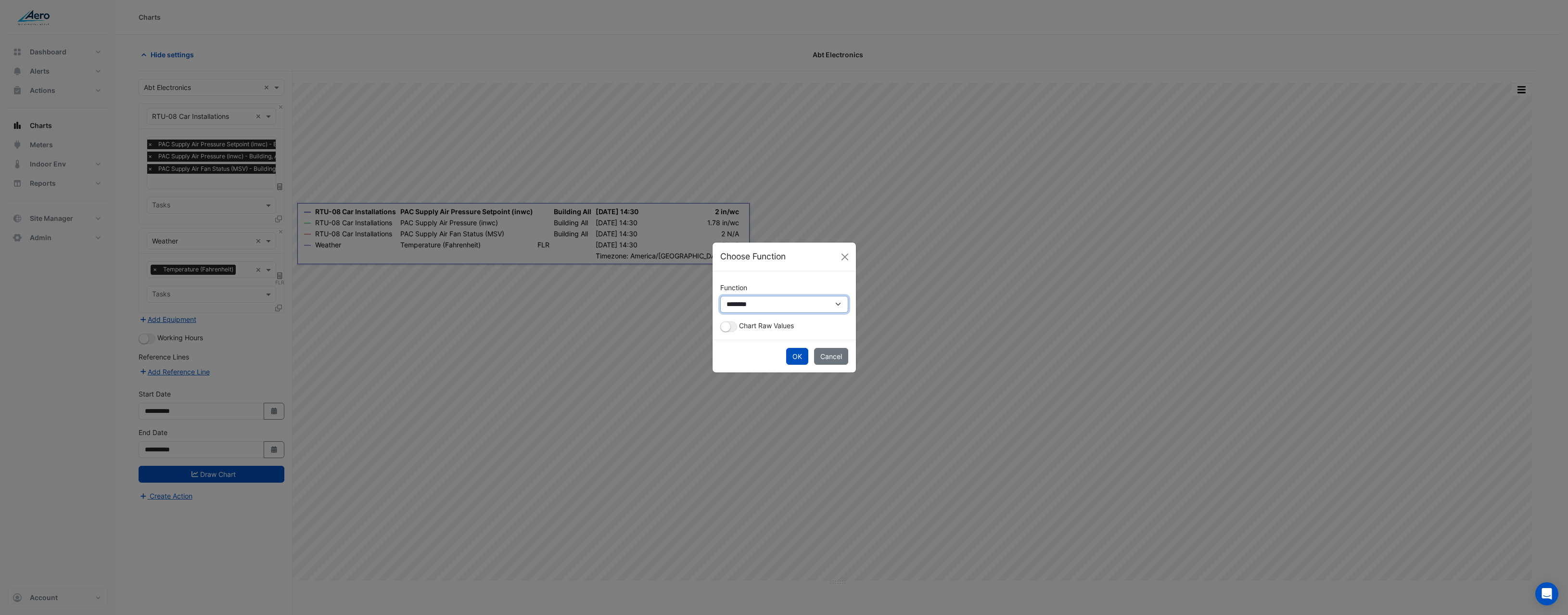
click at [809, 309] on select "**********" at bounding box center [785, 304] width 128 height 17
select select "*******"
click at [721, 305] on select "**********" at bounding box center [785, 304] width 128 height 17
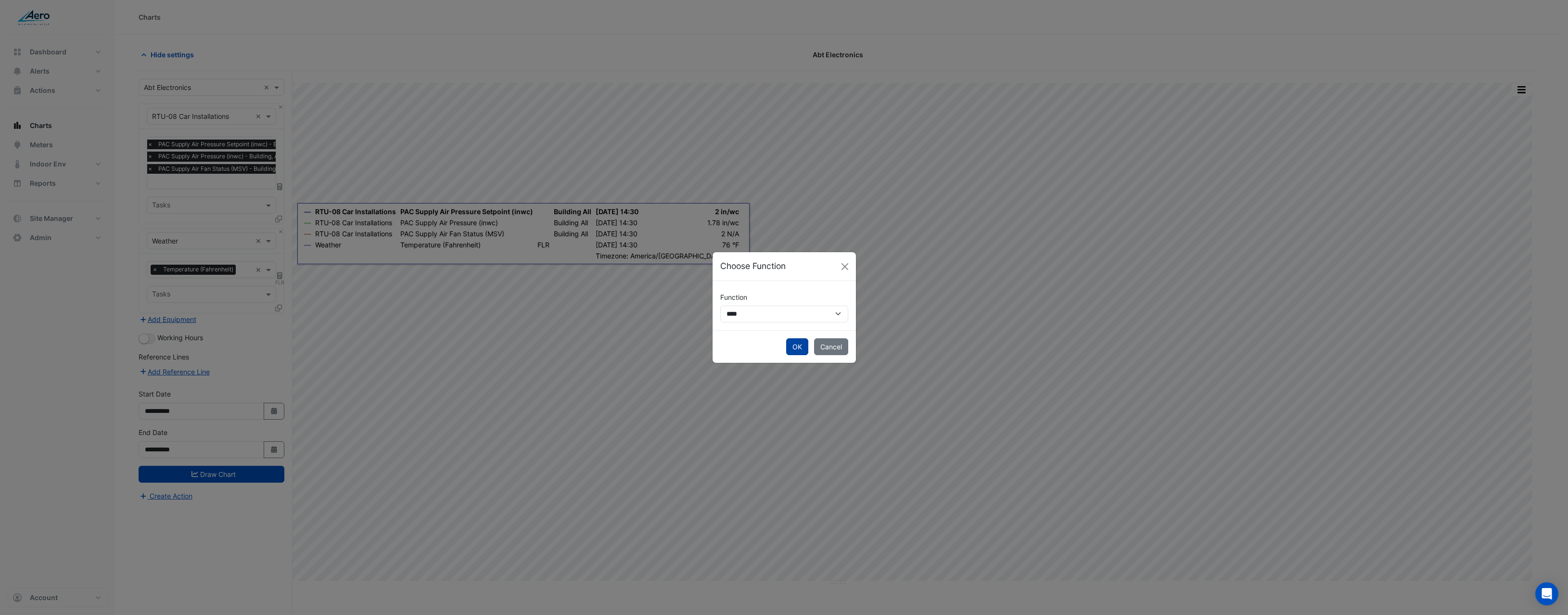
click at [796, 349] on button "OK" at bounding box center [797, 346] width 22 height 17
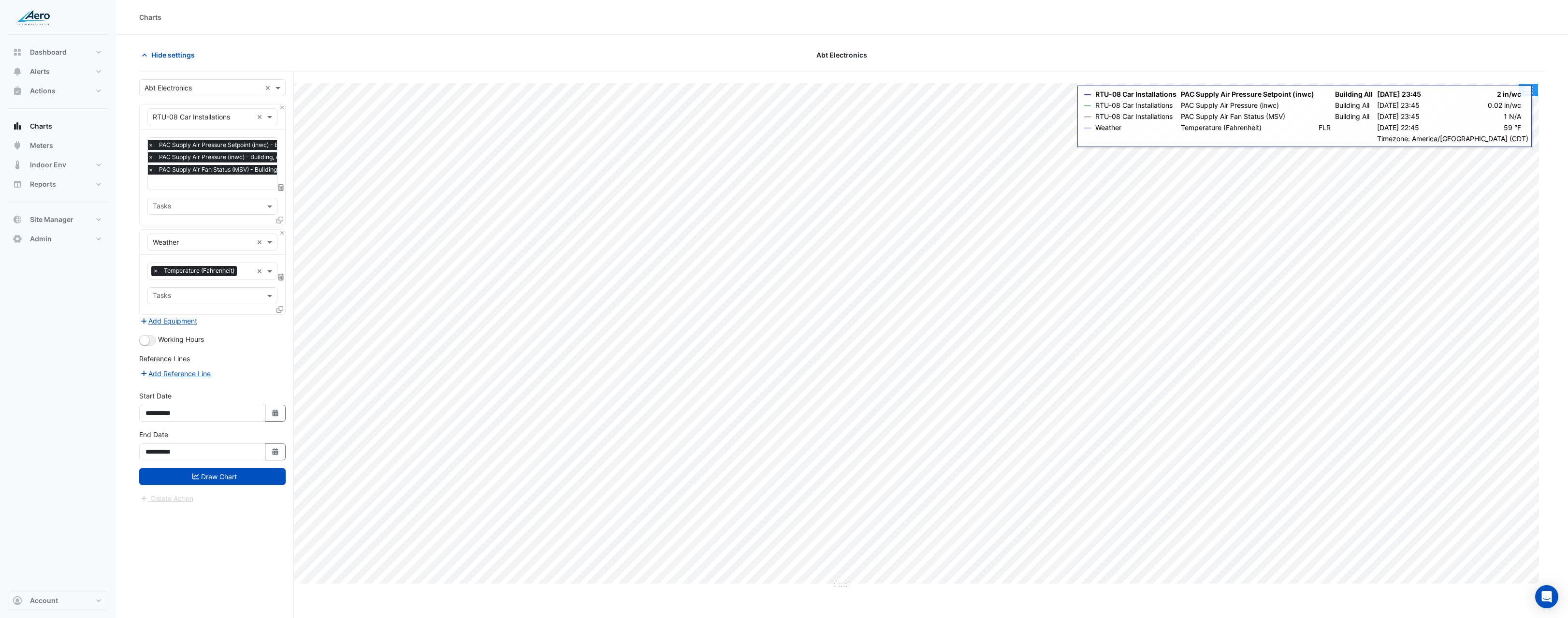
click at [1531, 96] on button "button" at bounding box center [1528, 90] width 19 height 12
click at [1498, 261] on div "Export CSV - Pivot" at bounding box center [1509, 257] width 58 height 23
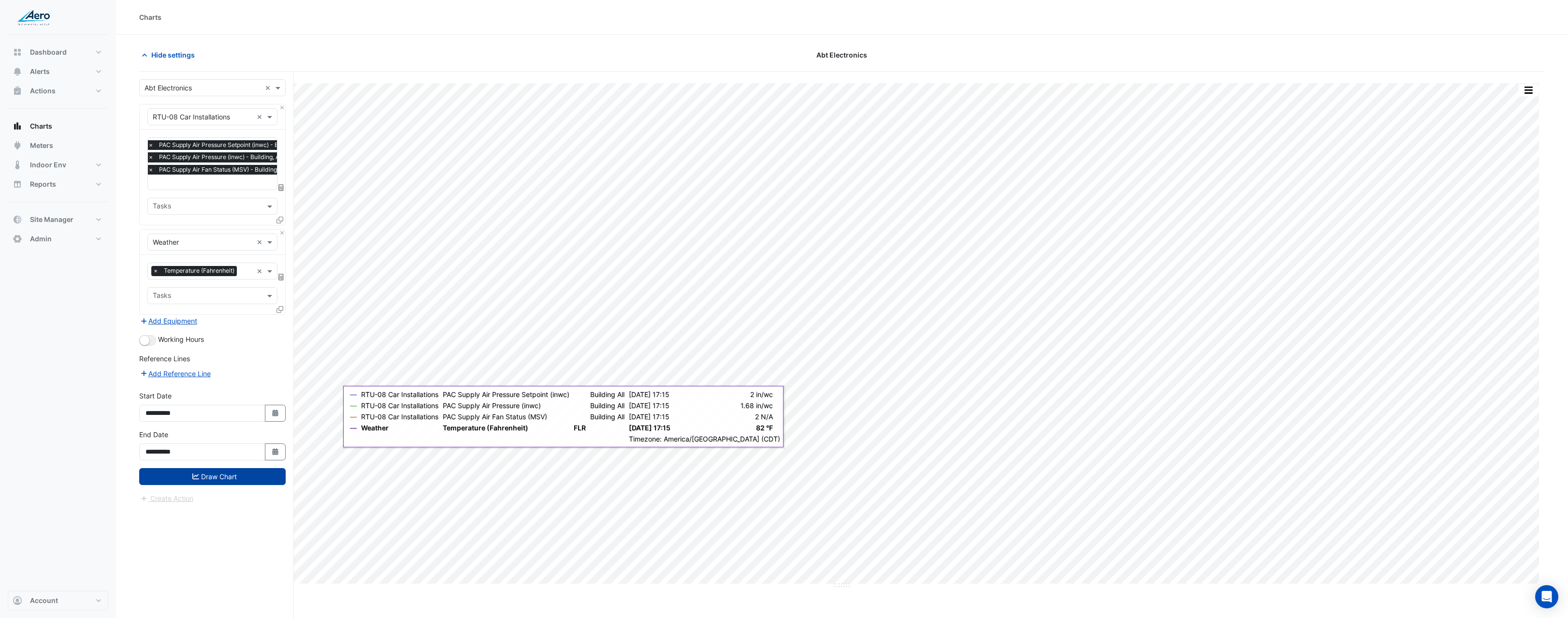
click at [217, 480] on button "Draw Chart" at bounding box center [212, 477] width 146 height 17
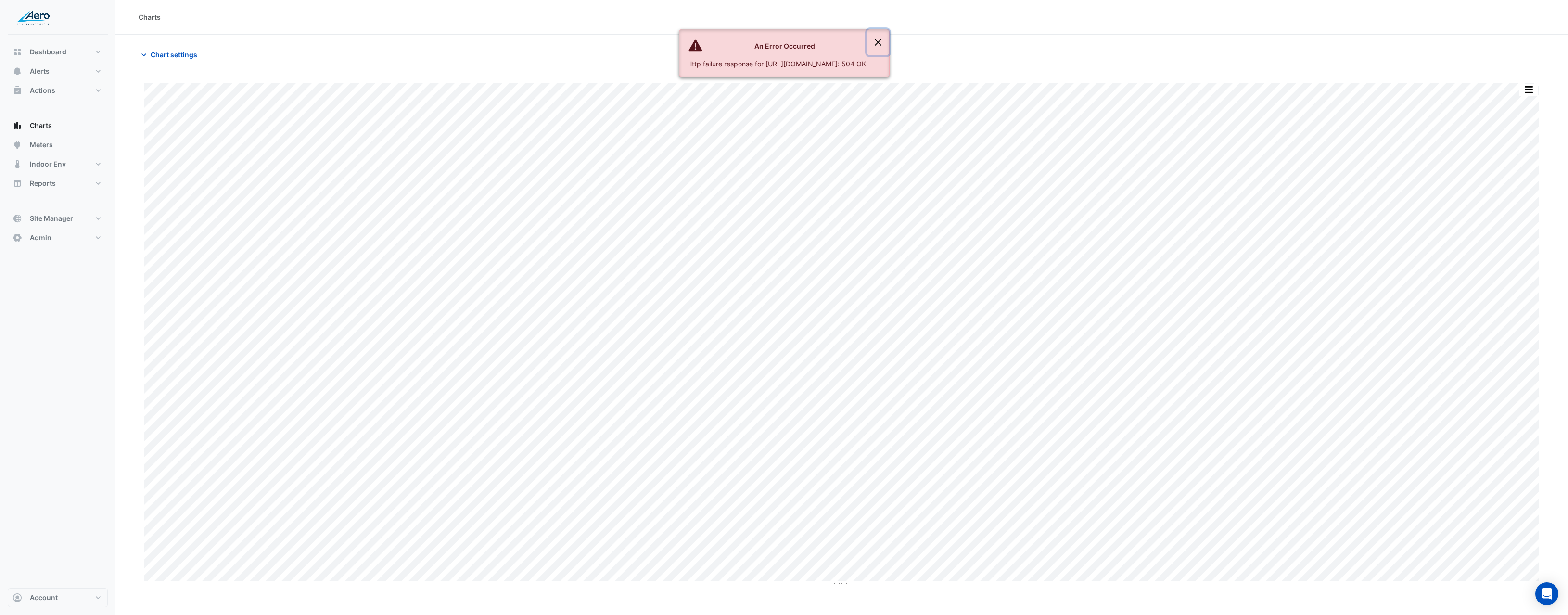
click at [889, 41] on button "Close" at bounding box center [878, 42] width 22 height 26
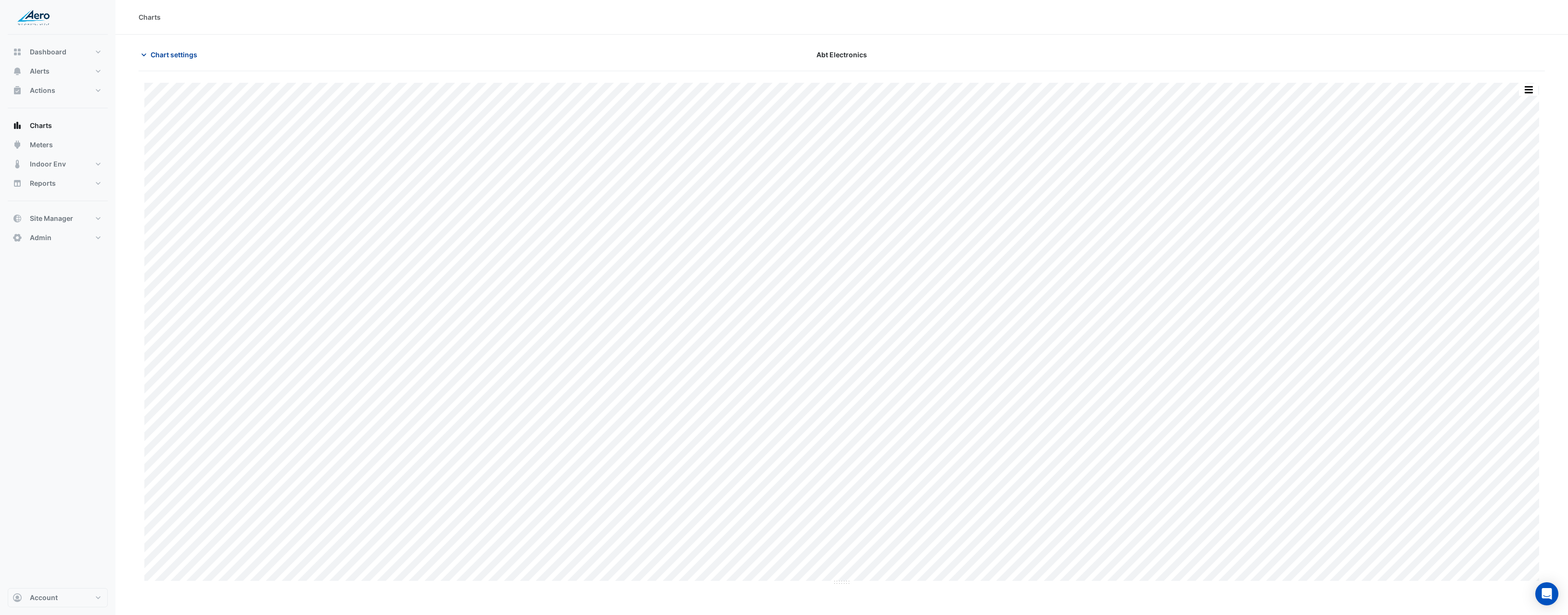
click at [165, 55] on span "Chart settings" at bounding box center [174, 55] width 46 height 10
type input "**********"
click at [185, 59] on span "Chart settings" at bounding box center [174, 55] width 46 height 10
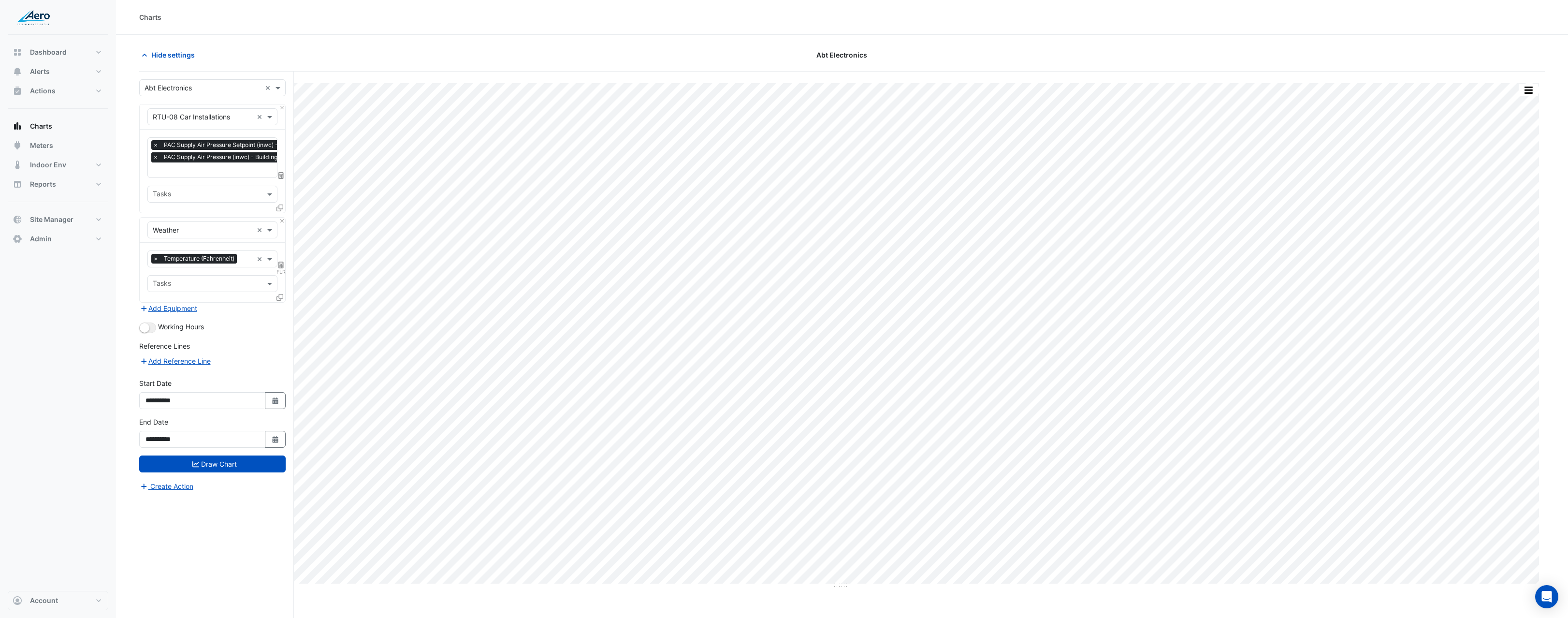
click at [156, 157] on span "×" at bounding box center [156, 157] width 8 height 9
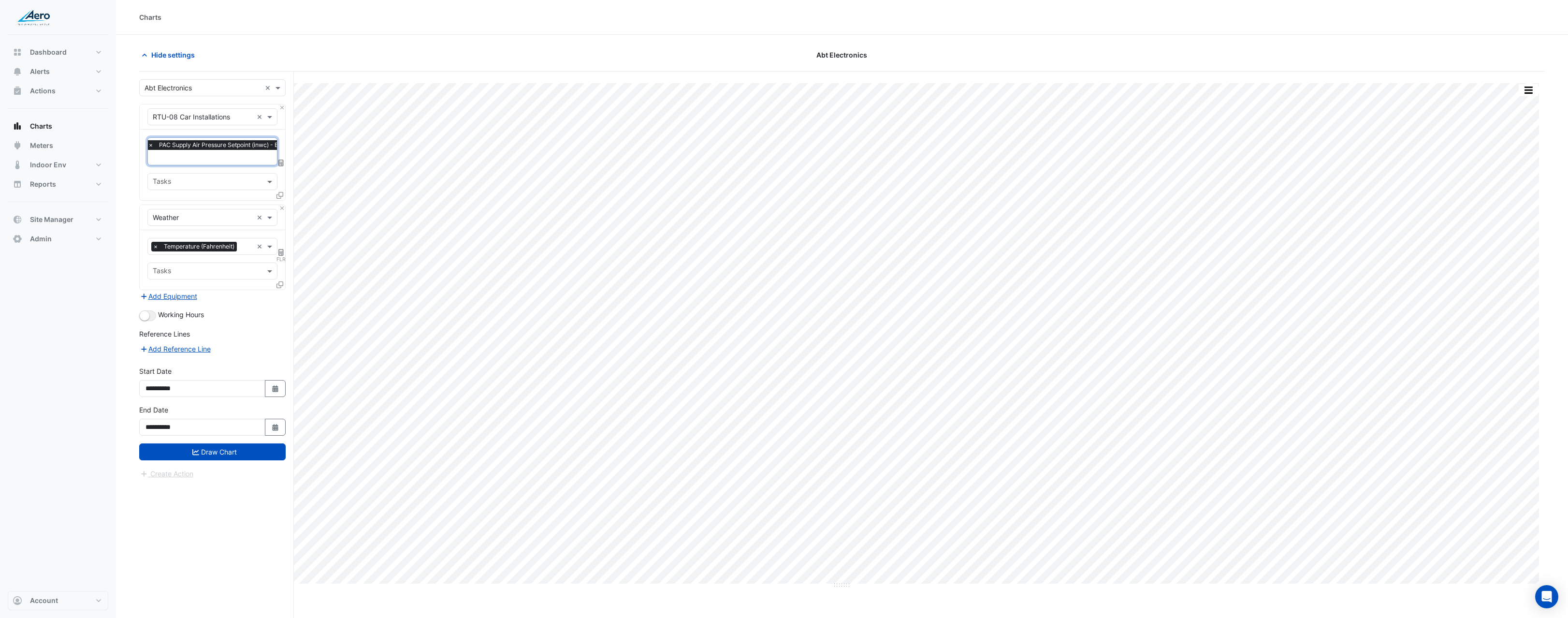
click at [151, 146] on span "×" at bounding box center [151, 145] width 8 height 9
click at [280, 109] on button "Close" at bounding box center [281, 107] width 6 height 6
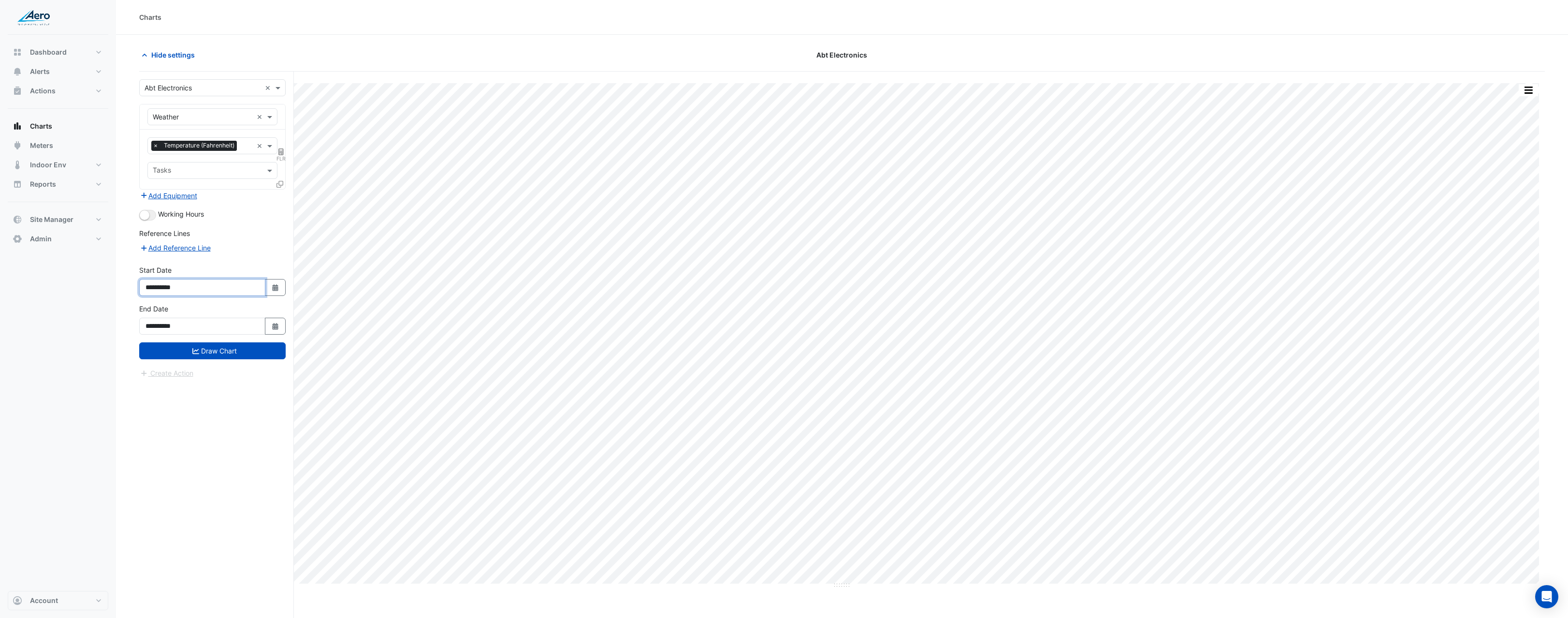
click at [179, 290] on input "**********" at bounding box center [202, 287] width 126 height 17
click at [274, 285] on icon "button" at bounding box center [274, 288] width 6 height 7
select select "*"
select select "****"
click at [247, 161] on span "Next month" at bounding box center [248, 159] width 8 height 8
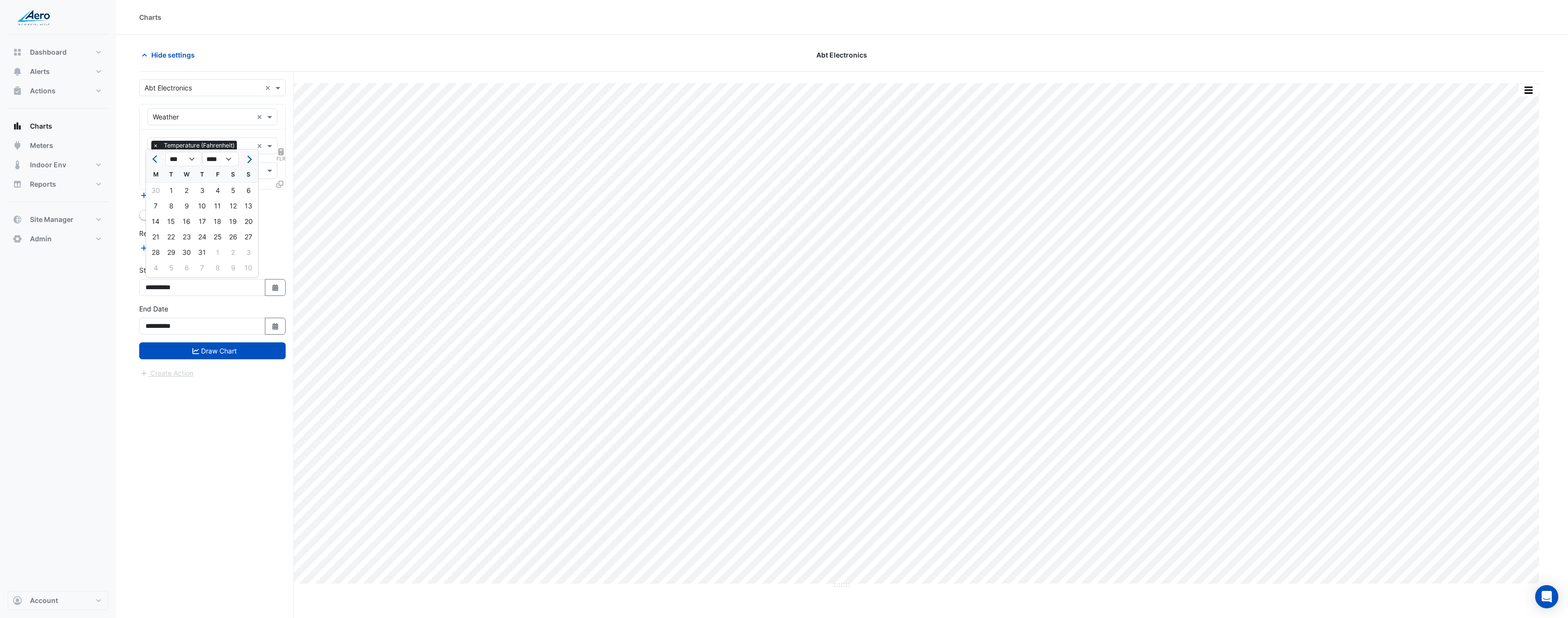
click at [244, 161] on button "Next month" at bounding box center [249, 159] width 12 height 15
select select "*"
click at [160, 254] on div "25" at bounding box center [156, 252] width 15 height 15
type input "**********"
click at [218, 350] on button "Draw Chart" at bounding box center [212, 350] width 146 height 17
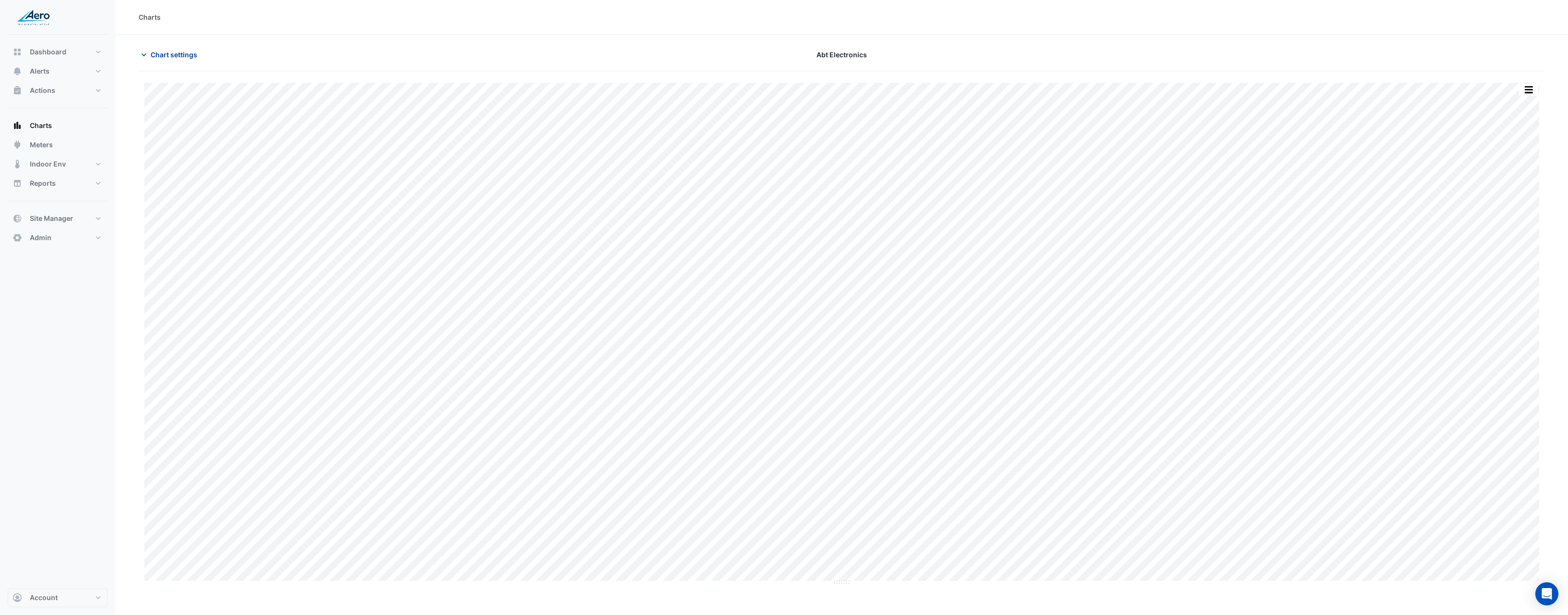
click at [174, 52] on span "Chart settings" at bounding box center [174, 55] width 46 height 10
click at [247, 145] on input "text" at bounding box center [206, 146] width 108 height 10
click at [218, 191] on span "Temperature (Fahrenheit)" at bounding box center [195, 194] width 80 height 8
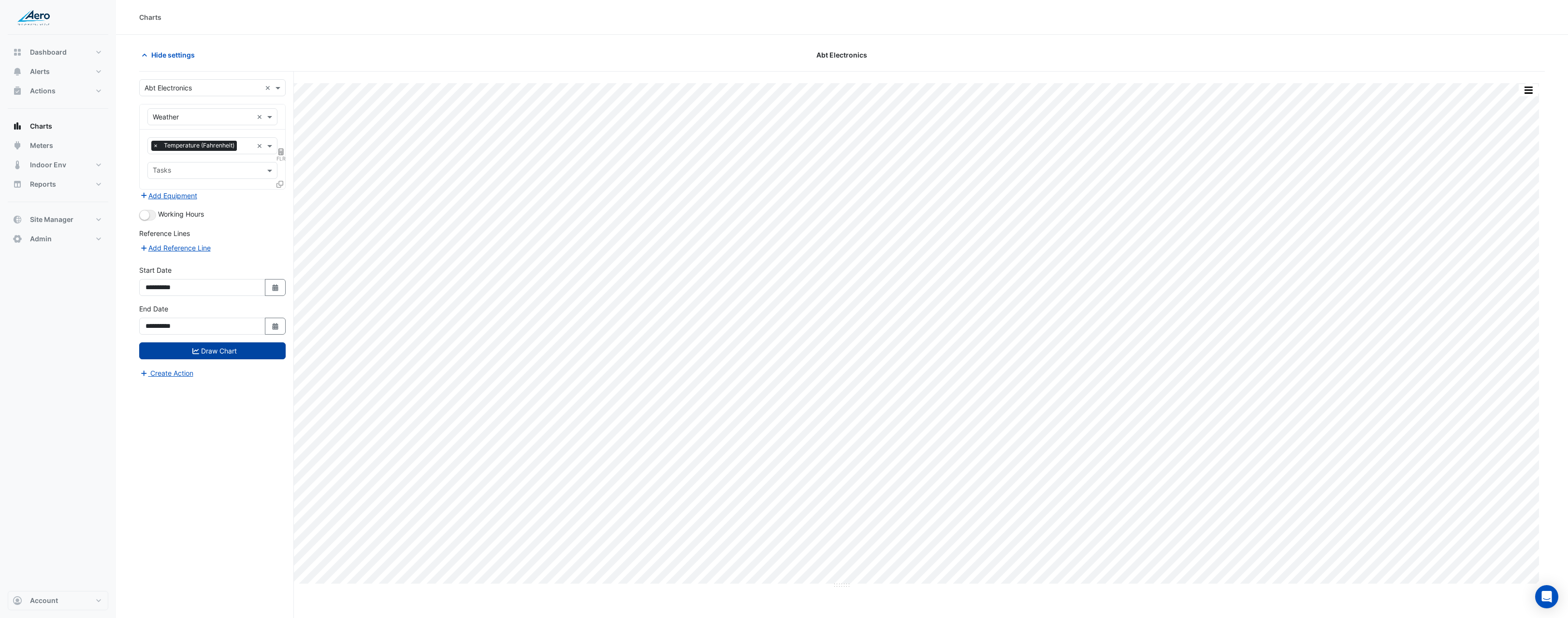
click at [262, 355] on button "Draw Chart" at bounding box center [212, 350] width 146 height 17
click at [874, 41] on button "Close" at bounding box center [872, 42] width 22 height 26
click at [284, 152] on fa-layers "FLR" at bounding box center [281, 152] width 8 height 7
select select "******"
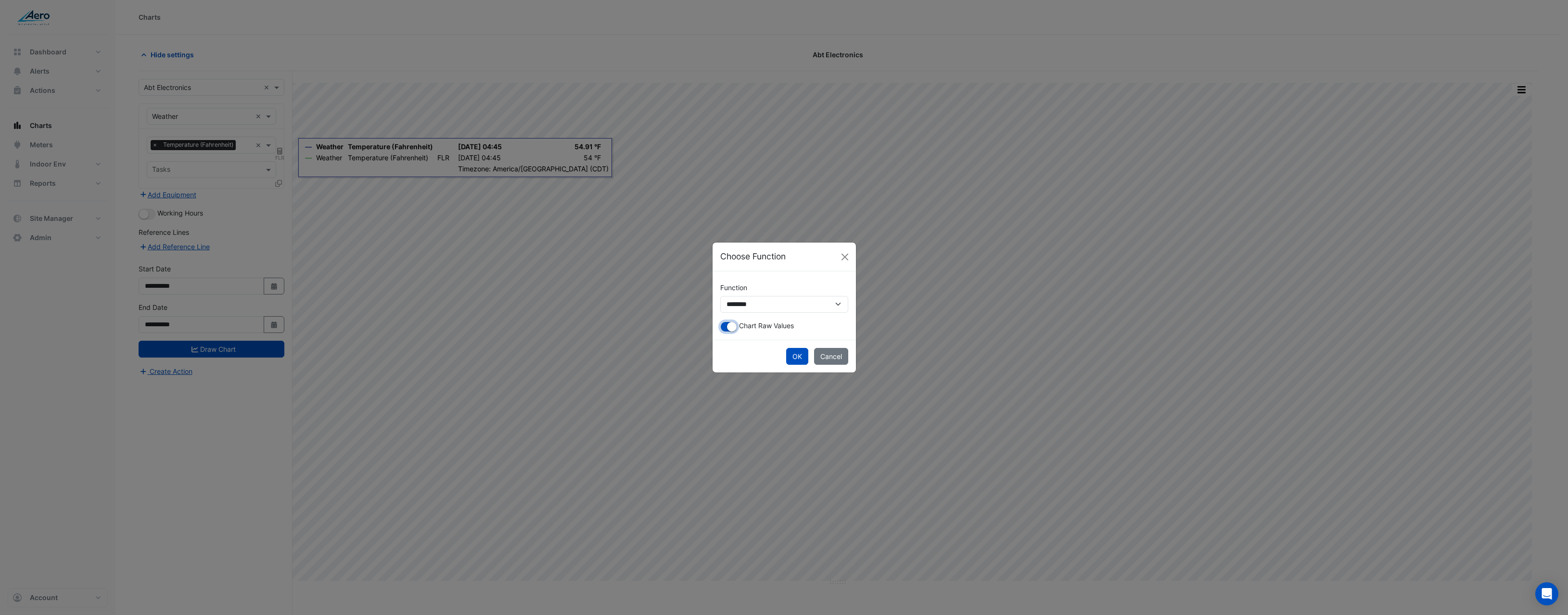
click at [729, 327] on small "button" at bounding box center [732, 326] width 9 height 9
click at [788, 350] on button "OK" at bounding box center [797, 356] width 22 height 17
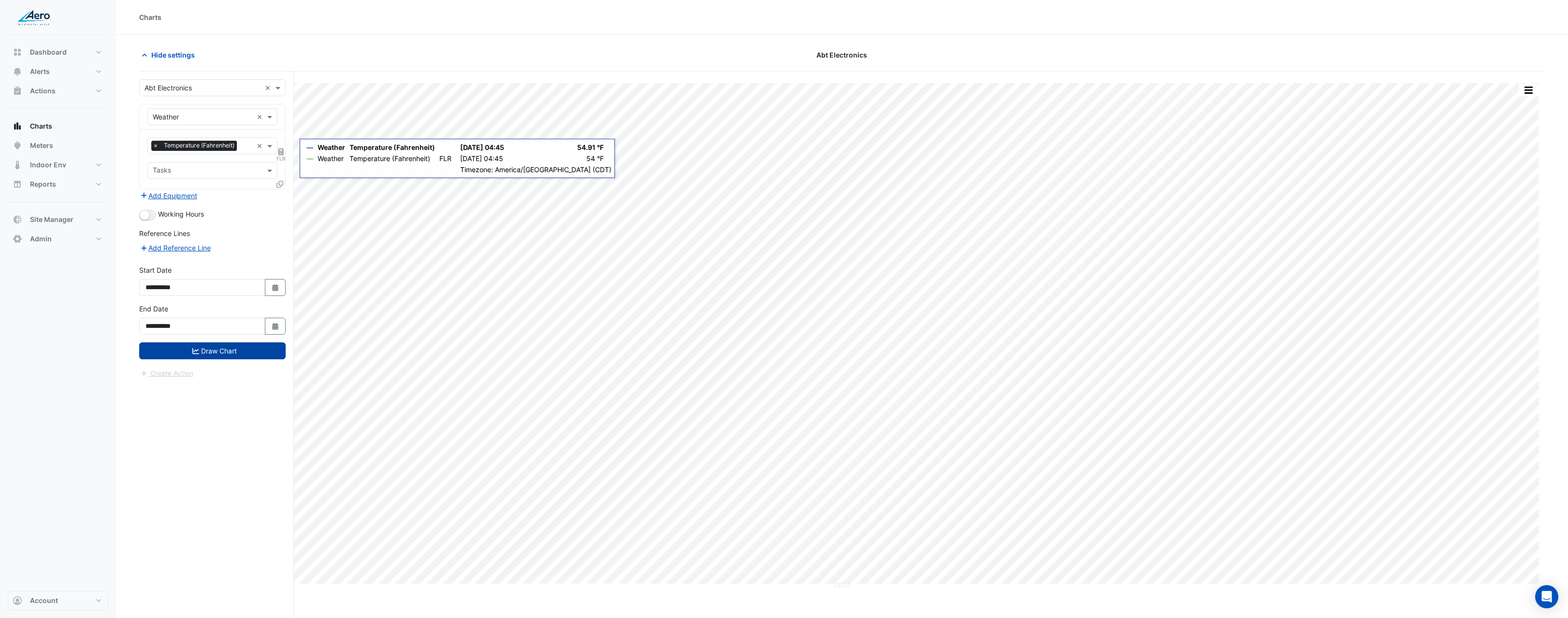
click at [251, 356] on button "Draw Chart" at bounding box center [212, 350] width 146 height 17
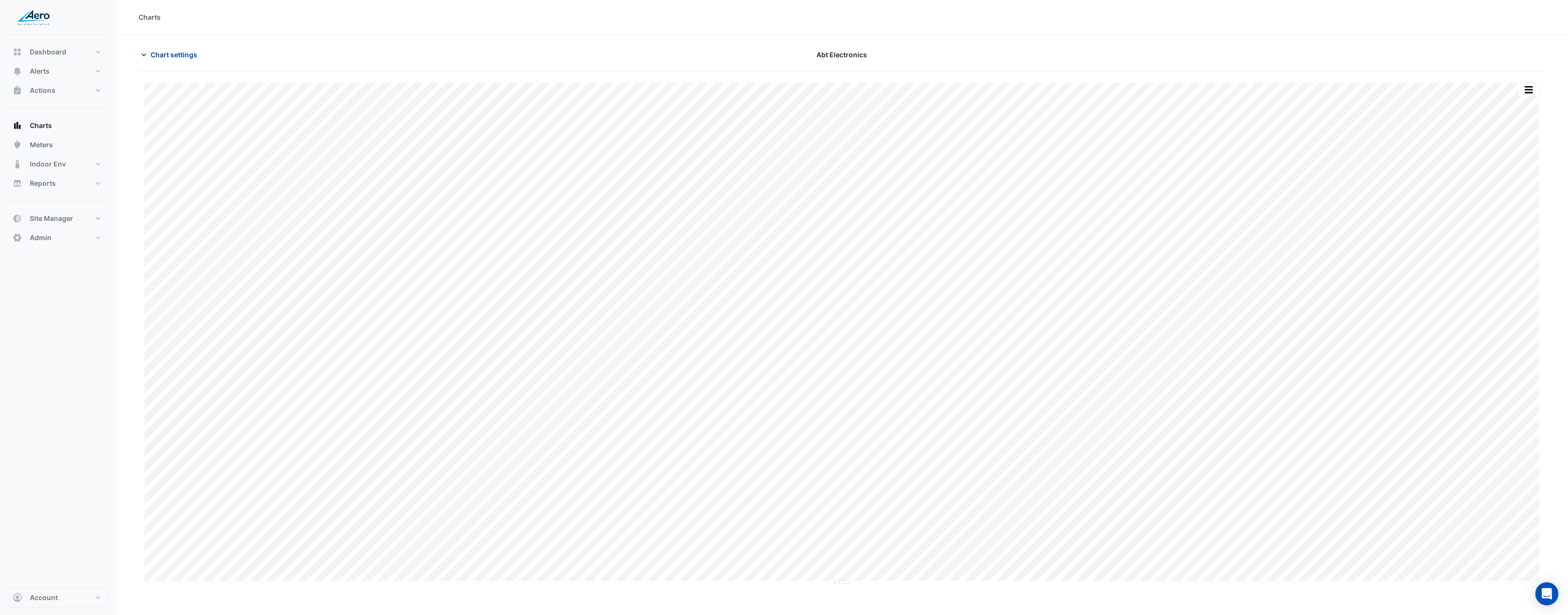
click at [192, 52] on span "Chart settings" at bounding box center [174, 55] width 46 height 10
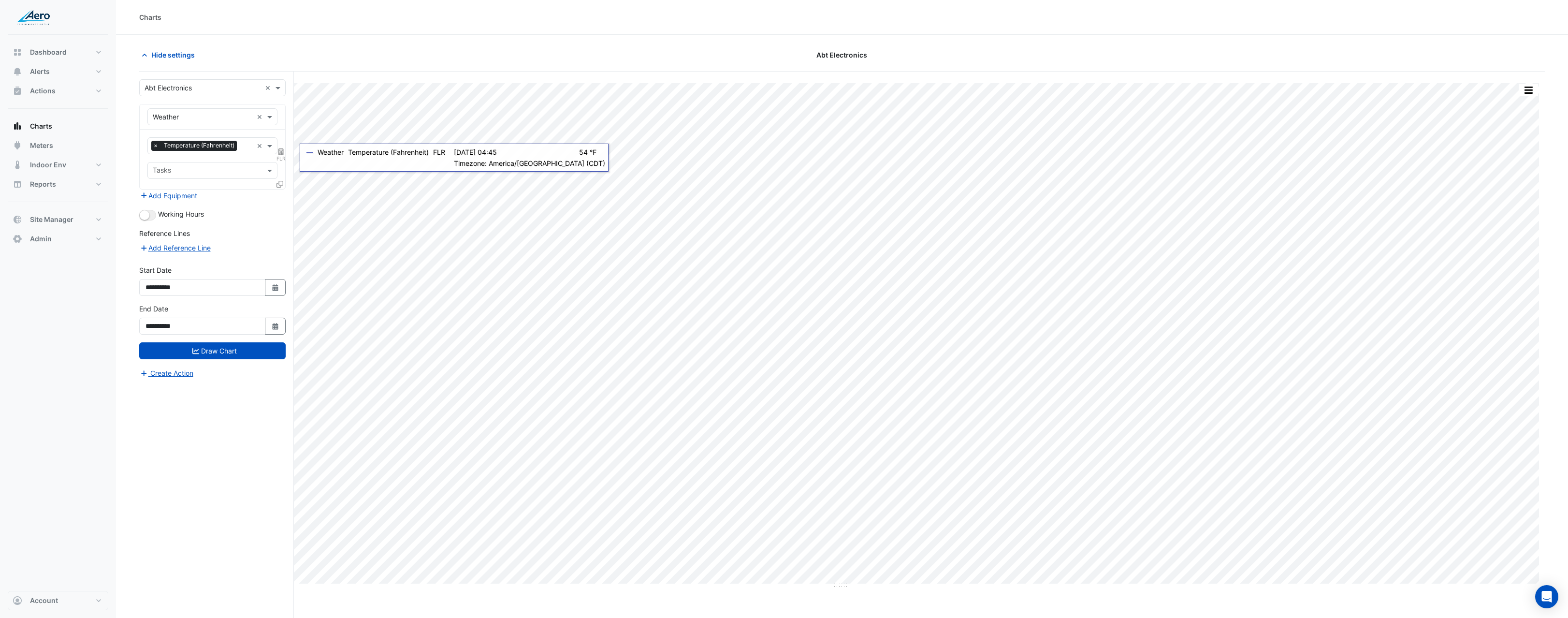
click at [284, 151] on icon at bounding box center [281, 152] width 5 height 7
select select "******"
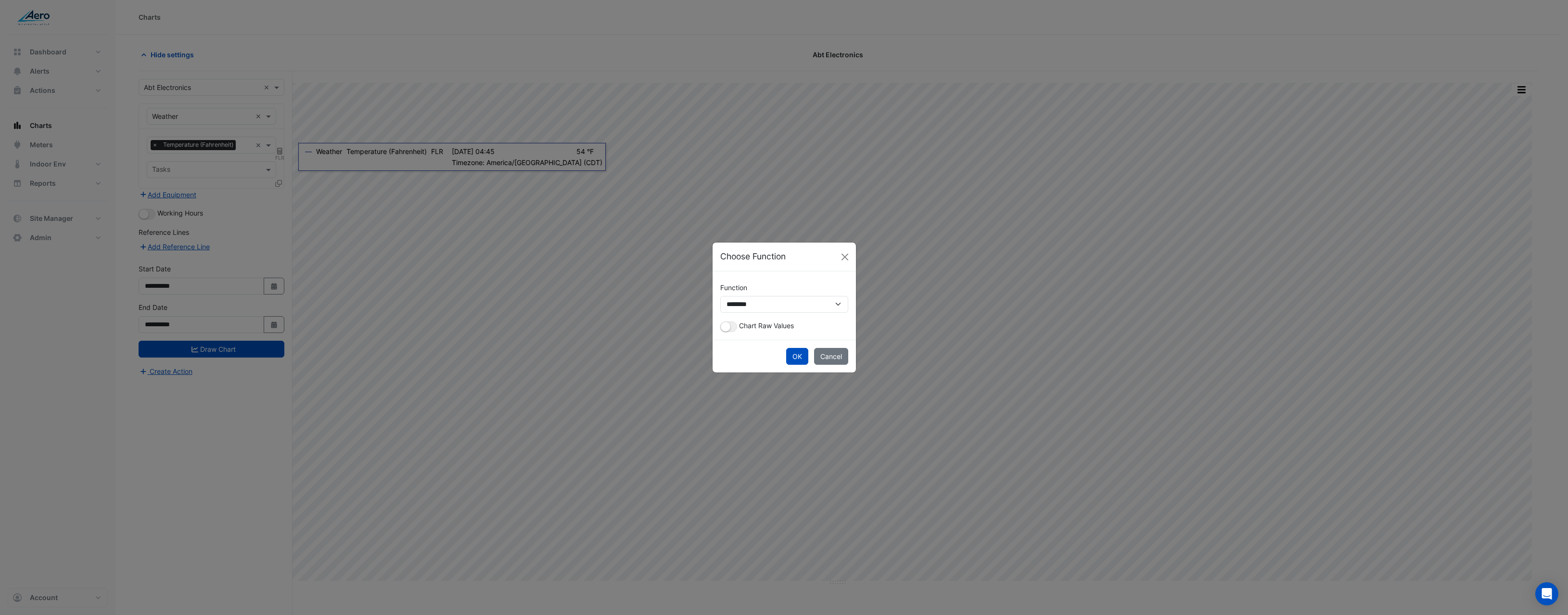
click at [282, 150] on ngb-modal-window "**********" at bounding box center [784, 308] width 1568 height 615
click at [788, 301] on select "**********" at bounding box center [785, 304] width 128 height 17
click at [721, 296] on select "**********" at bounding box center [785, 304] width 128 height 17
click at [799, 357] on button "OK" at bounding box center [797, 356] width 22 height 17
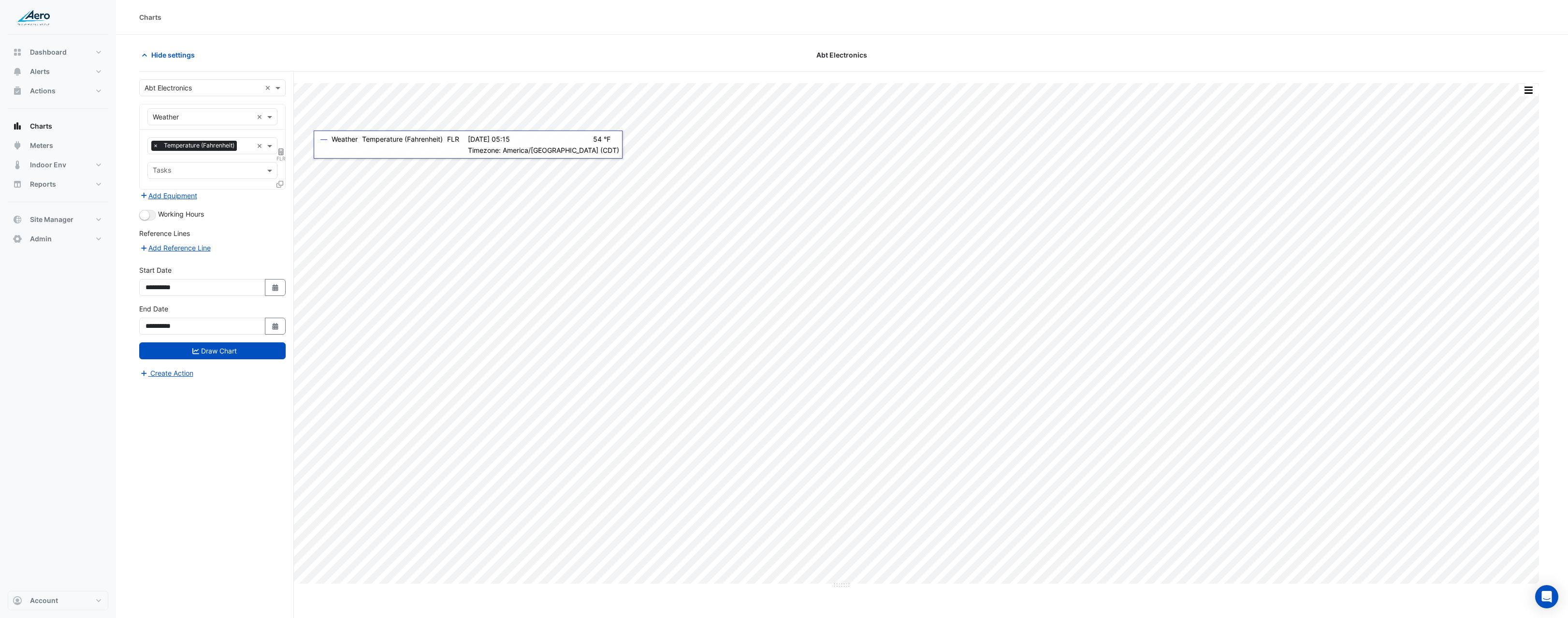
click at [207, 360] on form "**********" at bounding box center [212, 229] width 146 height 299
click at [217, 358] on button "Draw Chart" at bounding box center [212, 350] width 146 height 17
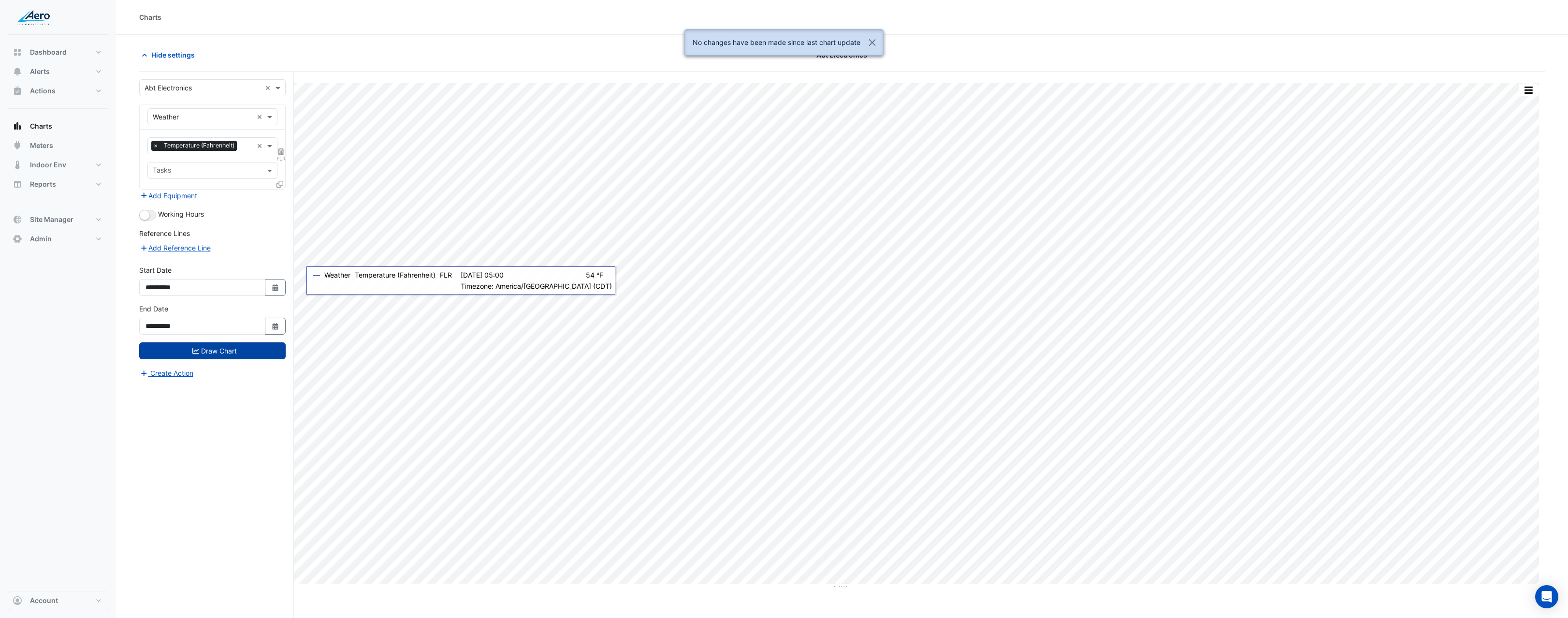
click at [234, 354] on button "Draw Chart" at bounding box center [212, 350] width 146 height 17
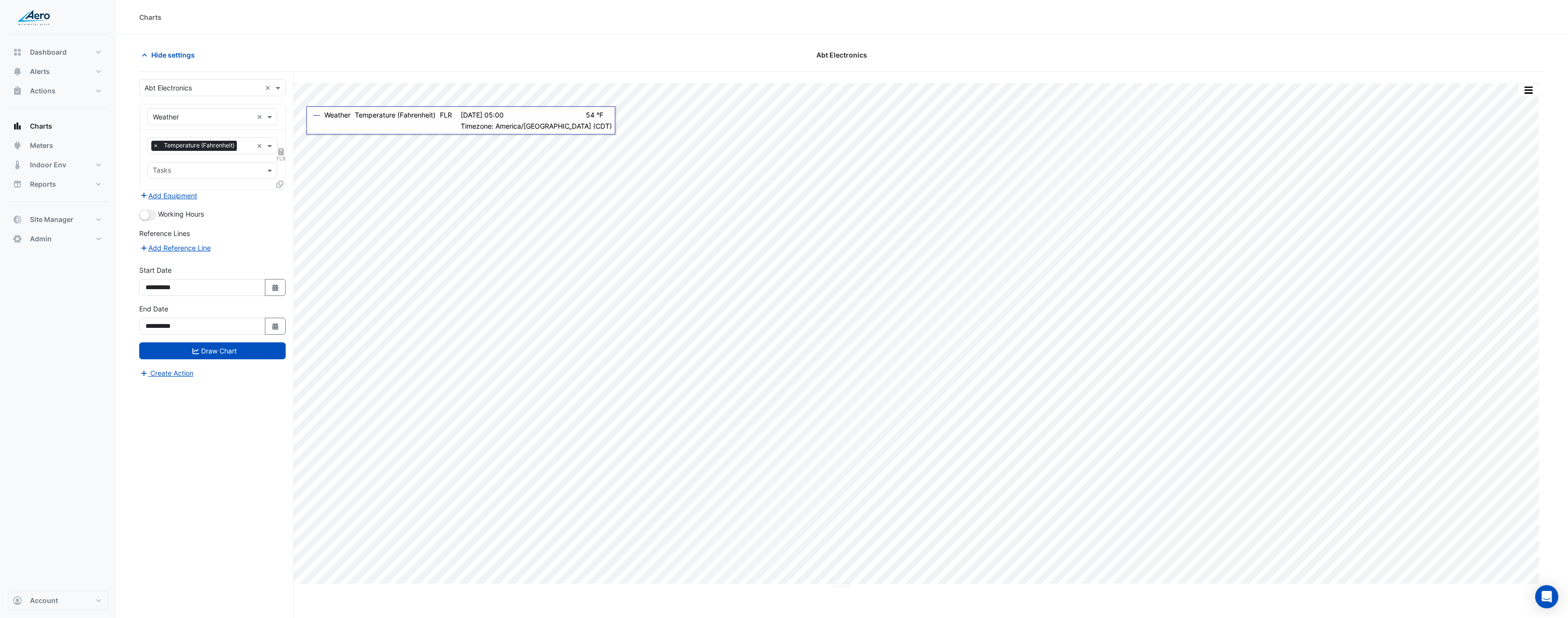
click at [279, 152] on icon at bounding box center [281, 152] width 5 height 7
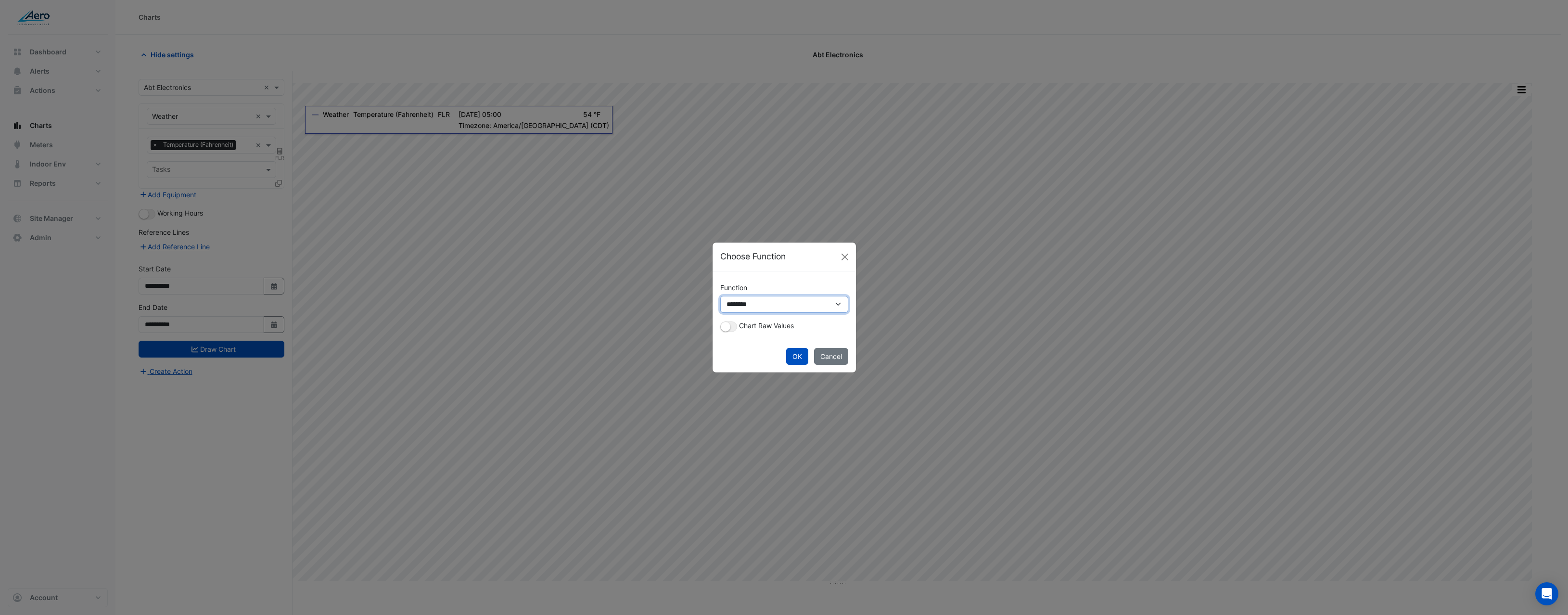
click at [749, 304] on select "**********" at bounding box center [785, 304] width 128 height 17
select select "******"
click at [721, 296] on select "**********" at bounding box center [785, 304] width 128 height 17
click at [797, 349] on button "OK" at bounding box center [797, 356] width 22 height 17
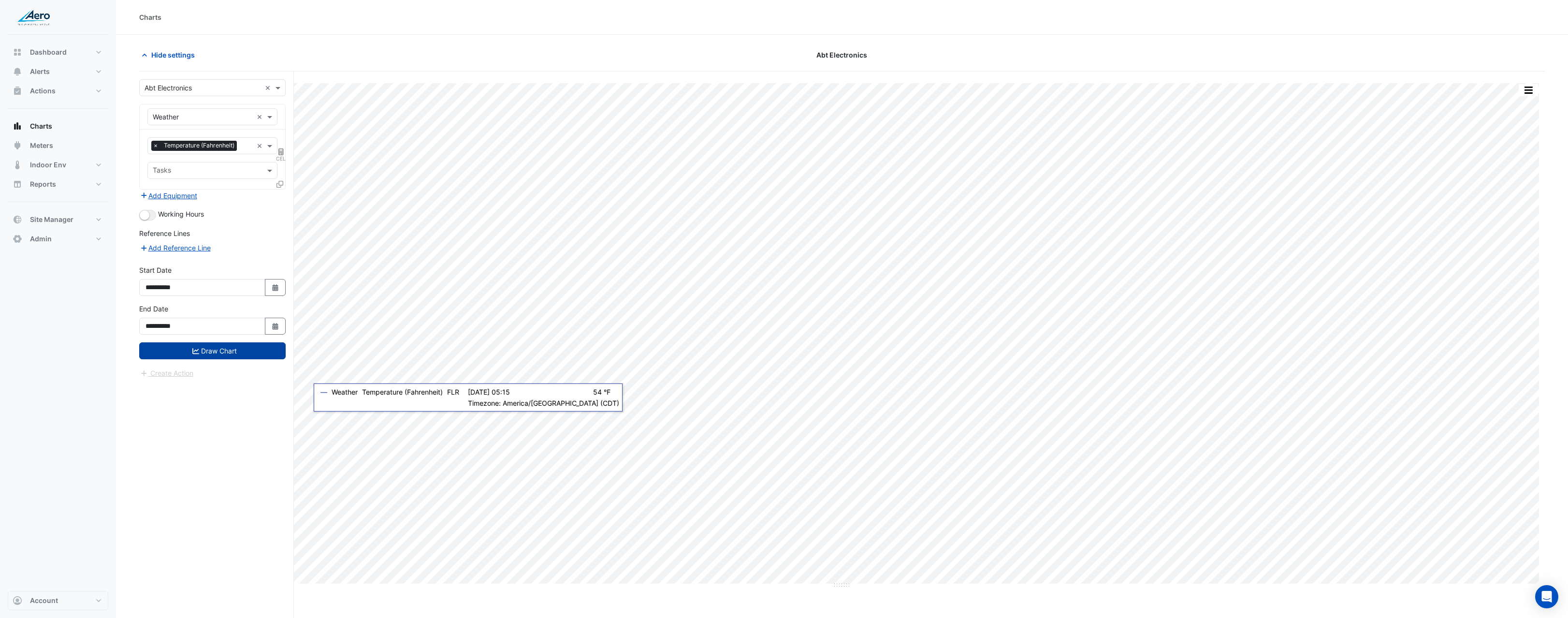
click at [237, 343] on button "Draw Chart" at bounding box center [212, 350] width 146 height 17
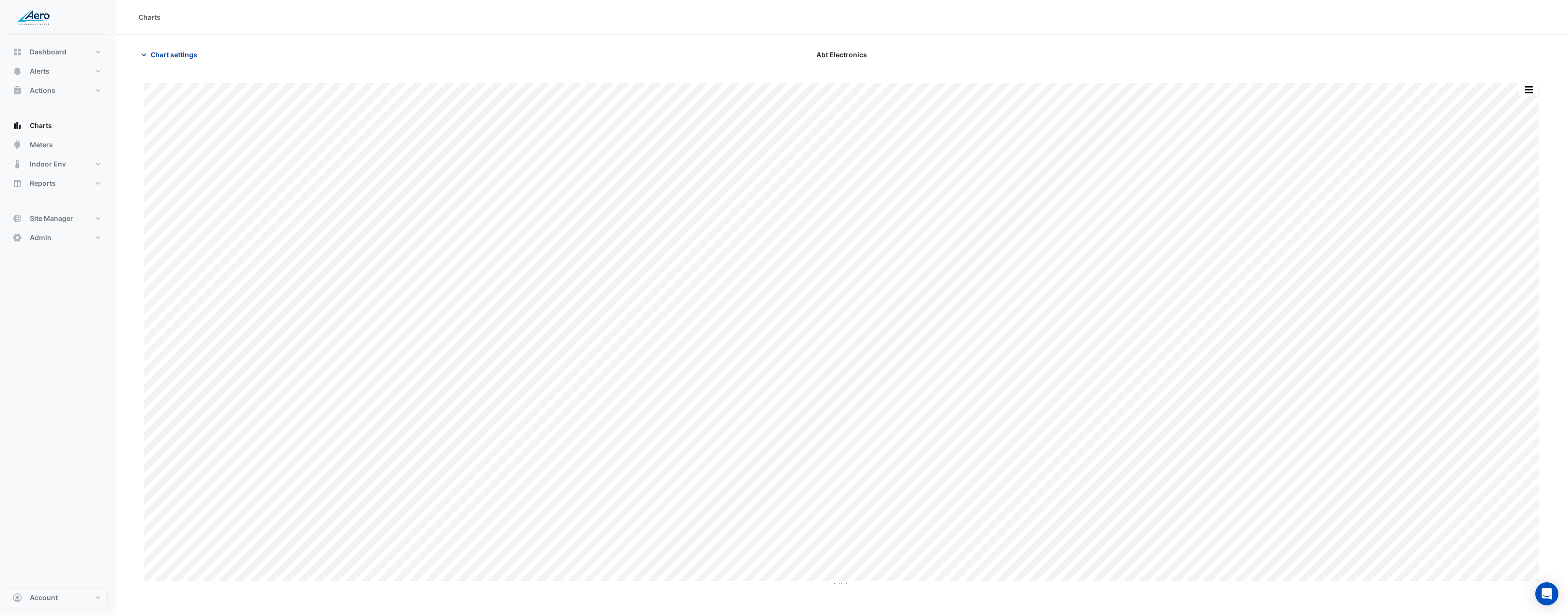
click at [202, 54] on button "Chart settings" at bounding box center [170, 55] width 65 height 17
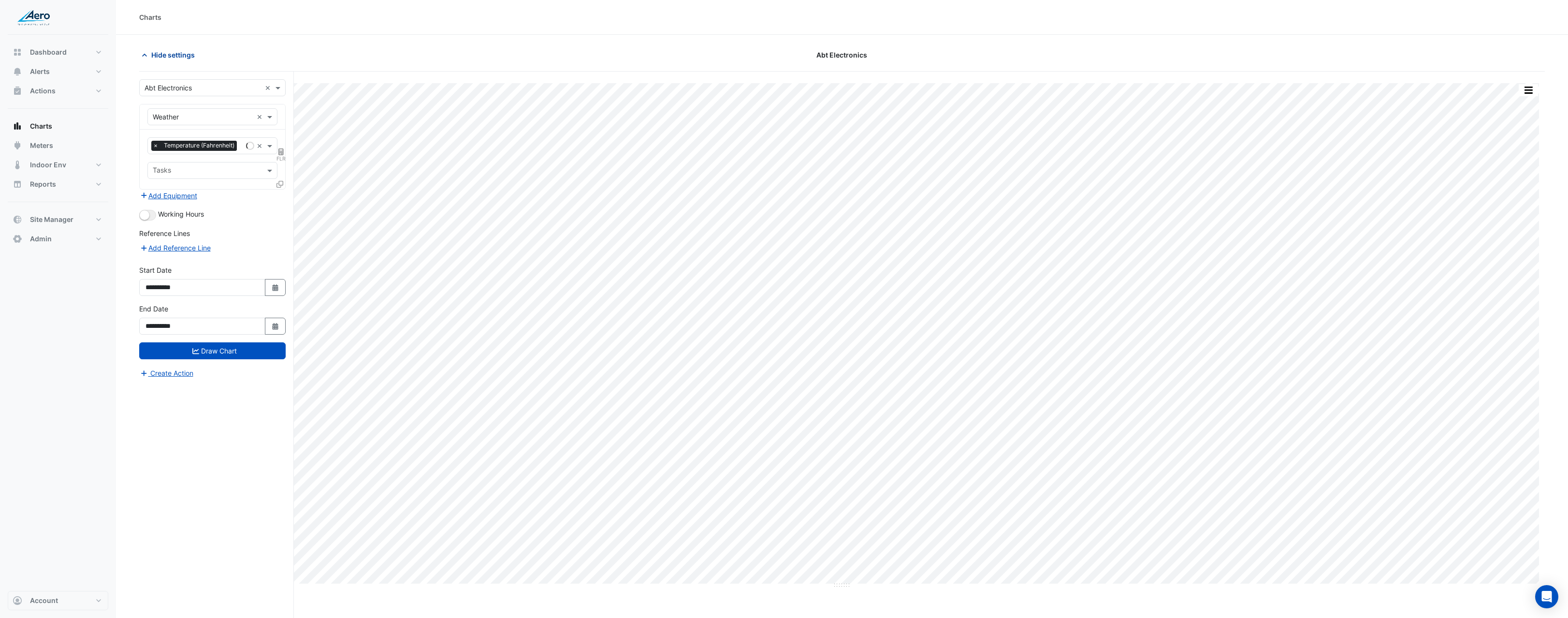
click at [172, 56] on span "Hide settings" at bounding box center [173, 55] width 43 height 10
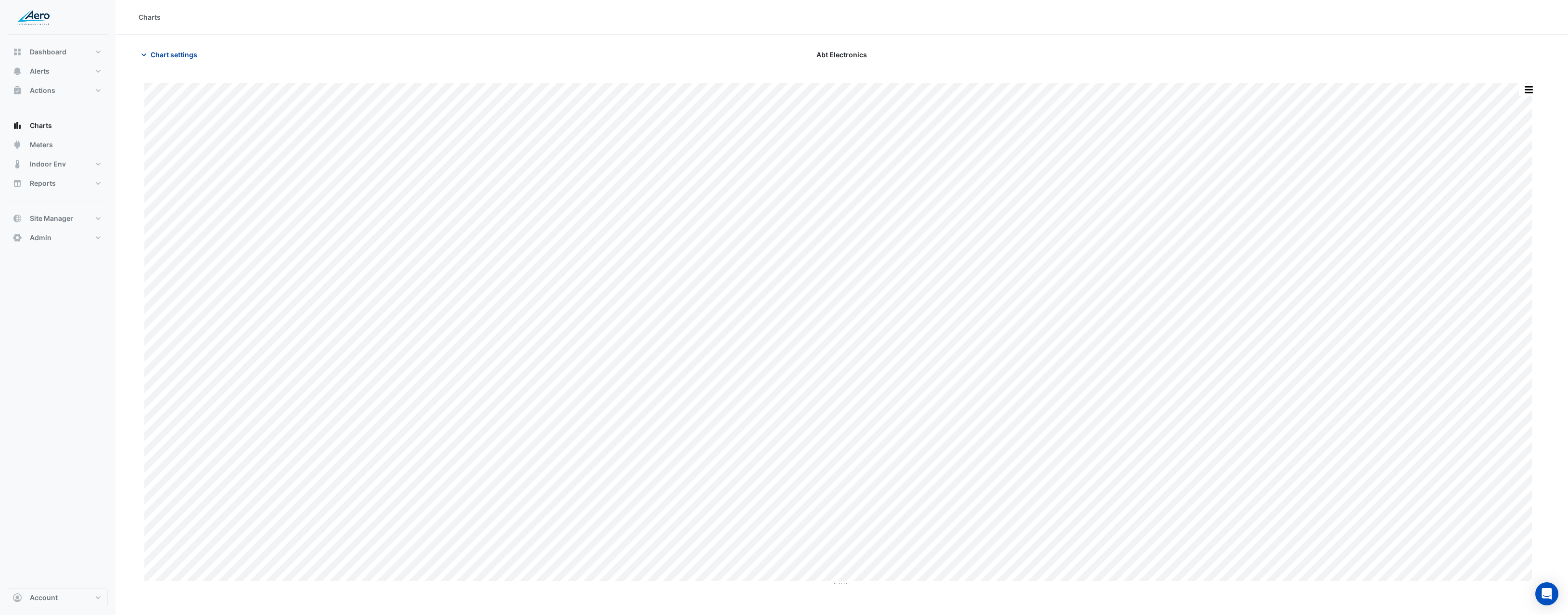
click at [171, 56] on span "Chart settings" at bounding box center [174, 55] width 46 height 10
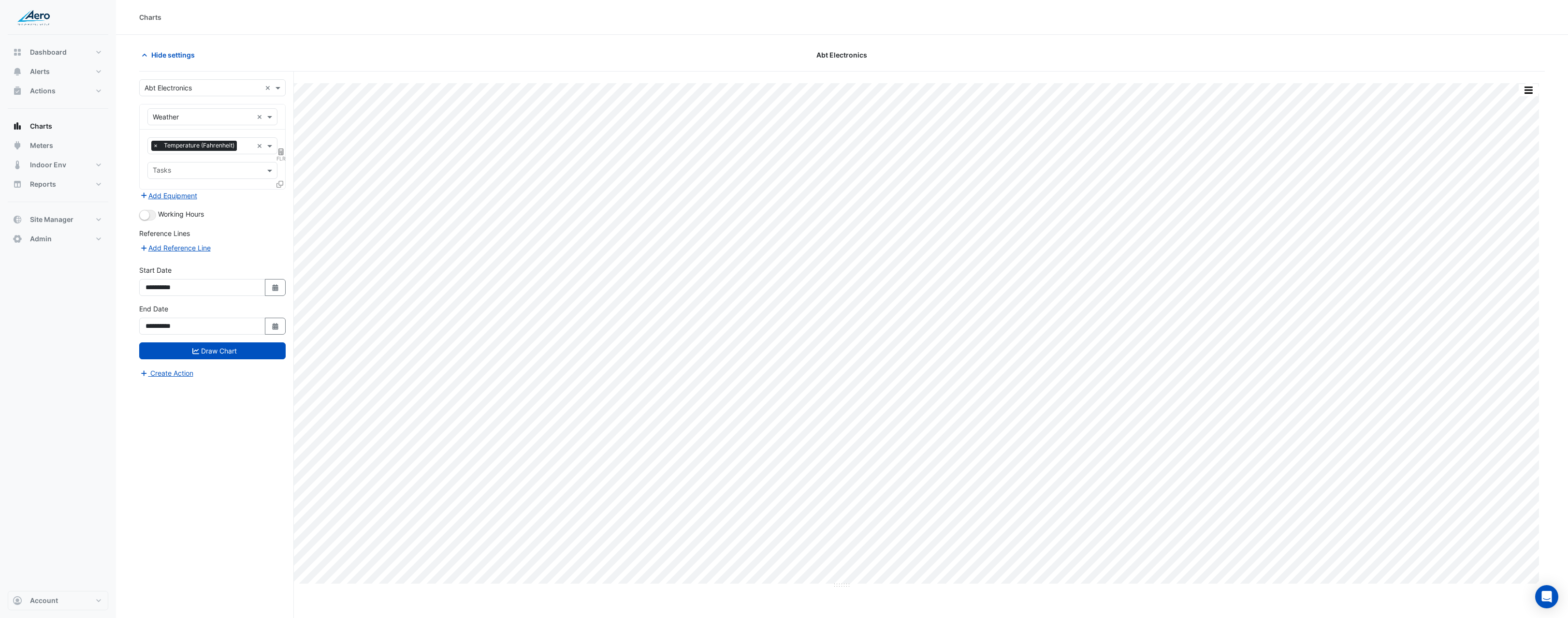
click at [283, 157] on span "FLR" at bounding box center [281, 158] width 9 height 8
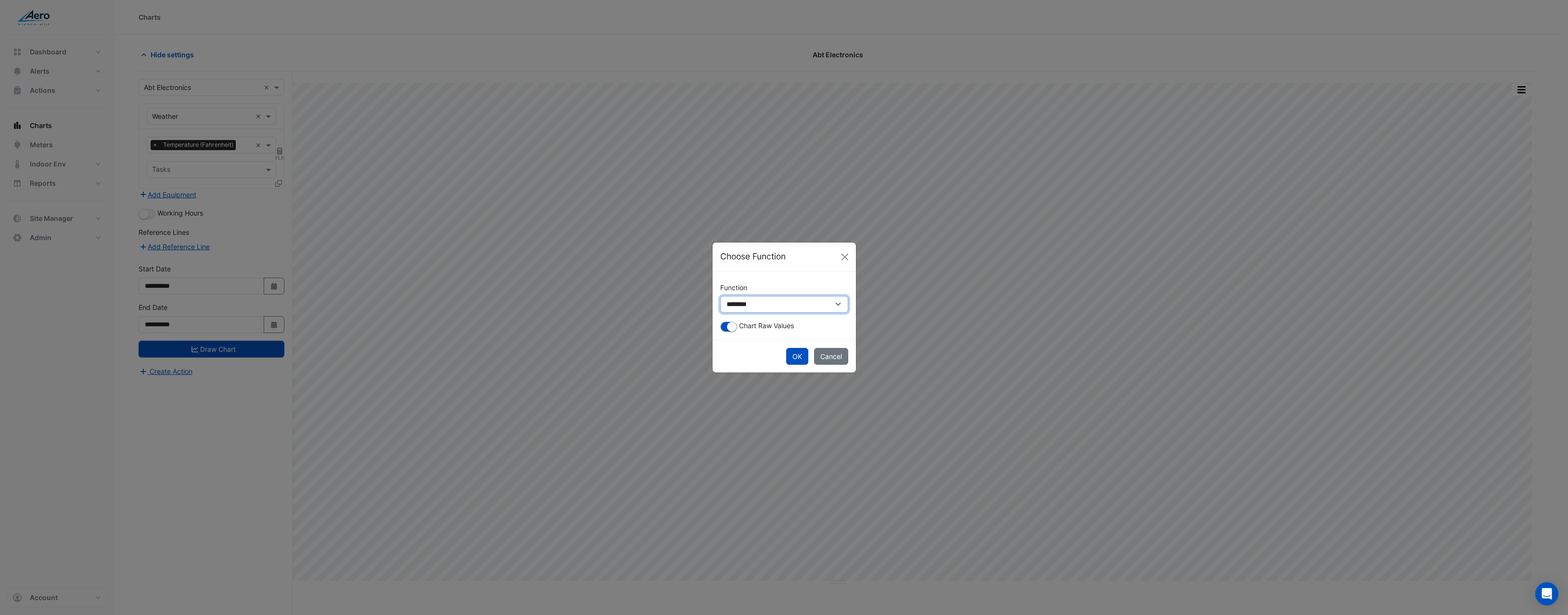
click at [790, 310] on select "**********" at bounding box center [785, 304] width 128 height 17
select select "*******"
click at [721, 305] on select "**********" at bounding box center [785, 304] width 128 height 17
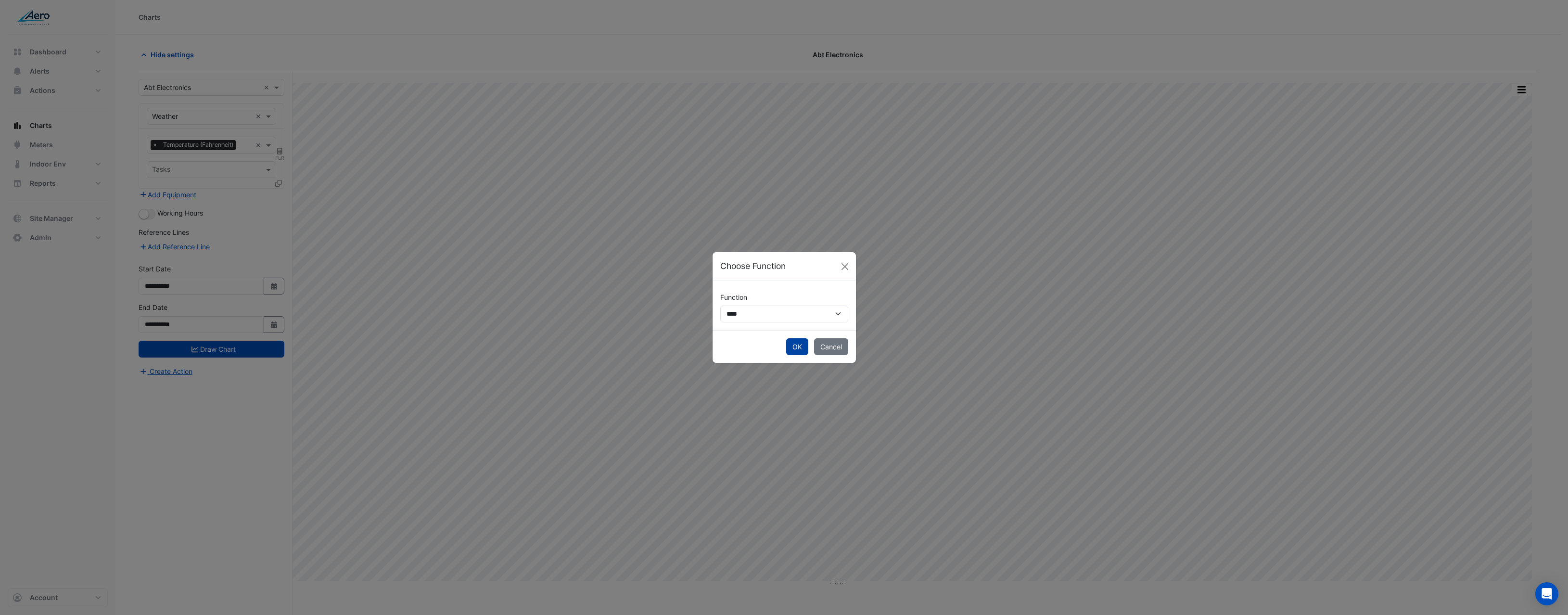
click at [800, 346] on button "OK" at bounding box center [797, 346] width 22 height 17
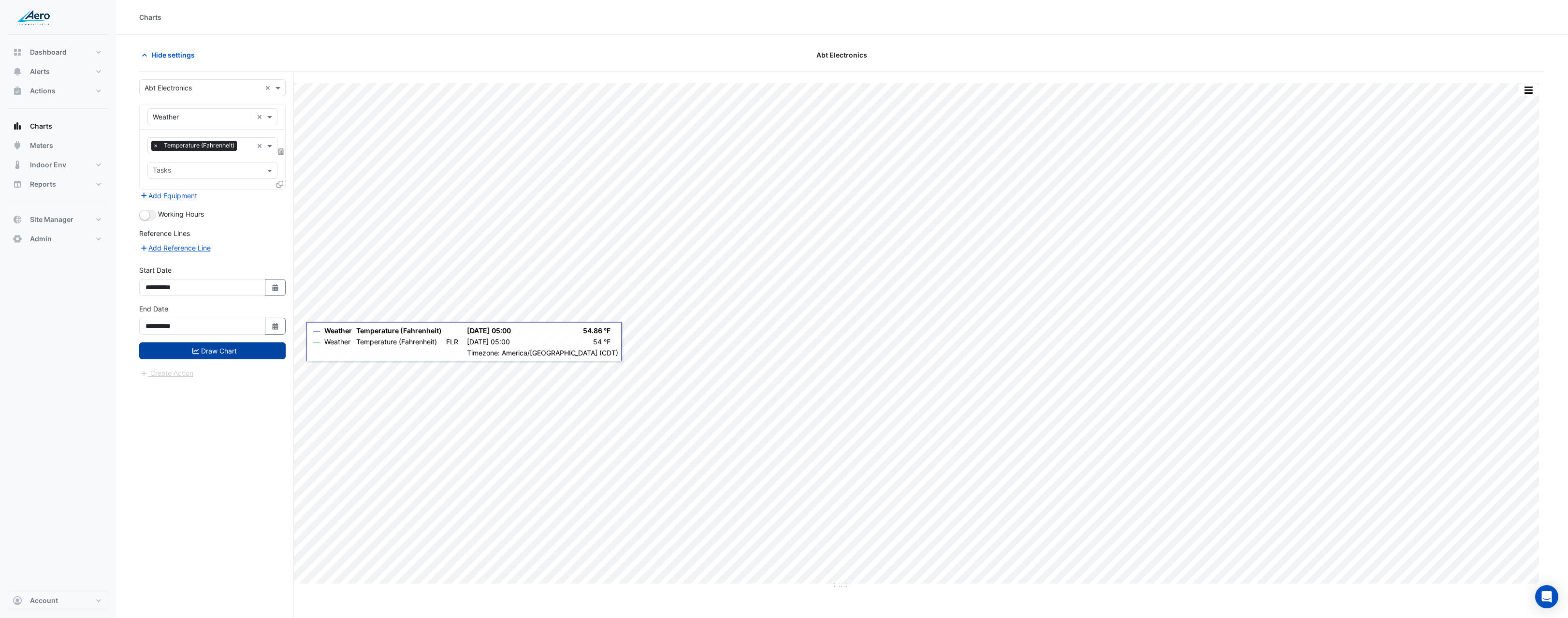
click at [209, 350] on button "Draw Chart" at bounding box center [212, 350] width 146 height 17
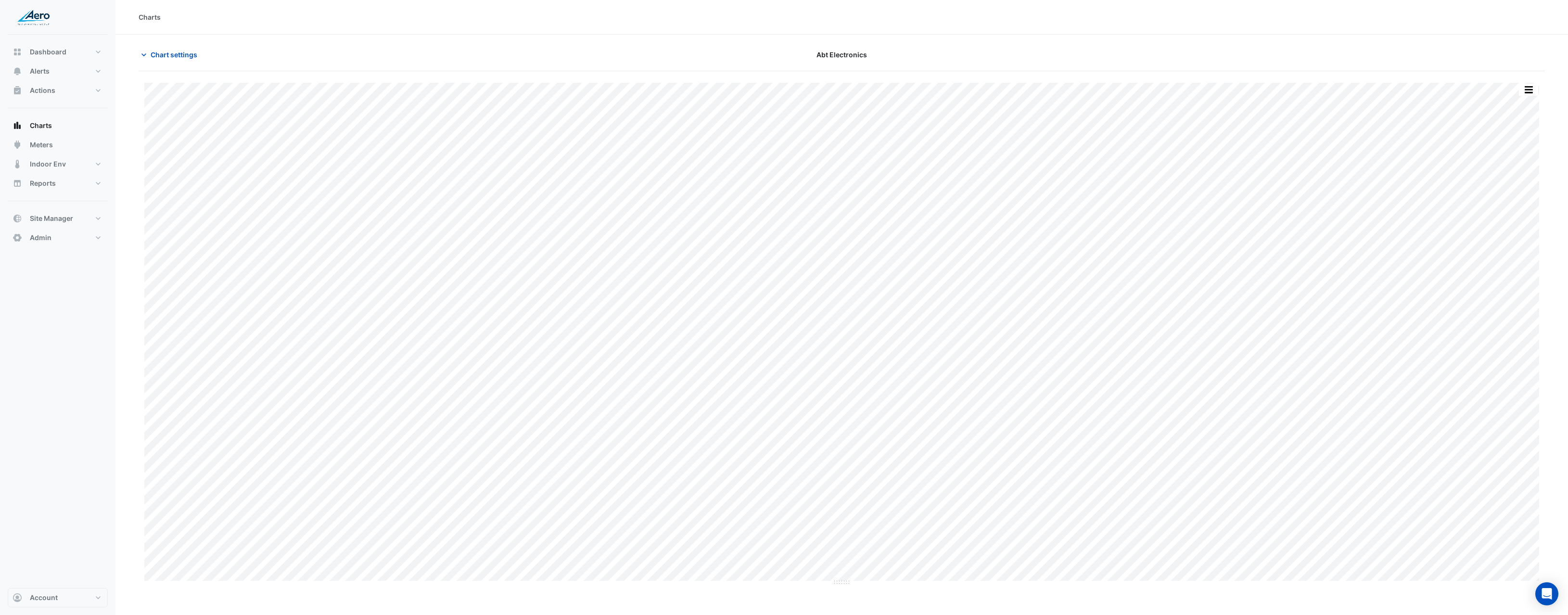
click at [179, 43] on section "Chart settings Abt Electronics Print Save as JPEG Save as PNG Pivot Data Table …" at bounding box center [841, 310] width 1453 height 551
click at [184, 53] on span "Chart settings" at bounding box center [174, 55] width 46 height 10
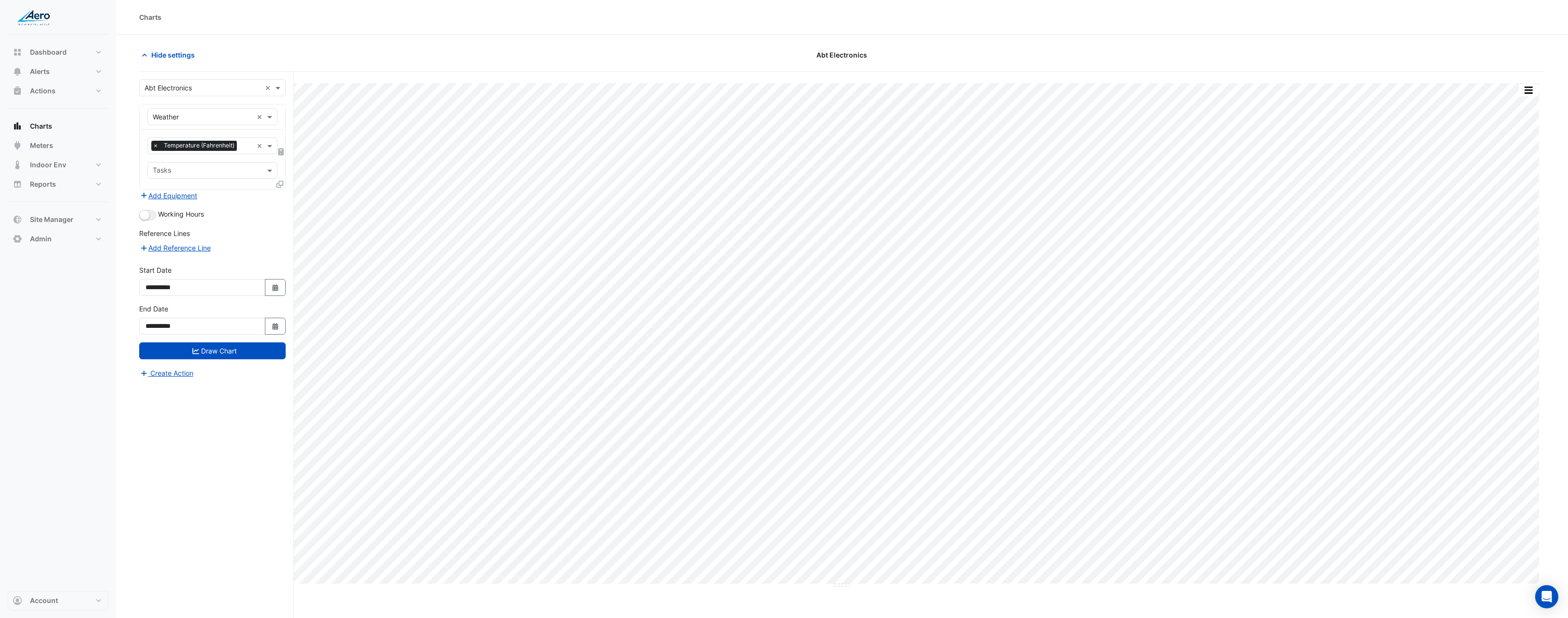
click at [282, 156] on div at bounding box center [281, 152] width 8 height 10
click at [284, 152] on fa-layers at bounding box center [281, 152] width 8 height 7
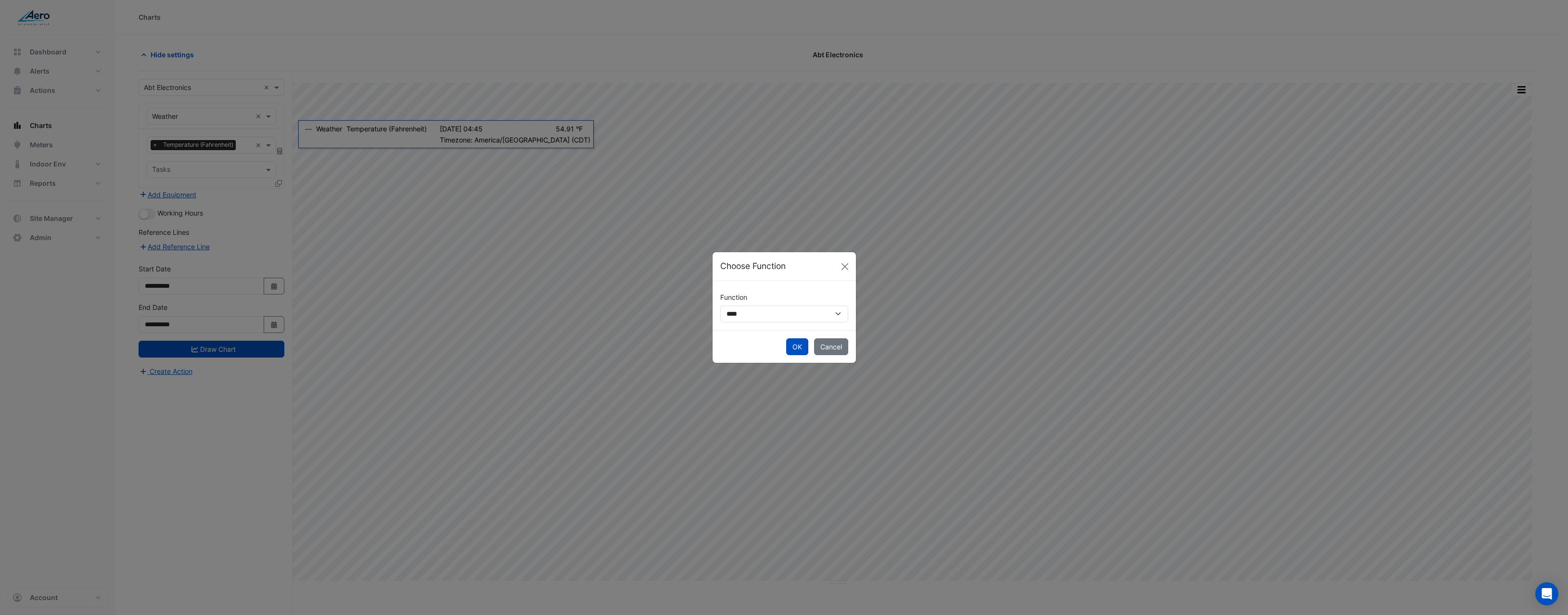
click at [620, 268] on ngb-modal-window "**********" at bounding box center [784, 308] width 1568 height 615
click at [789, 347] on button "OK" at bounding box center [797, 346] width 22 height 17
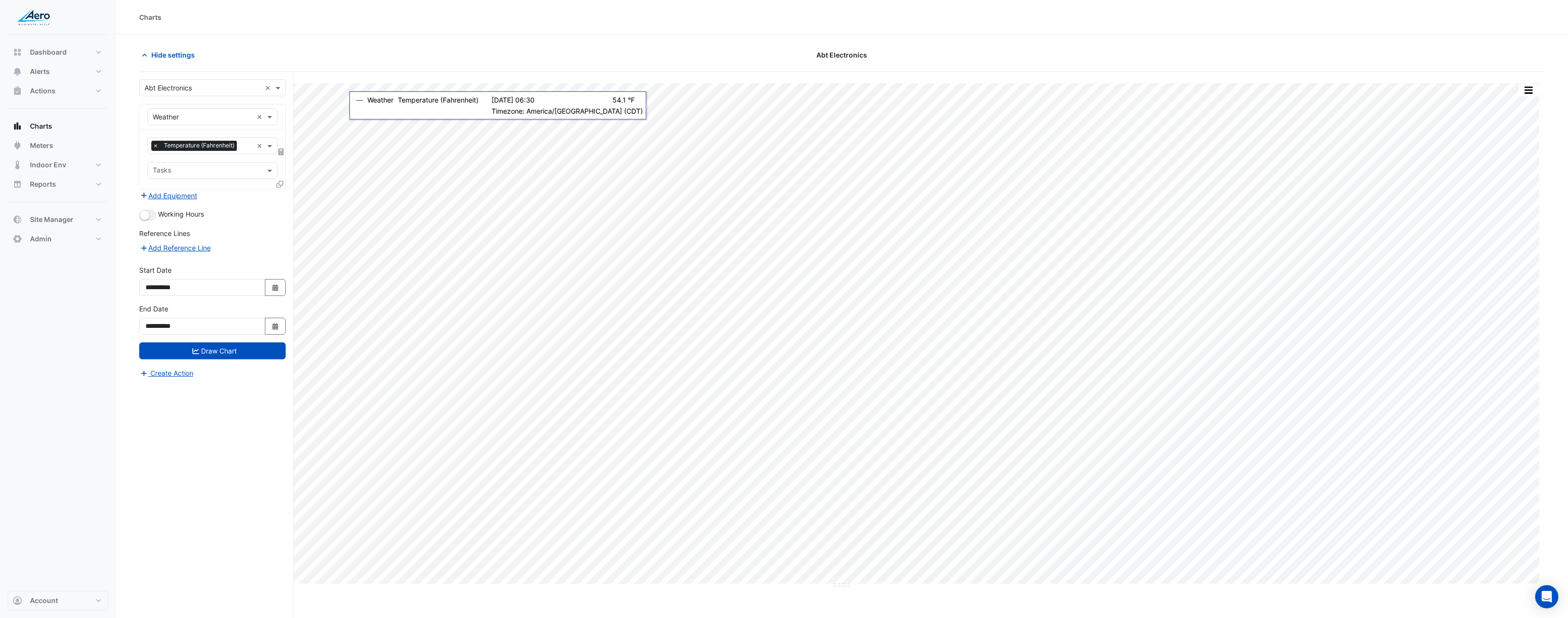
click at [287, 151] on div "**********" at bounding box center [216, 362] width 155 height 582
click at [284, 152] on fa-layers at bounding box center [281, 152] width 8 height 7
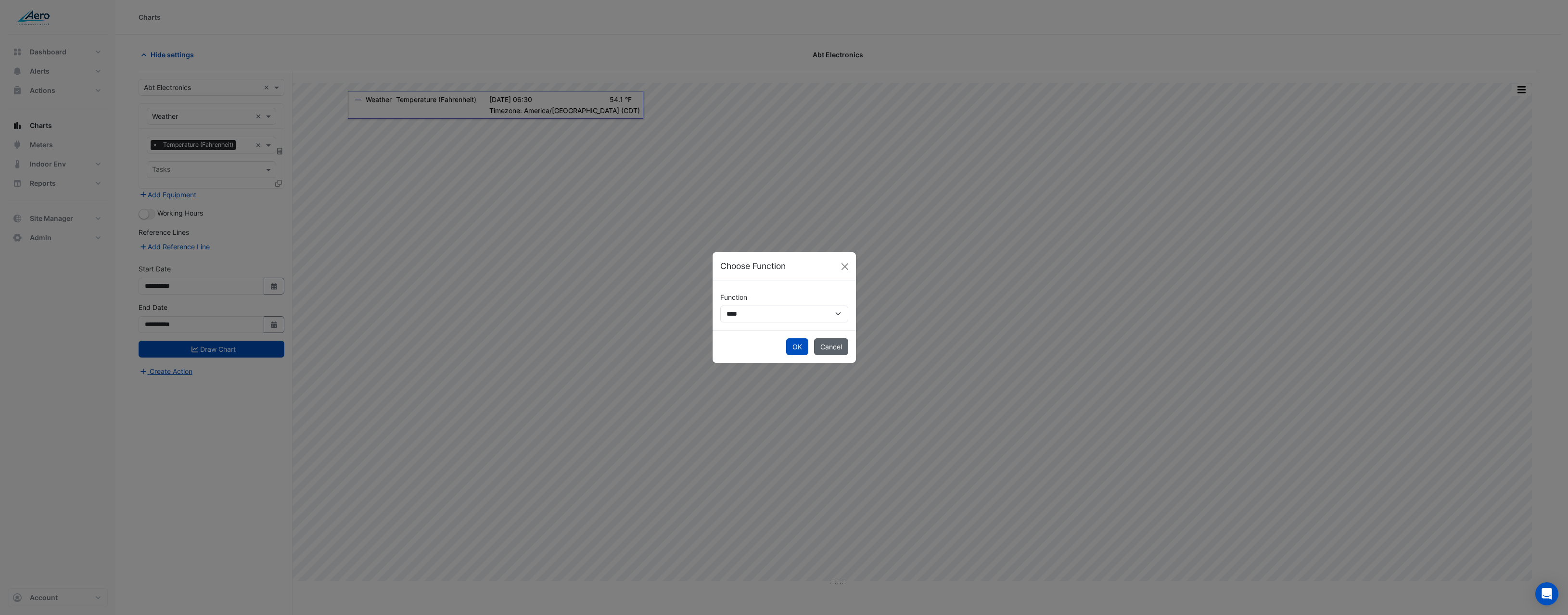
click at [845, 347] on button "Cancel" at bounding box center [831, 346] width 35 height 17
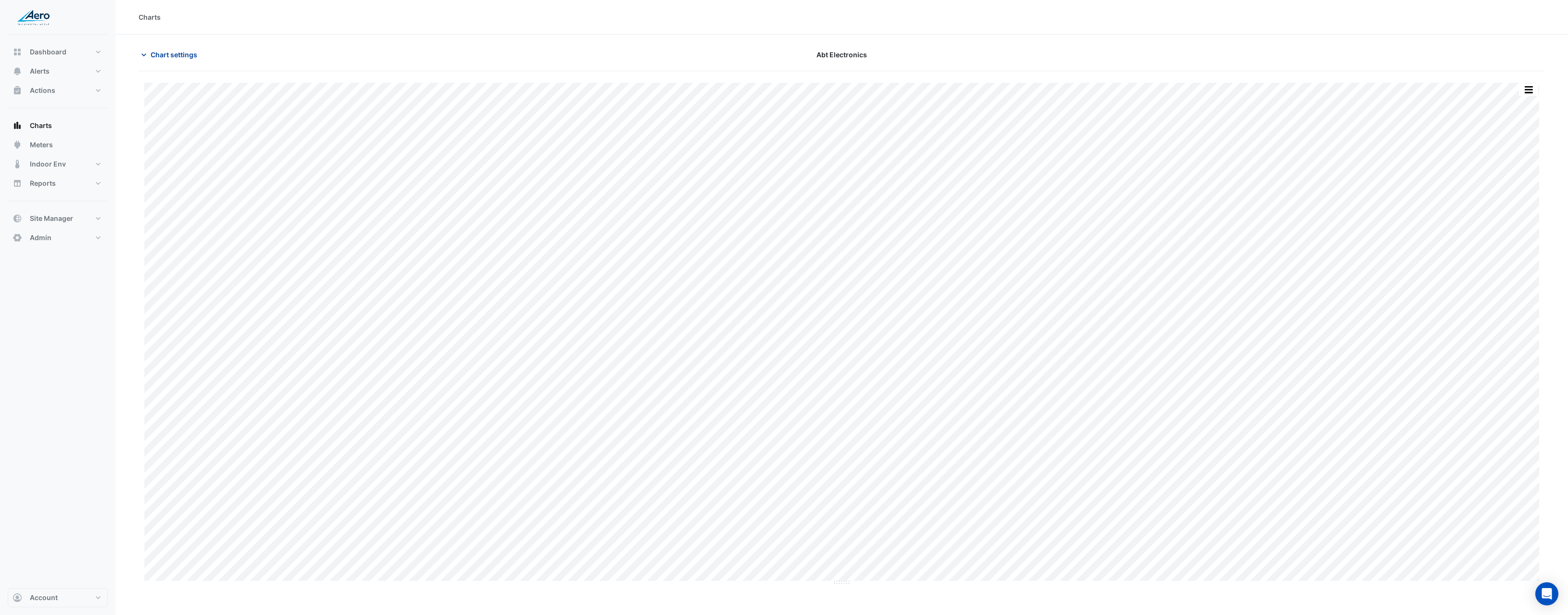
click at [185, 56] on span "Chart settings" at bounding box center [174, 55] width 46 height 10
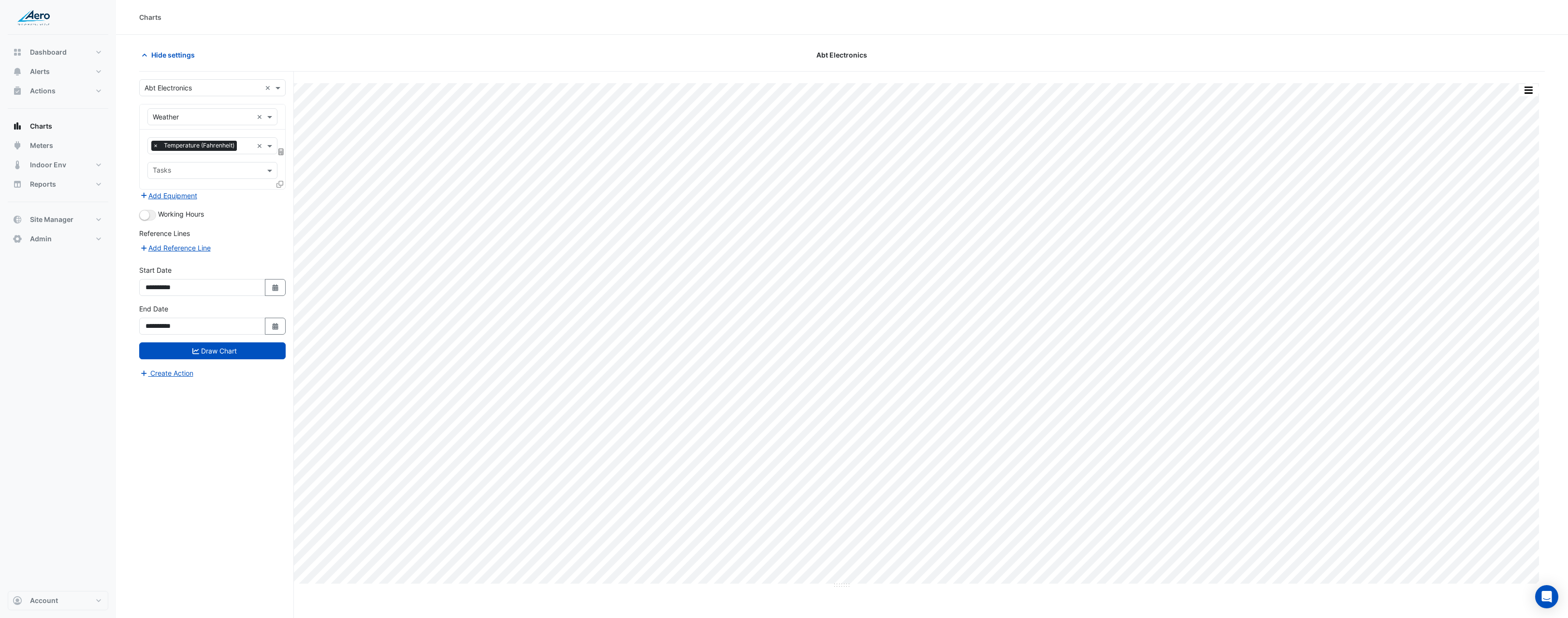
click at [285, 152] on div "Equipment × Weather × Favourites × Temperature (Fahrenheit) × Tasks" at bounding box center [212, 146] width 146 height 86
click at [284, 152] on fa-layers at bounding box center [281, 152] width 8 height 7
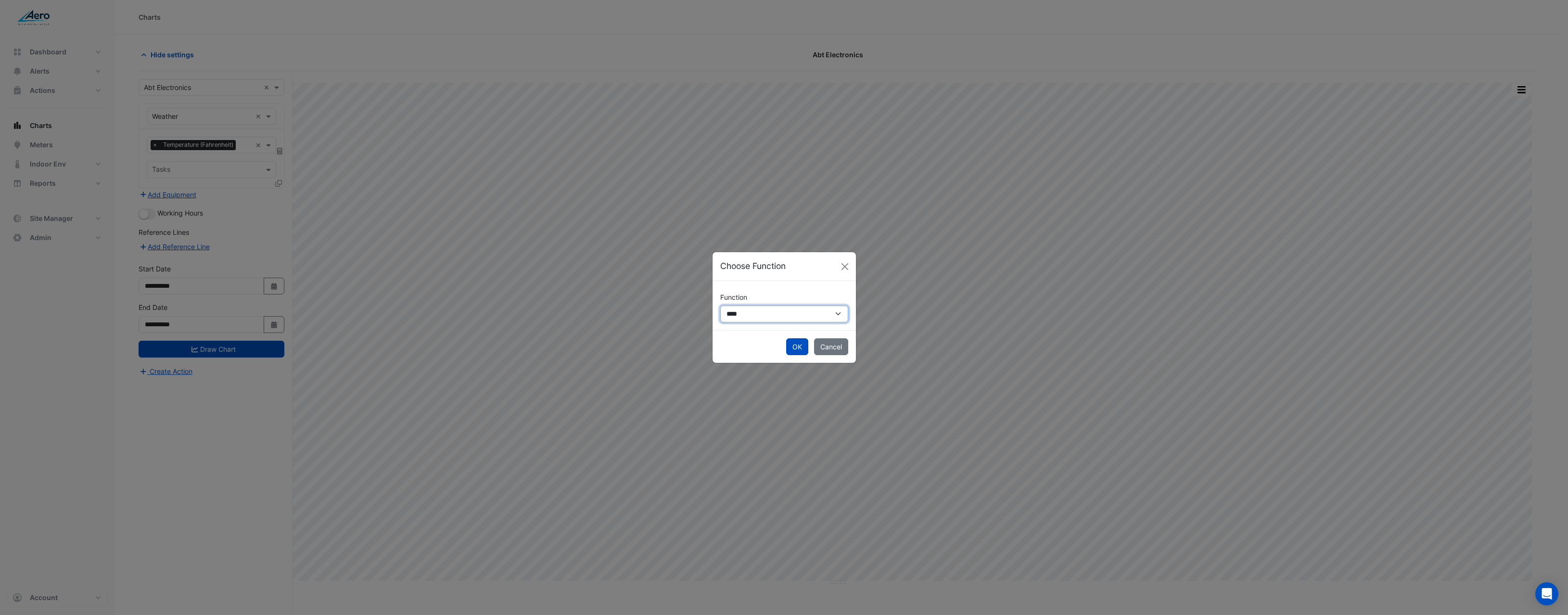
click at [773, 318] on select "**********" at bounding box center [785, 314] width 128 height 17
select select "******"
click at [721, 306] on select "**********" at bounding box center [785, 314] width 128 height 17
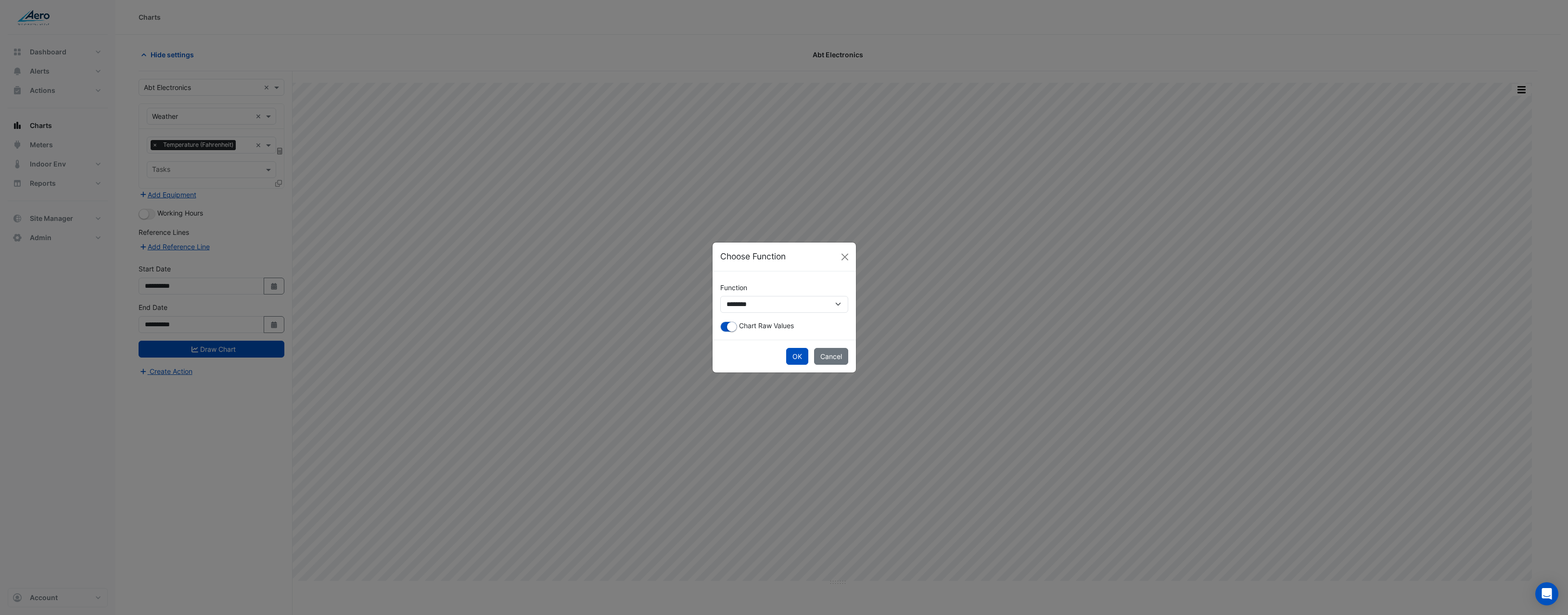
click at [723, 335] on div "**********" at bounding box center [784, 305] width 143 height 68
click at [725, 330] on button "button" at bounding box center [729, 326] width 17 height 11
click at [799, 356] on button "OK" at bounding box center [797, 356] width 22 height 17
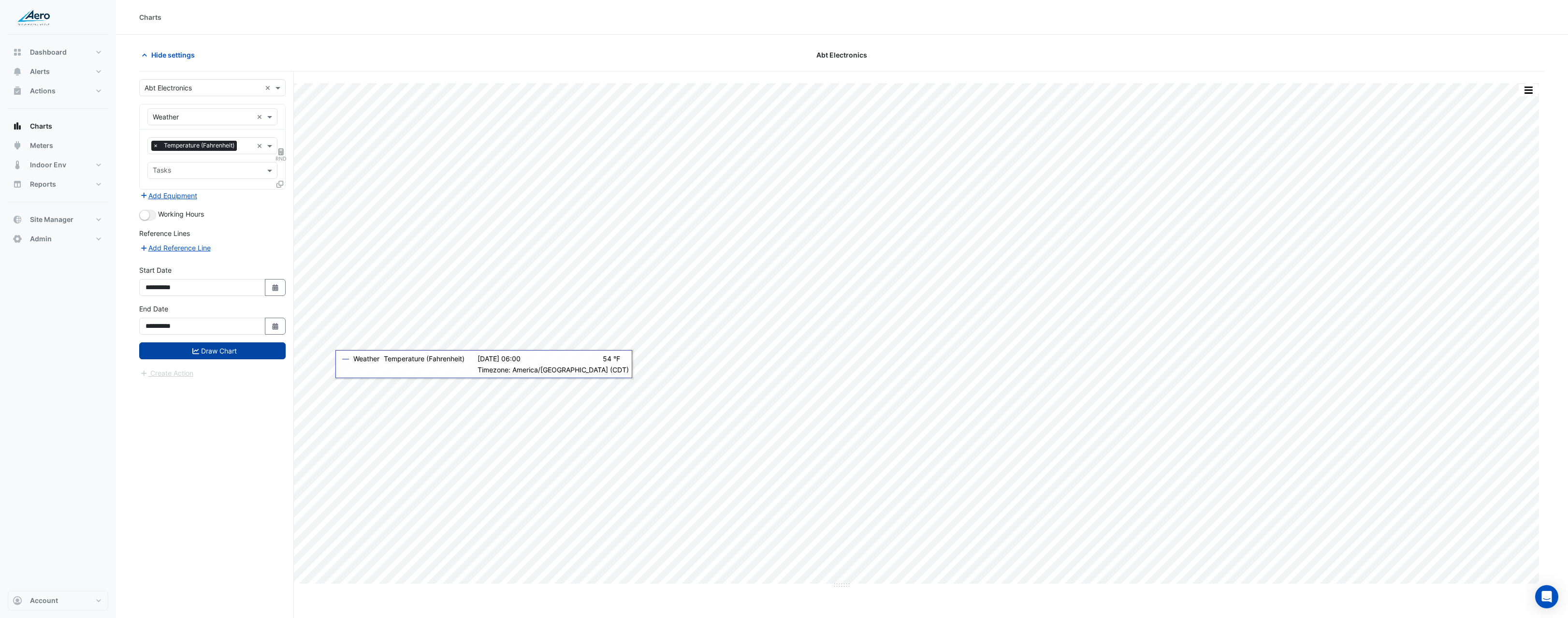
click at [210, 350] on button "Draw Chart" at bounding box center [212, 350] width 146 height 17
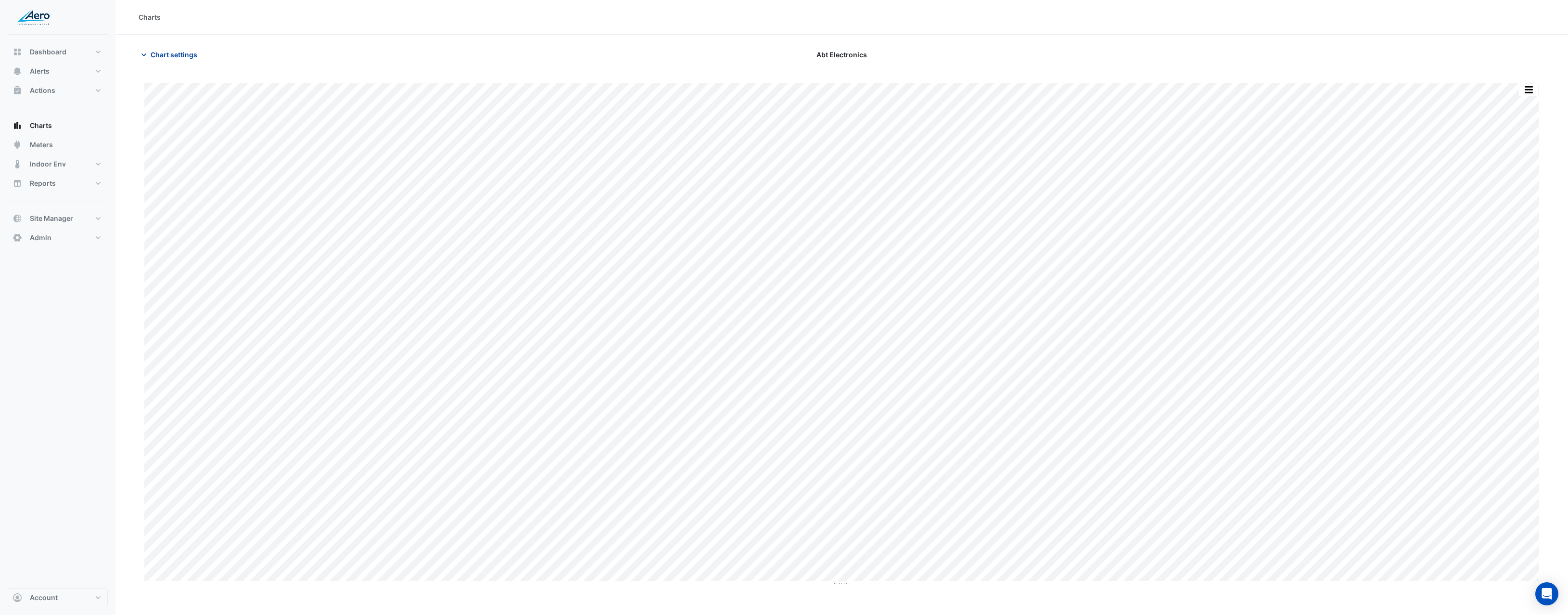
click at [191, 53] on span "Chart settings" at bounding box center [174, 55] width 46 height 10
click at [188, 55] on span "Chart settings" at bounding box center [174, 55] width 46 height 10
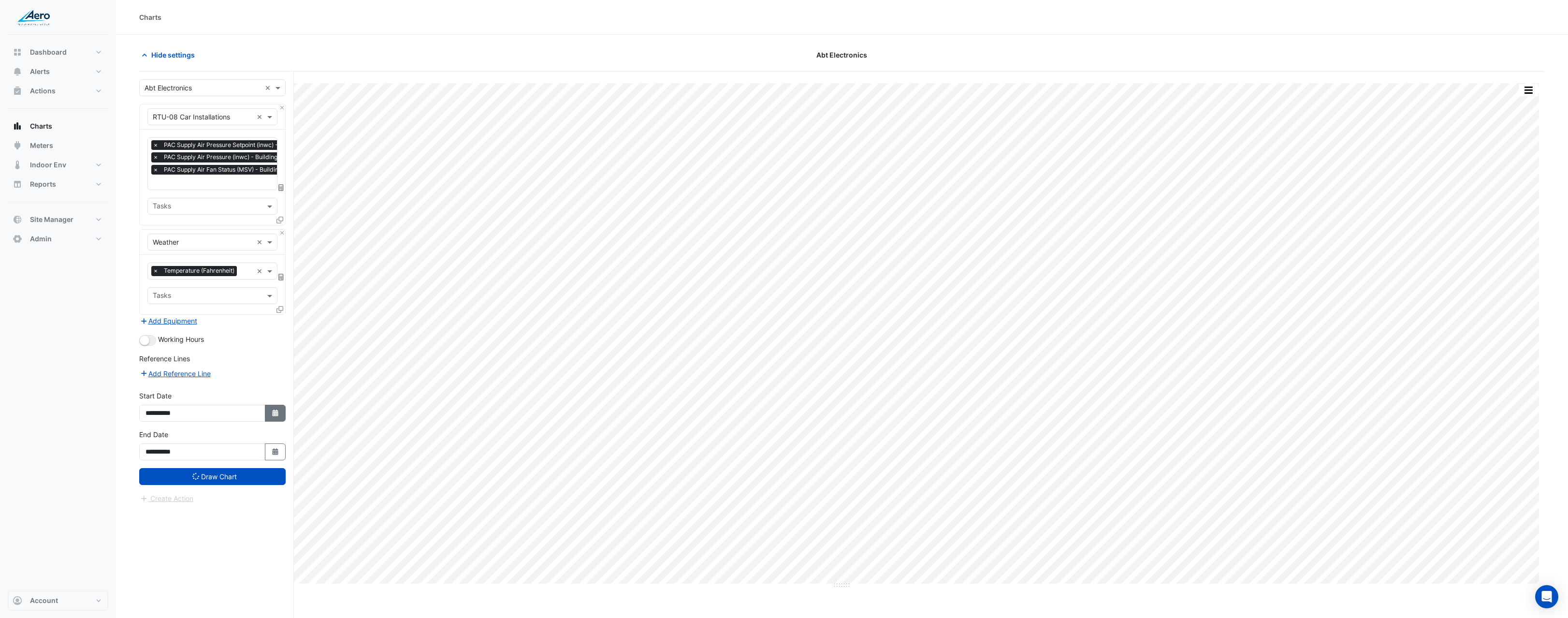
click at [269, 415] on button "Select Date" at bounding box center [275, 413] width 21 height 17
select select "*"
select select "****"
click at [651, 40] on section "Hide settings Abt Electronics Split by Equip Split by Unit Split All Print Save…" at bounding box center [842, 345] width 1452 height 620
click at [1526, 91] on button "button" at bounding box center [1528, 90] width 19 height 12
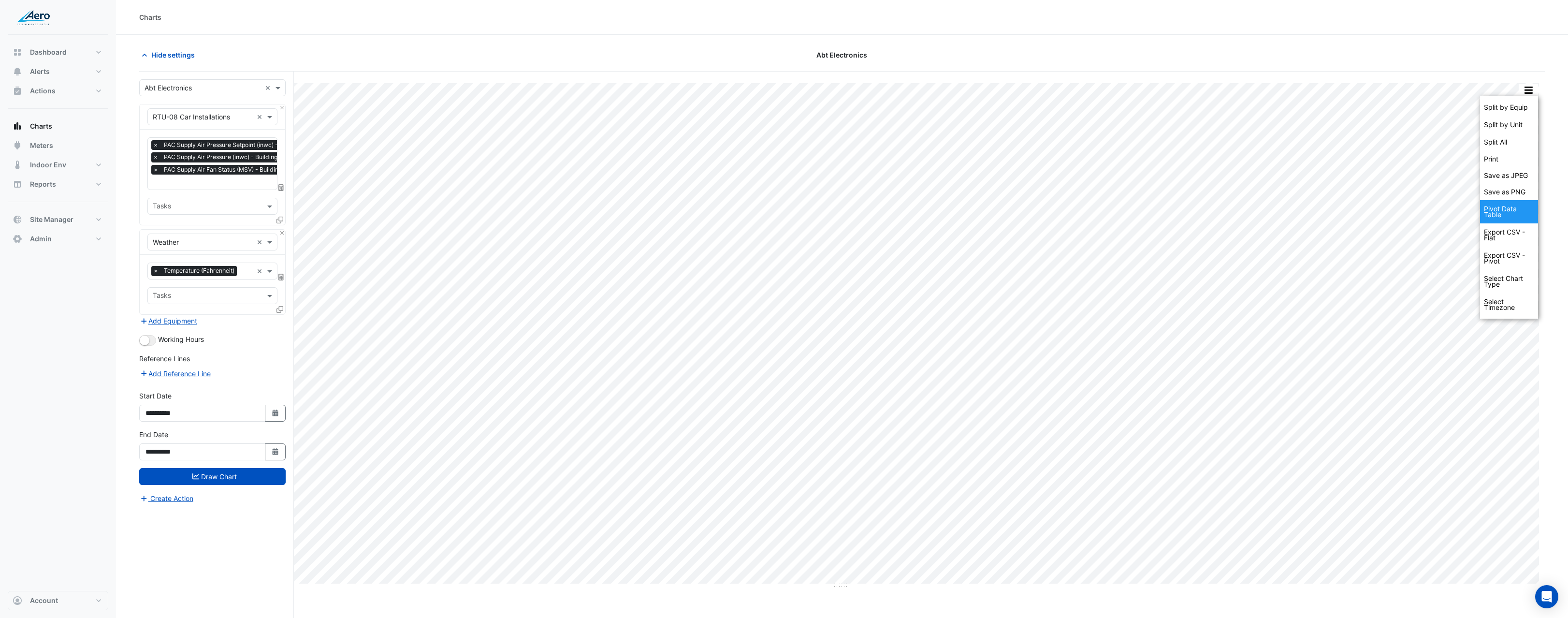
click at [1516, 207] on div "Pivot Data Table" at bounding box center [1509, 211] width 58 height 23
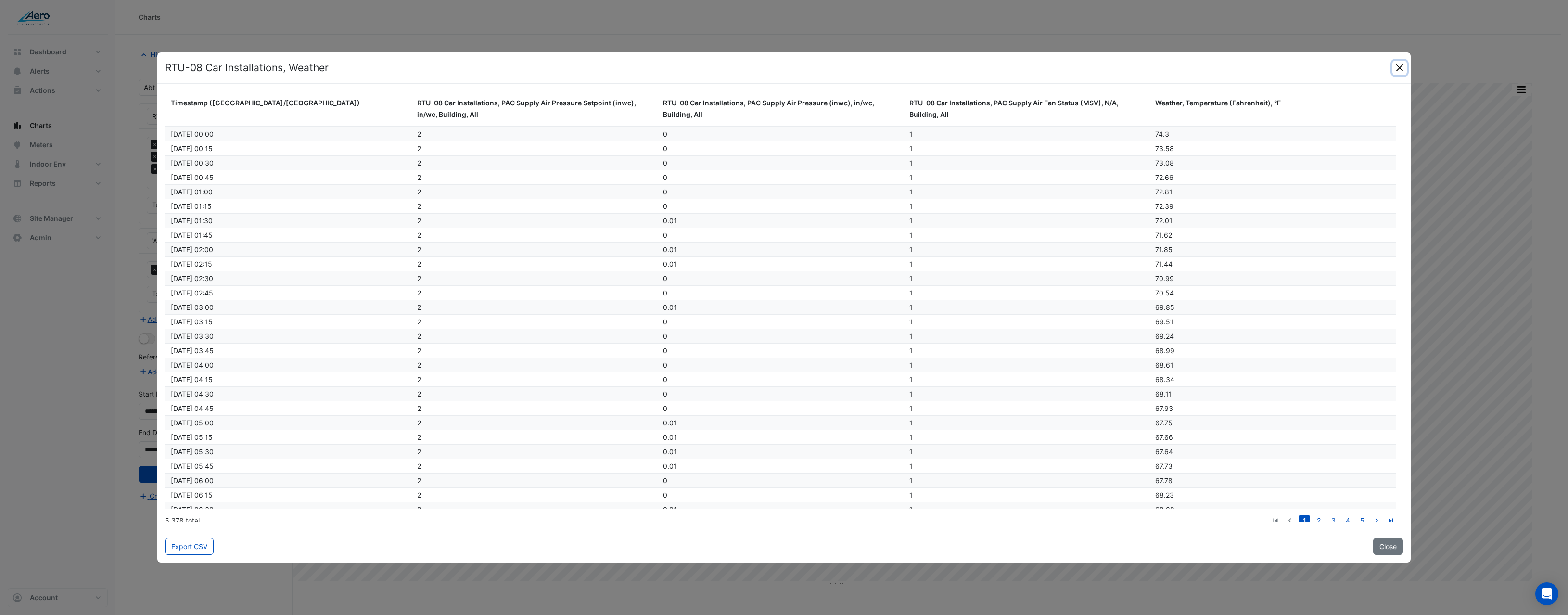
click at [1403, 67] on button "Close" at bounding box center [1399, 67] width 14 height 14
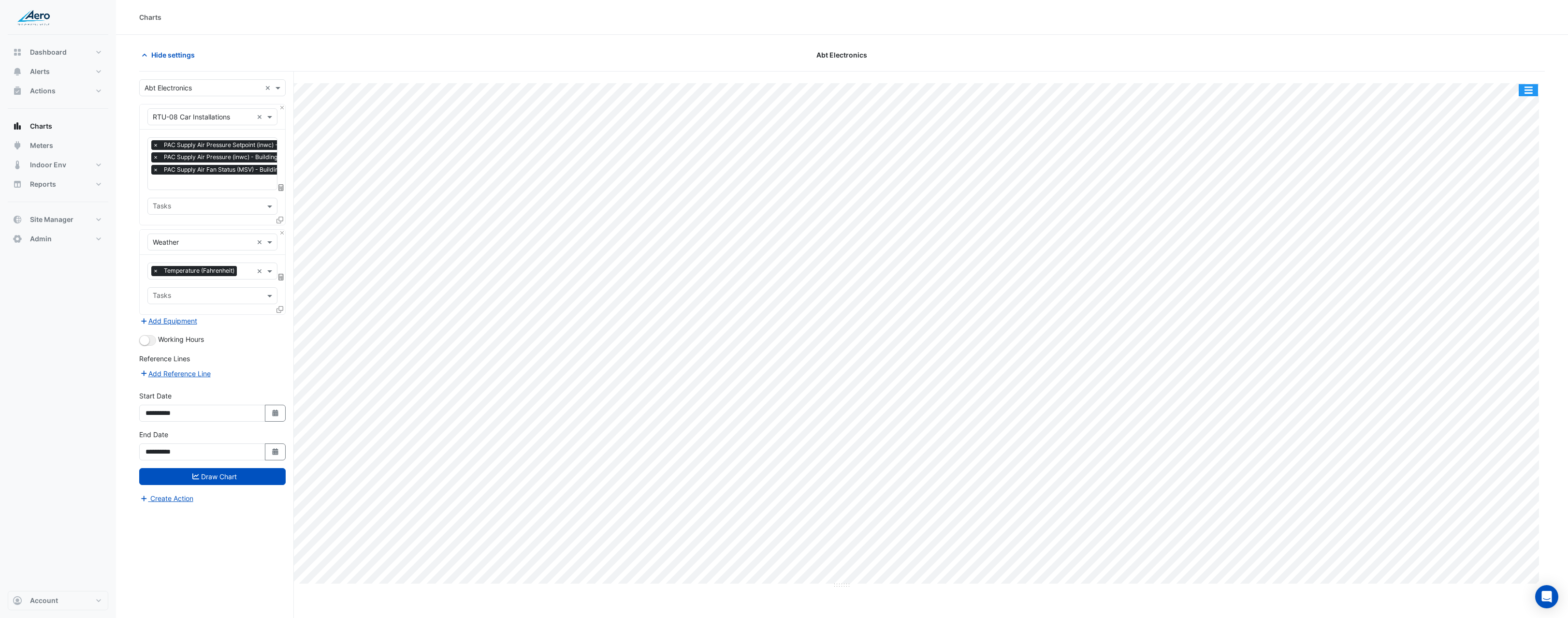
click at [1533, 89] on button "button" at bounding box center [1528, 90] width 19 height 12
click at [1518, 258] on div "Export CSV - Pivot" at bounding box center [1509, 257] width 58 height 23
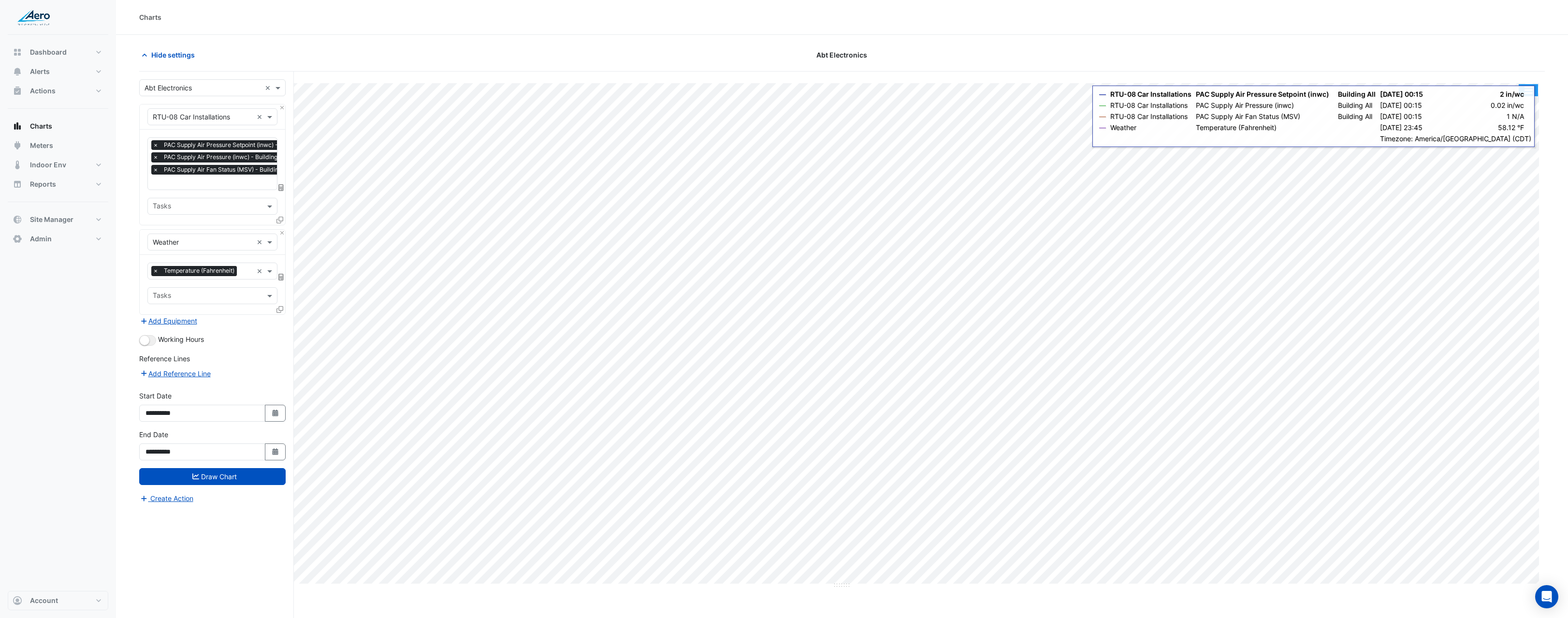
click at [1532, 91] on button "button" at bounding box center [1528, 90] width 19 height 12
click at [1505, 288] on div "Select Chart Type" at bounding box center [1509, 281] width 58 height 23
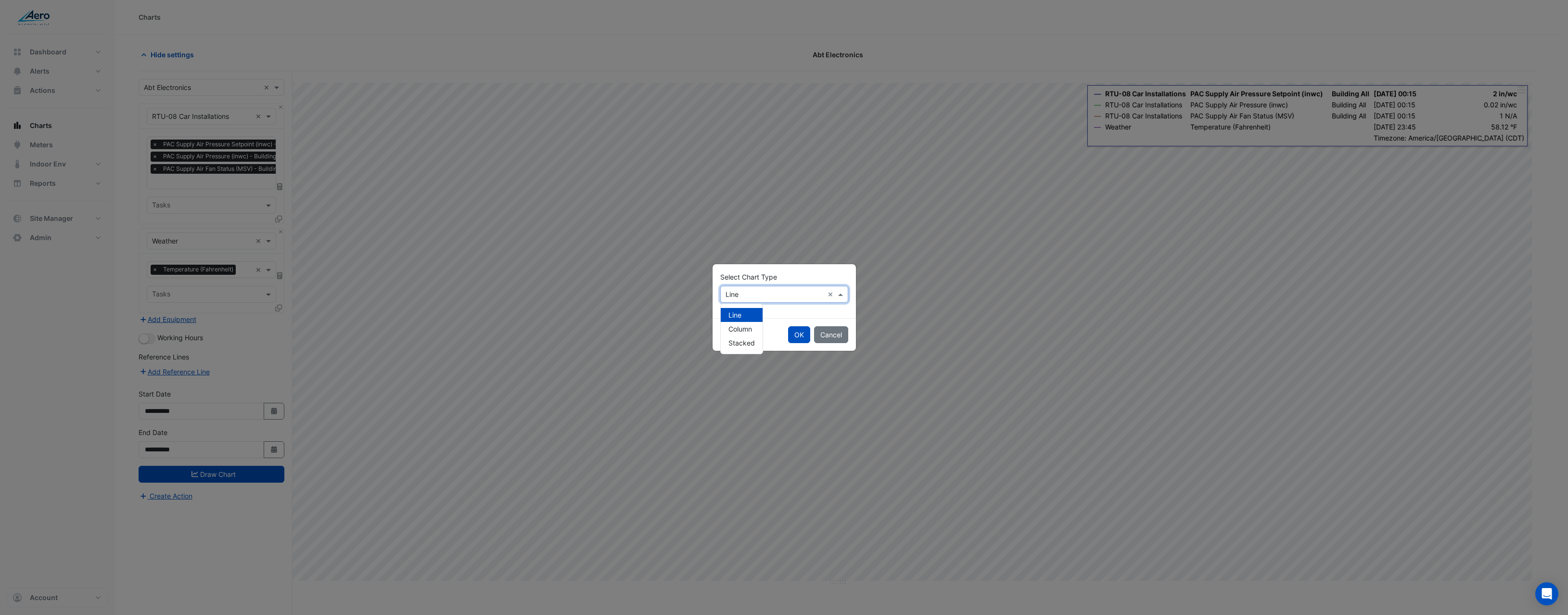
click at [744, 293] on input "text" at bounding box center [775, 295] width 98 height 10
click at [738, 332] on span "Column" at bounding box center [740, 329] width 24 height 8
click at [810, 337] on div "OK Cancel" at bounding box center [784, 334] width 143 height 33
click at [803, 335] on button "OK" at bounding box center [799, 334] width 22 height 17
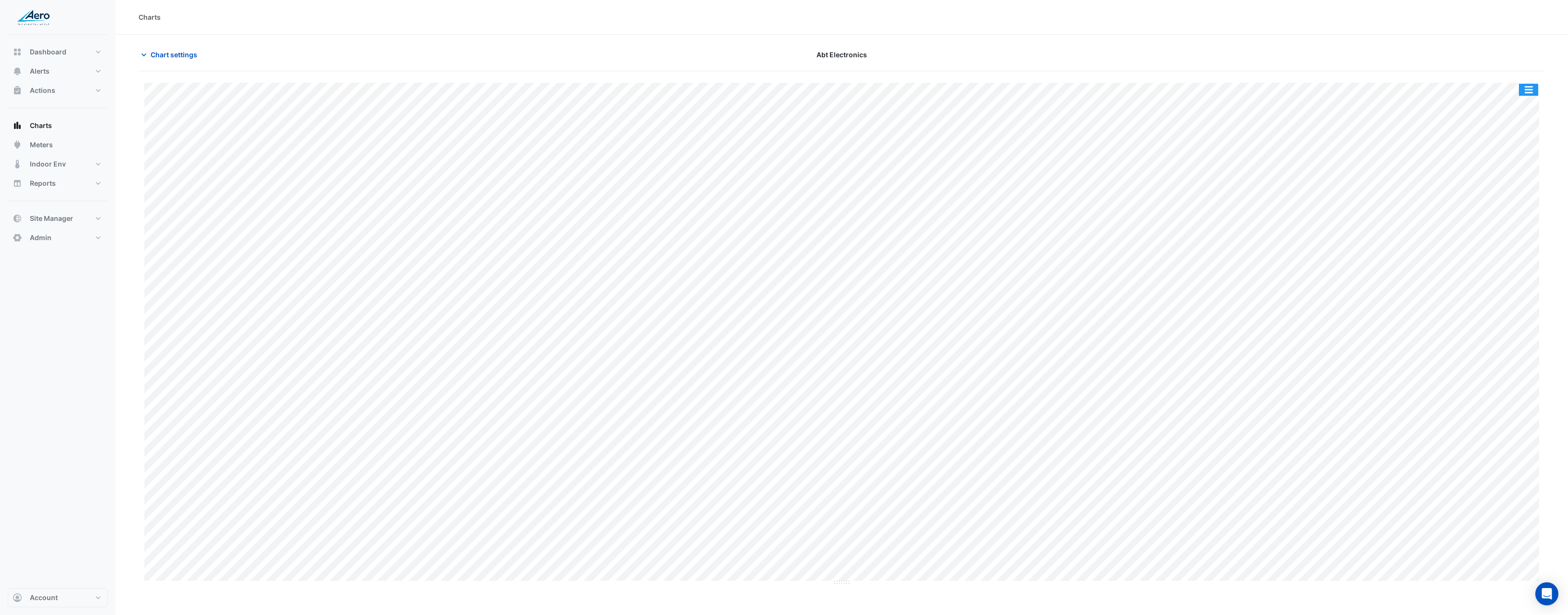
click at [1533, 89] on button "button" at bounding box center [1528, 89] width 19 height 12
click at [1508, 281] on div "Select Chart Type" at bounding box center [1510, 280] width 58 height 23
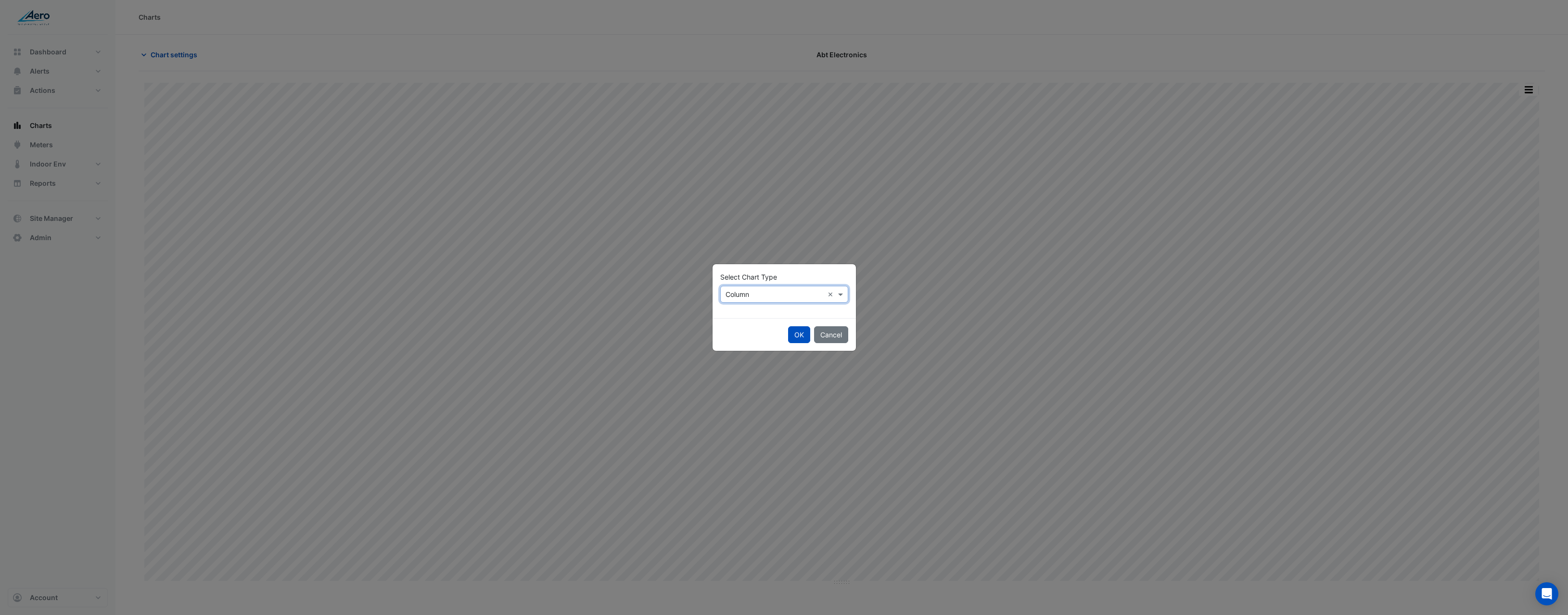
click at [757, 299] on div "Select Chart Type × Column" at bounding box center [772, 294] width 103 height 10
click at [753, 342] on span "Stacked" at bounding box center [741, 343] width 26 height 8
click at [795, 332] on button "OK" at bounding box center [799, 334] width 22 height 17
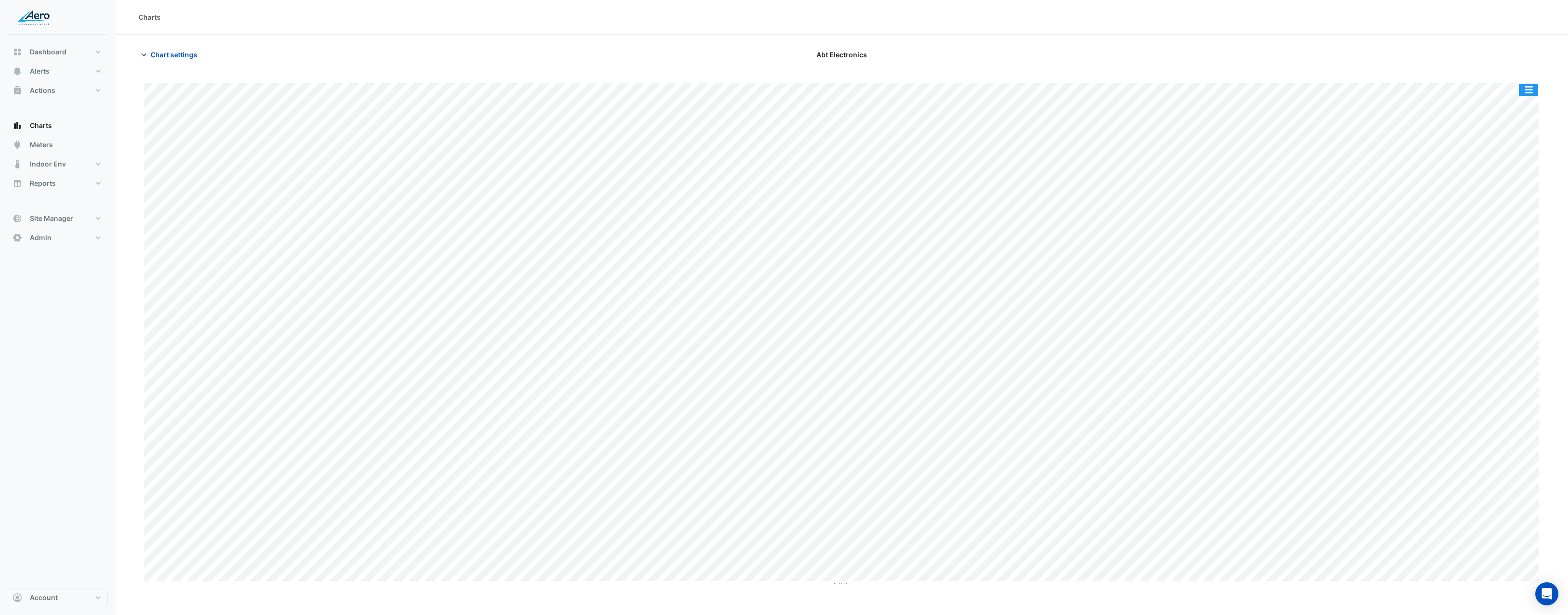
click at [1533, 88] on button "button" at bounding box center [1528, 89] width 19 height 12
click at [1512, 296] on div "Select Timezone" at bounding box center [1510, 302] width 58 height 23
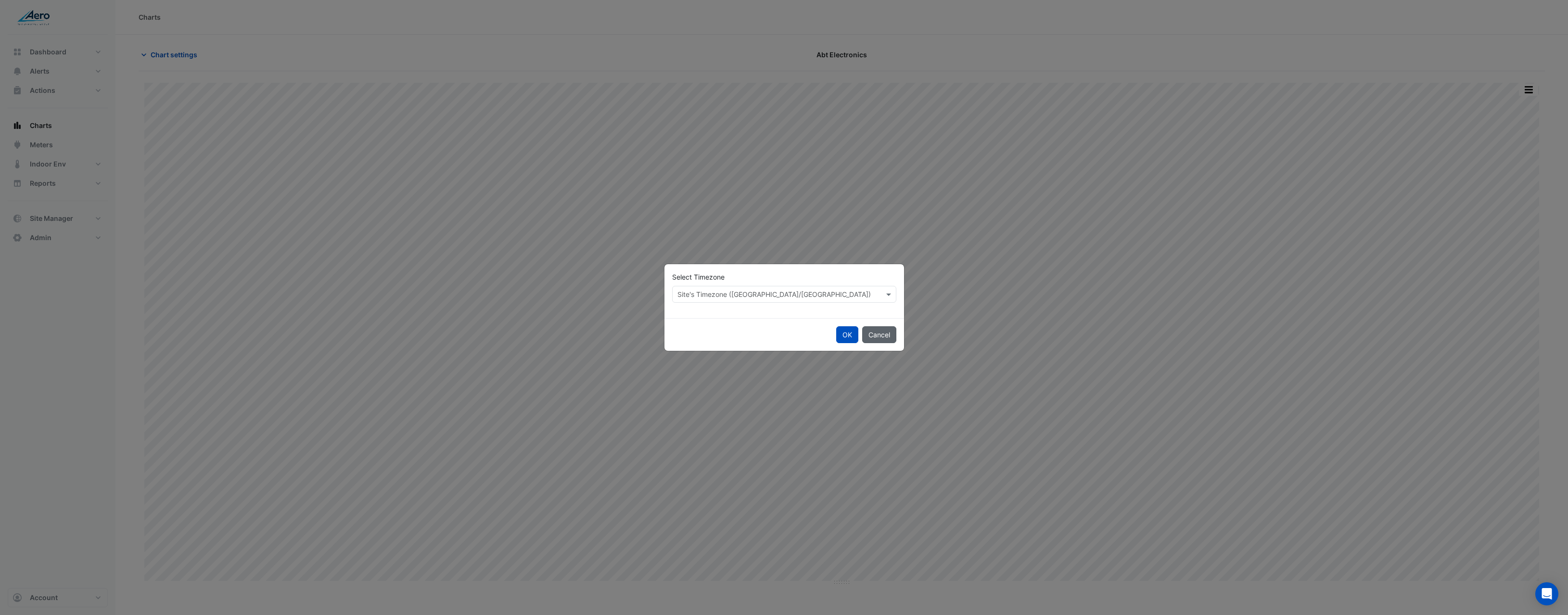
click at [883, 340] on button "Cancel" at bounding box center [879, 334] width 35 height 17
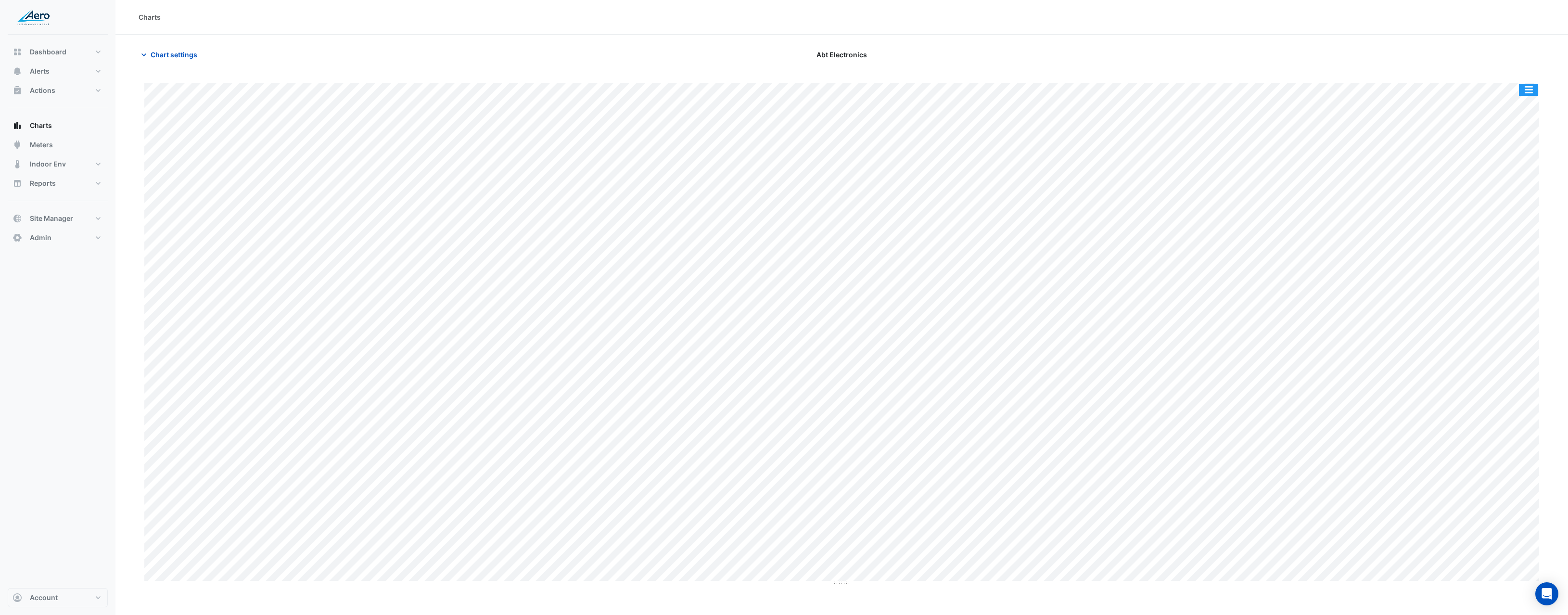
click at [1531, 88] on button "button" at bounding box center [1528, 89] width 19 height 12
click at [1515, 280] on div "Select Chart Type" at bounding box center [1510, 280] width 58 height 23
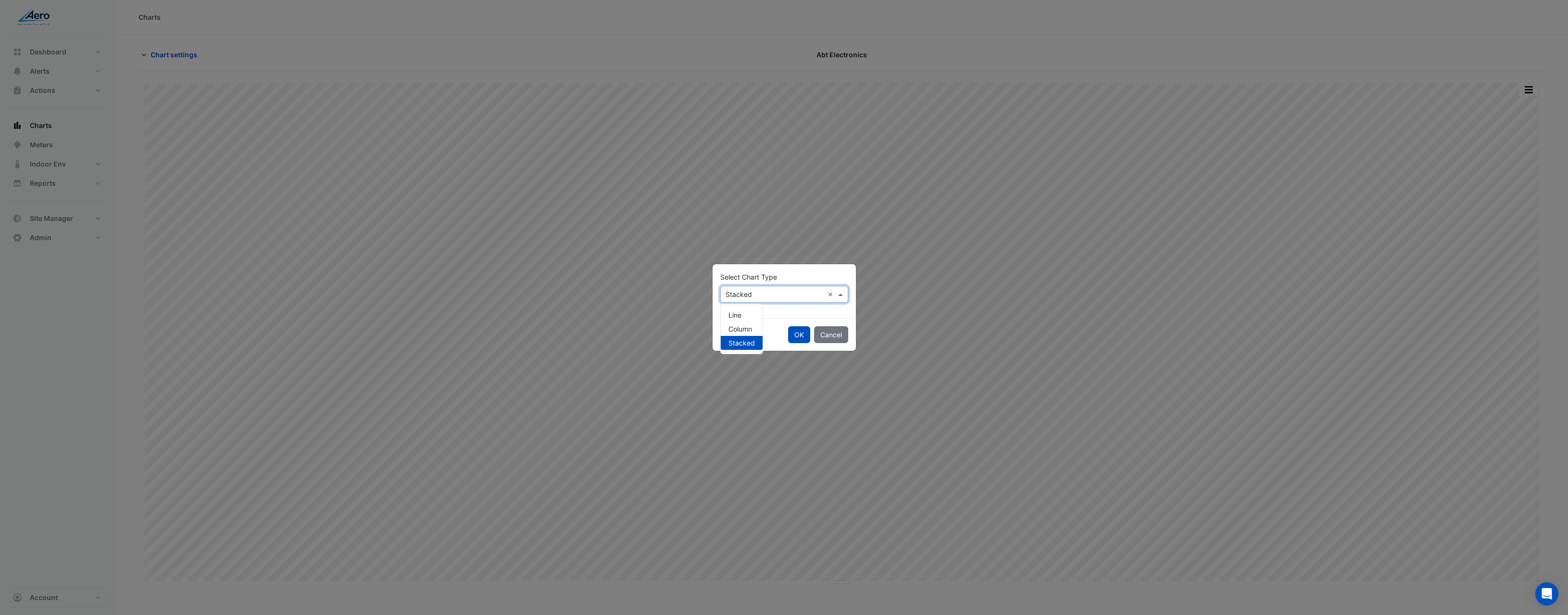
click at [774, 290] on input "text" at bounding box center [775, 295] width 98 height 10
click at [752, 314] on div "Line" at bounding box center [742, 314] width 42 height 14
click at [797, 334] on button "OK" at bounding box center [799, 334] width 22 height 17
